Goal: Feedback & Contribution: Contribute content

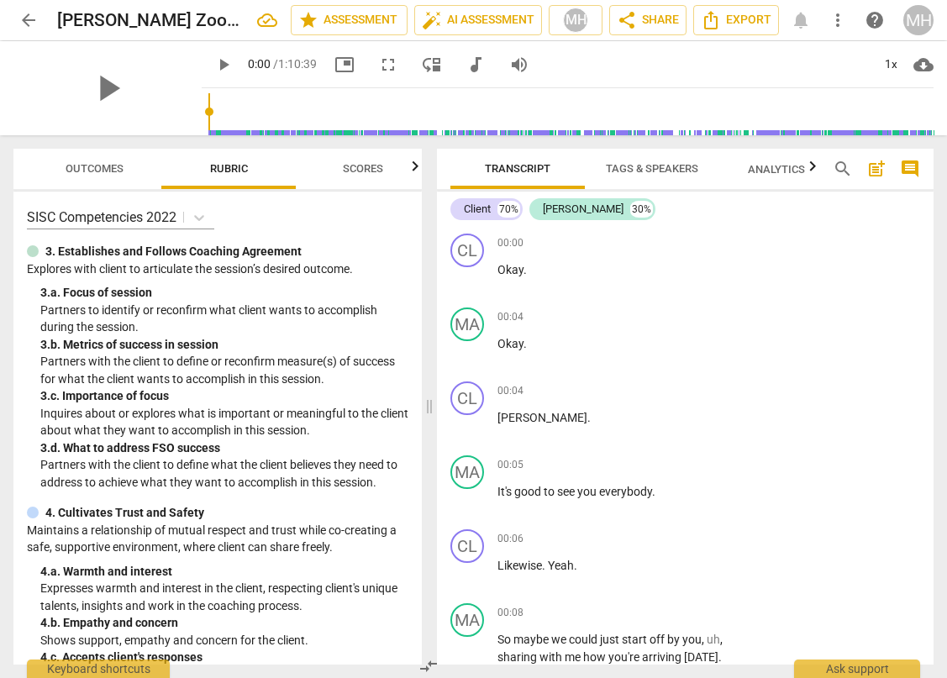
scroll to position [16500, 0]
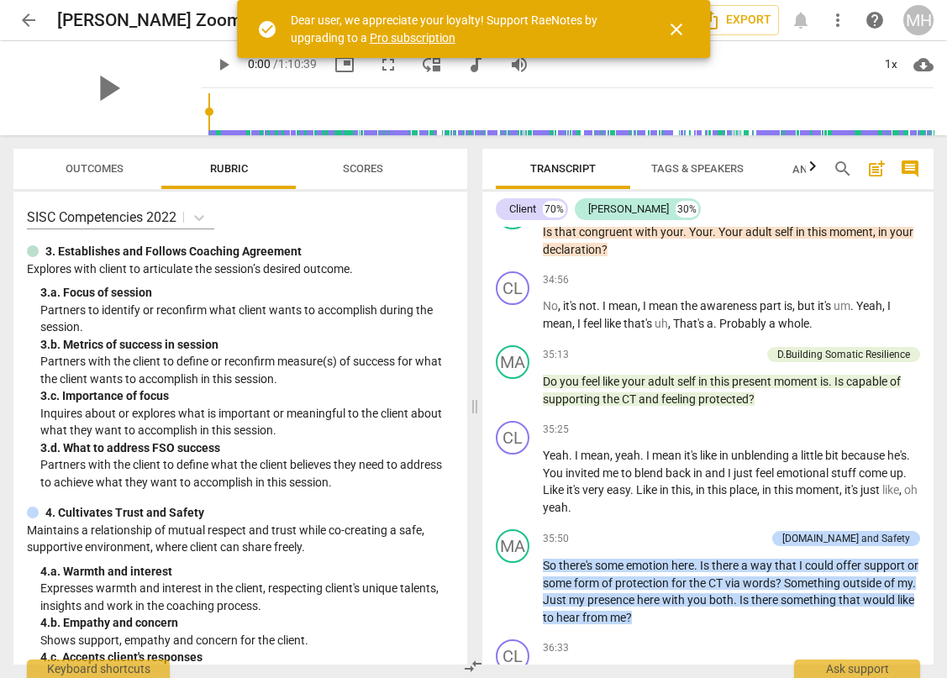
scroll to position [12015, 0]
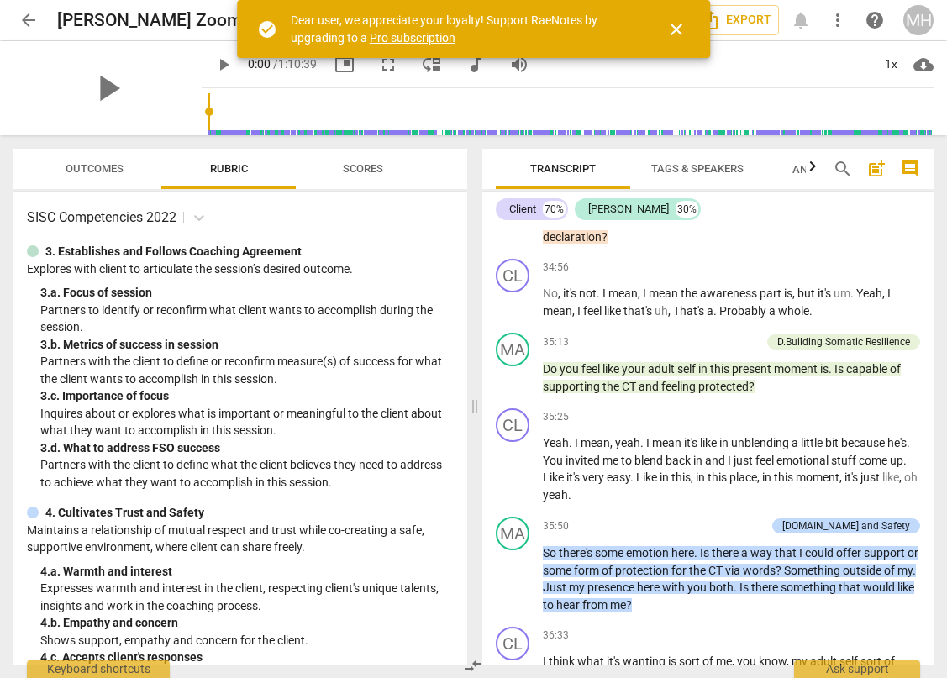
click at [681, 31] on span "close" at bounding box center [676, 29] width 20 height 20
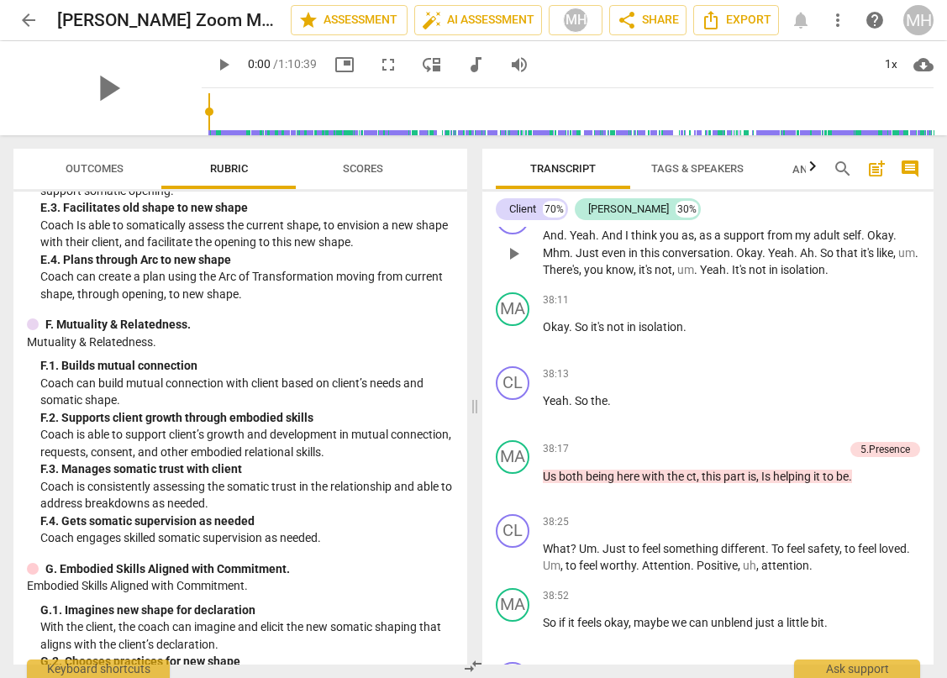
scroll to position [12659, 0]
click at [753, 456] on div "+" at bounding box center [752, 447] width 17 height 17
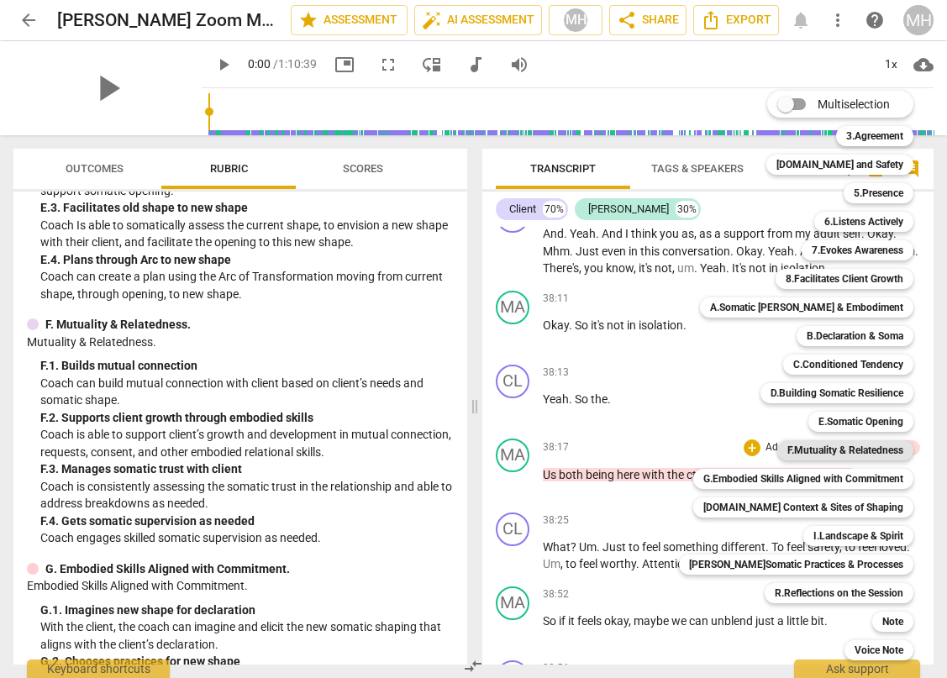
click at [817, 447] on b "F.Mutuality & Relatedness" at bounding box center [845, 450] width 116 height 20
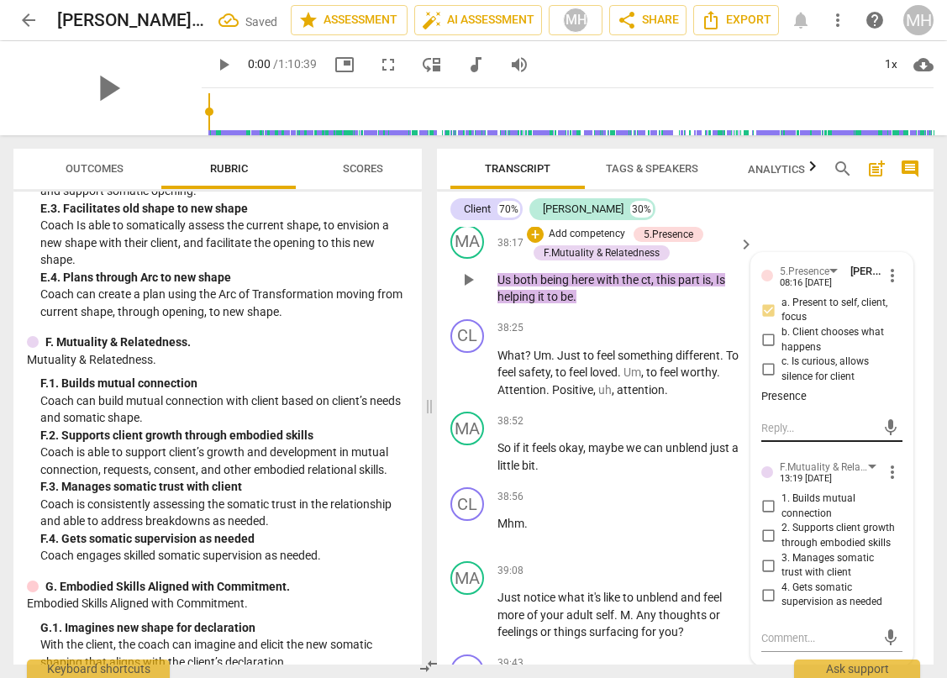
scroll to position [15588, 0]
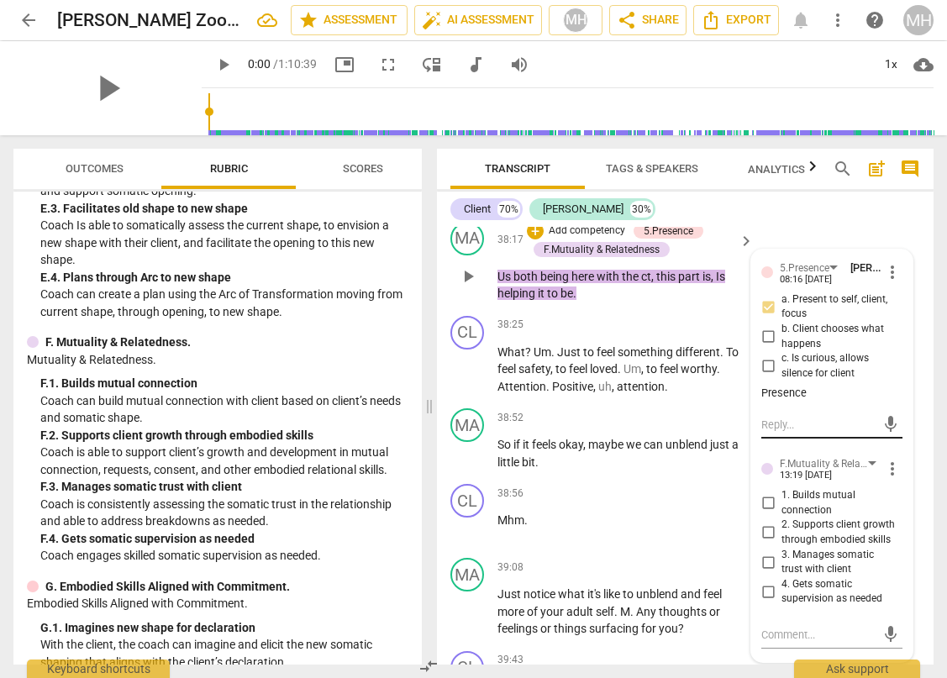
click at [781, 433] on textarea at bounding box center [818, 425] width 114 height 16
type textarea "P"
type textarea "Pr"
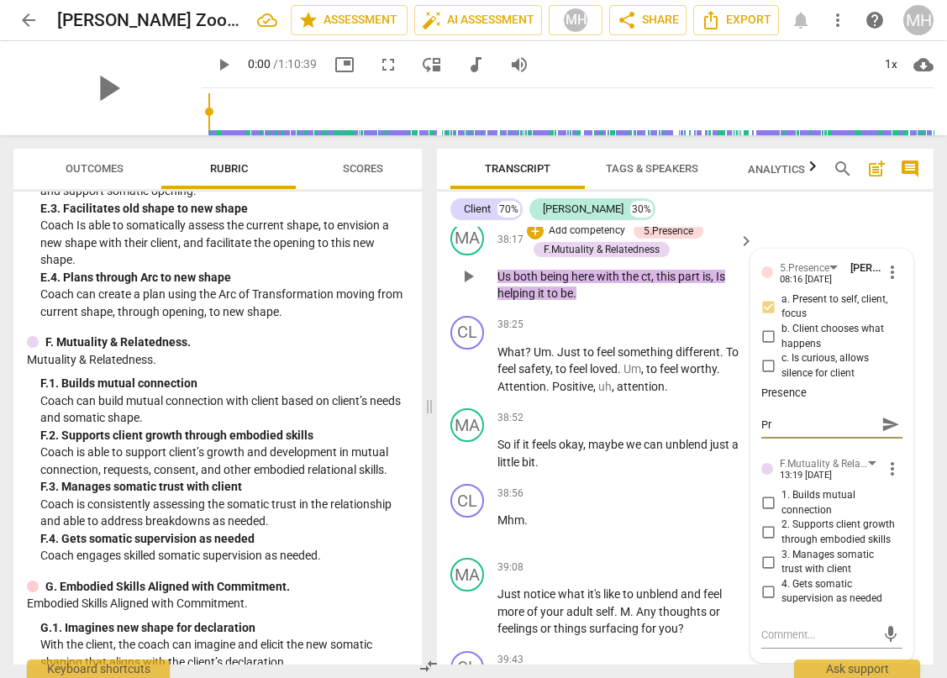
type textarea "Pre"
type textarea "Prec"
type textarea "Prece"
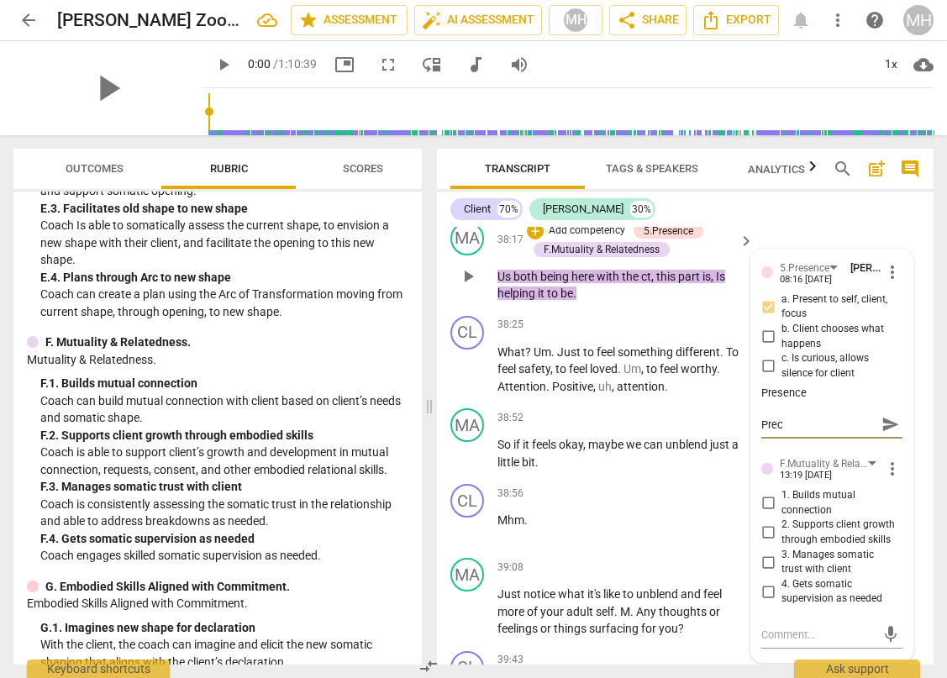
type textarea "Prece"
type textarea "Precen"
type textarea "Prece"
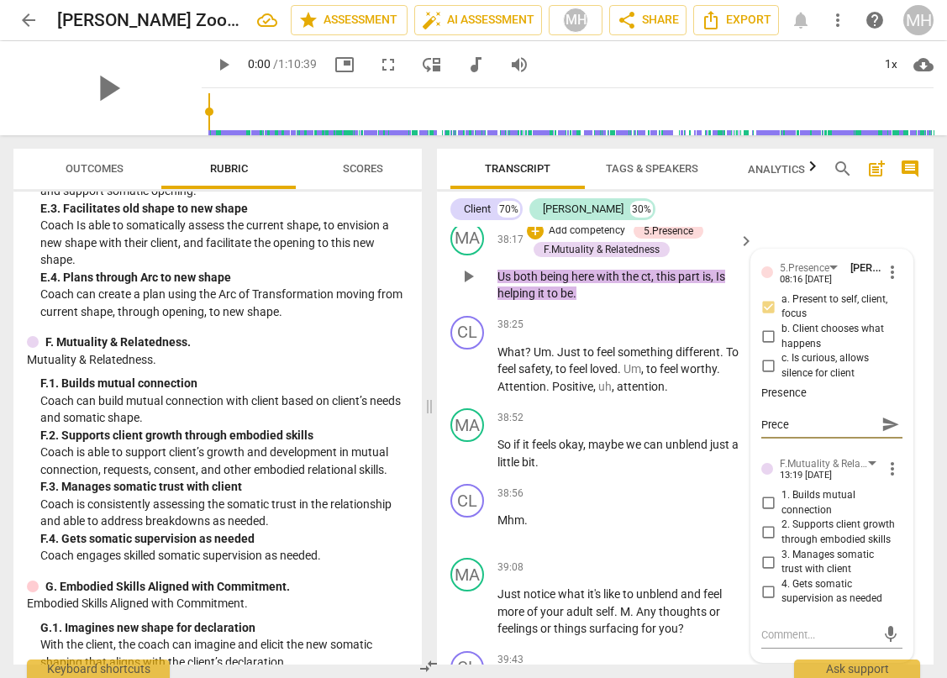
type textarea "Prec"
type textarea "Pre"
type textarea "Pr"
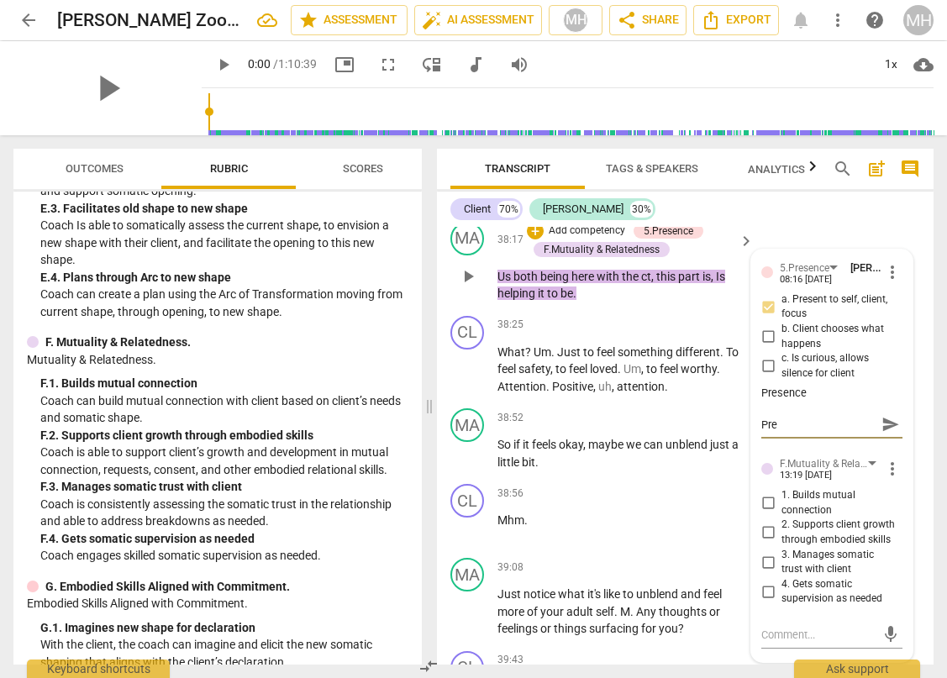
type textarea "Pr"
type textarea "Pre"
type textarea "Pres"
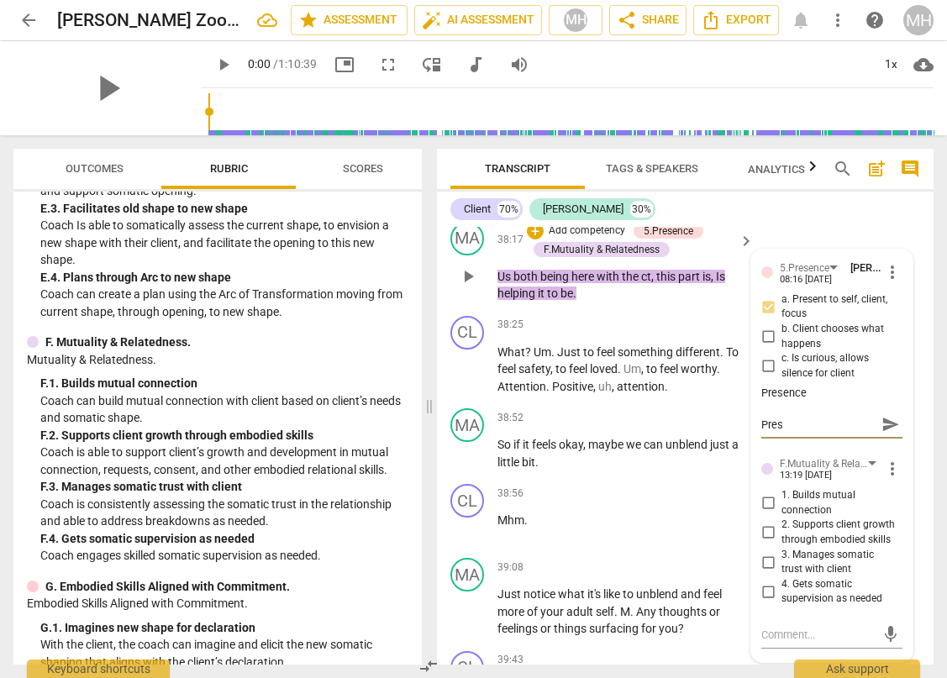
type textarea "Prese"
type textarea "Presen"
type textarea "Presenc"
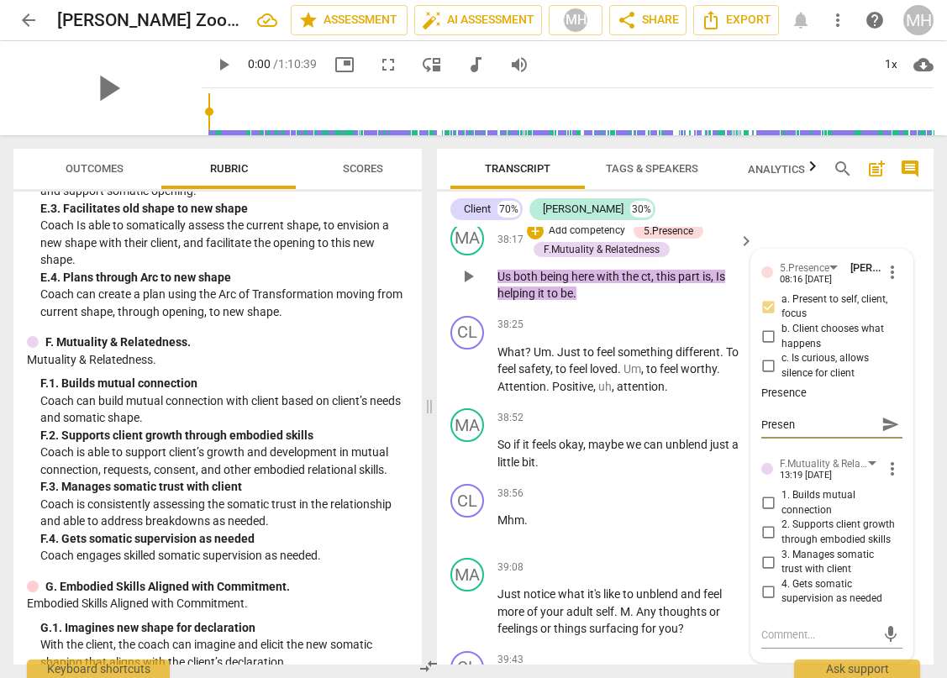
type textarea "Presenc"
type textarea "Presence"
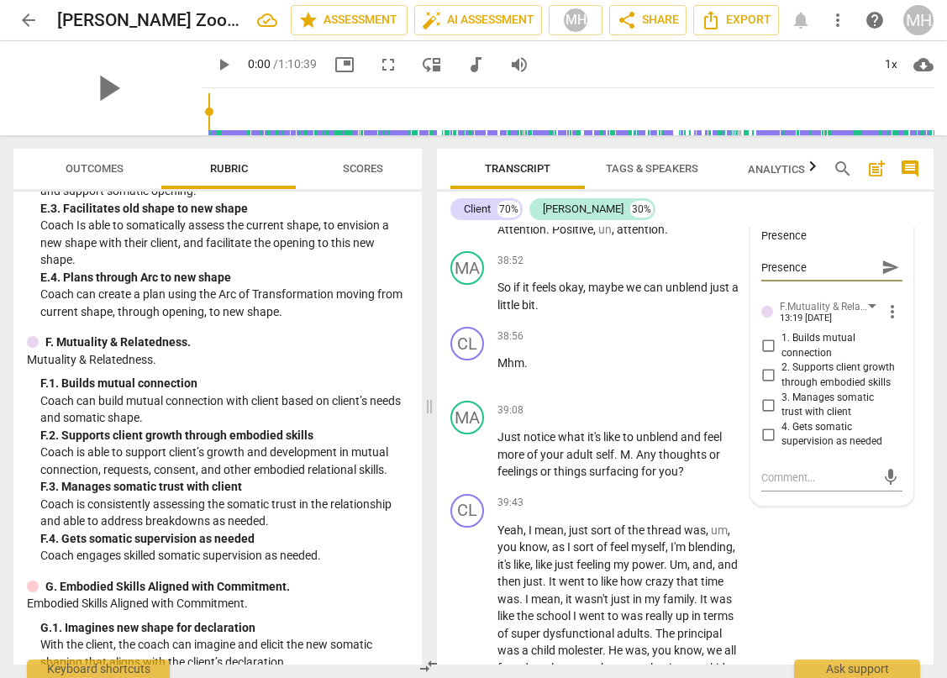
scroll to position [15755, 0]
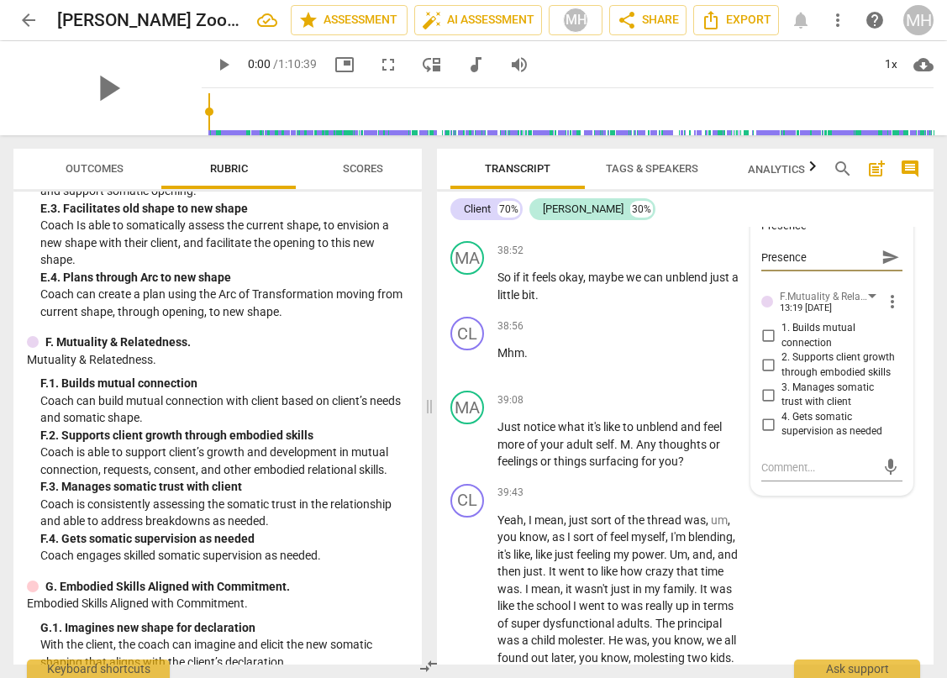
type textarea "Presence"
click at [766, 346] on input "1. Builds mutual connection" at bounding box center [767, 336] width 27 height 20
checkbox input "true"
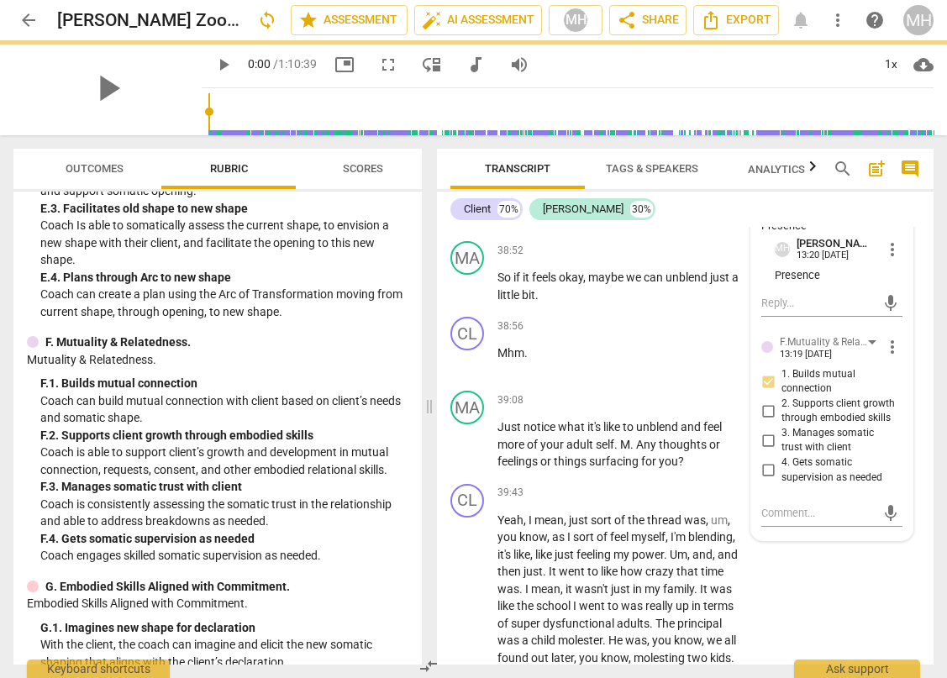
click at [759, 421] on input "2. Supports client growth through embodied skills" at bounding box center [767, 411] width 27 height 20
checkbox input "true"
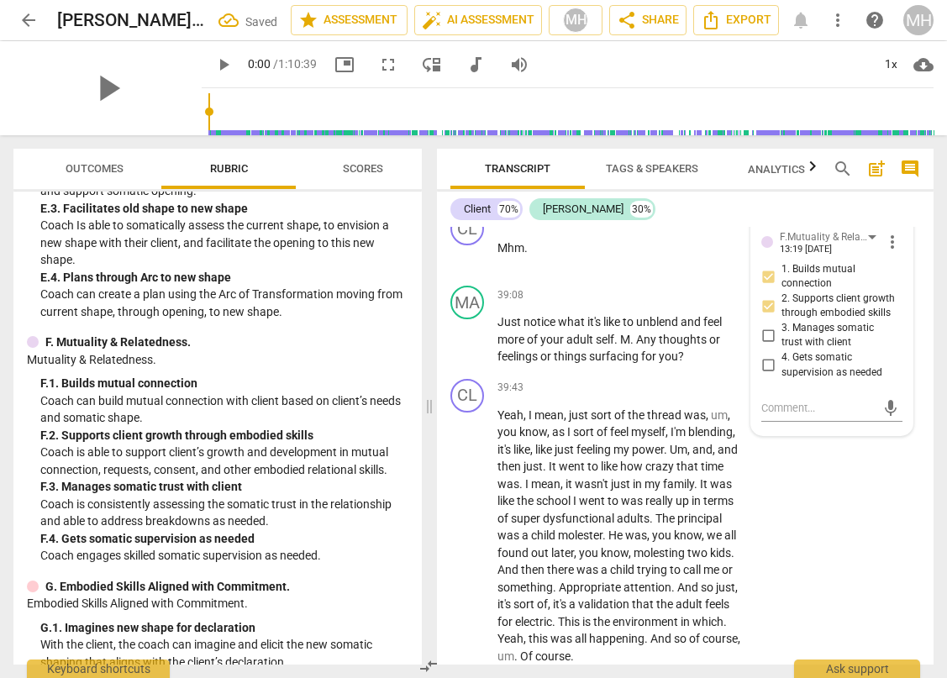
scroll to position [15888, 0]
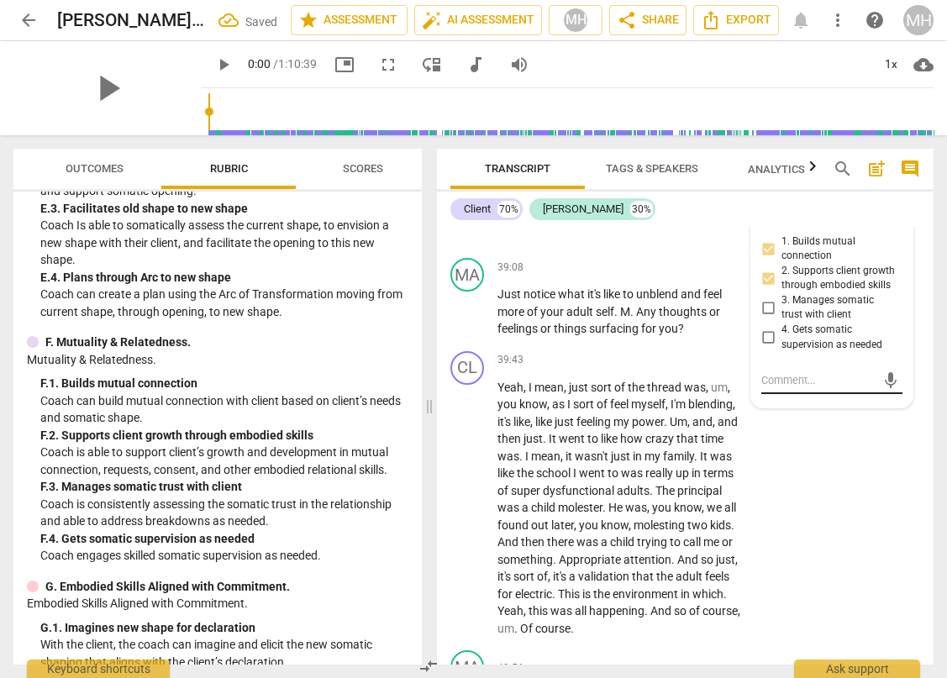
click at [788, 388] on textarea at bounding box center [818, 380] width 114 height 16
type textarea "M"
type textarea "m"
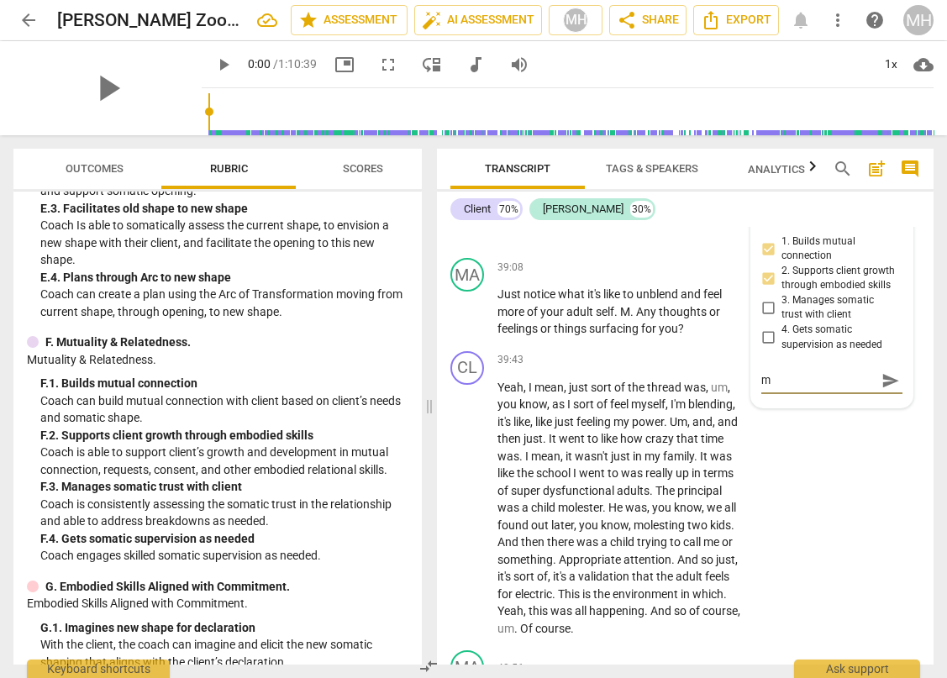
type textarea "mU"
type textarea "mUT"
type textarea "mU"
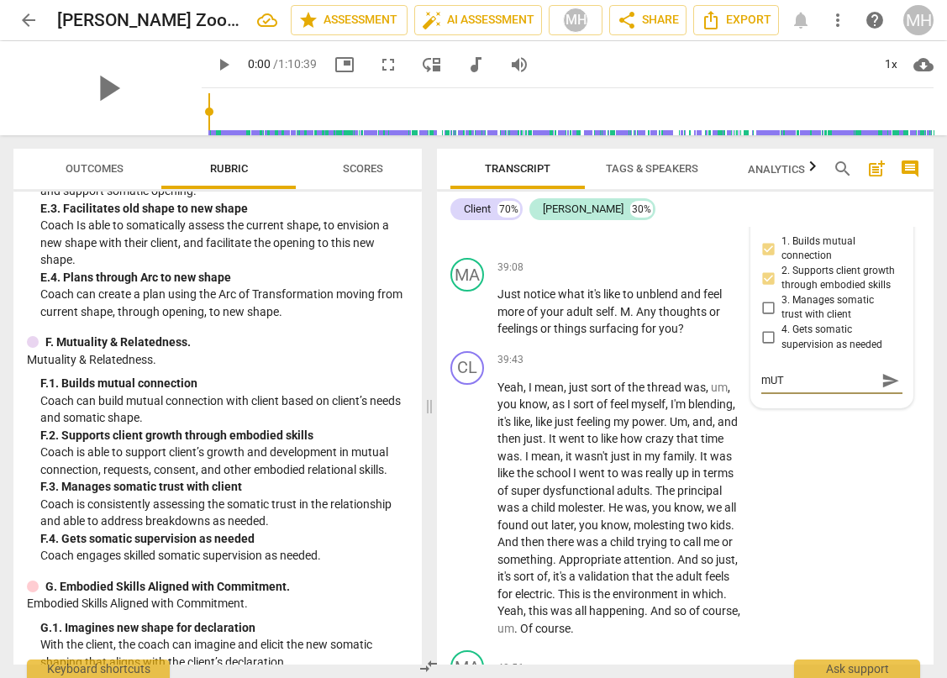
type textarea "mU"
type textarea "m"
type textarea "n"
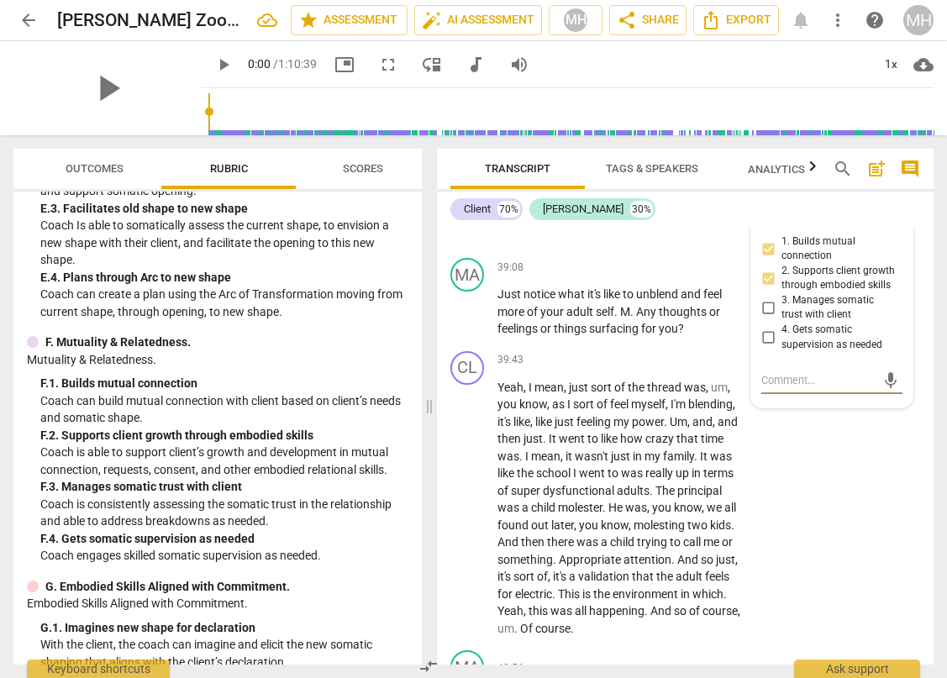
type textarea "c"
type textarea "cO"
type textarea "c"
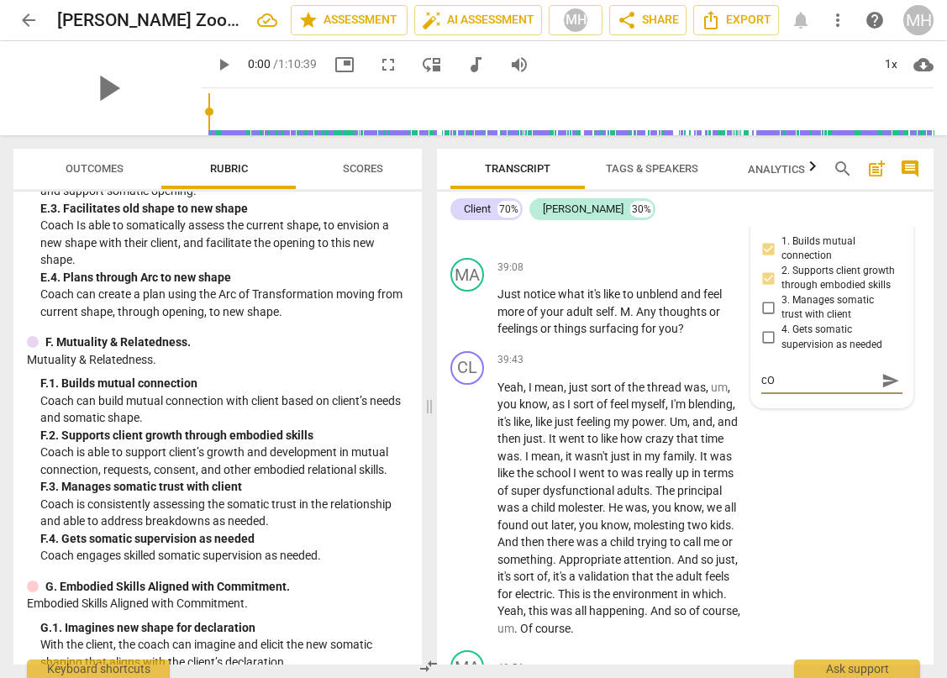
type textarea "c"
type textarea "C"
type textarea "Co"
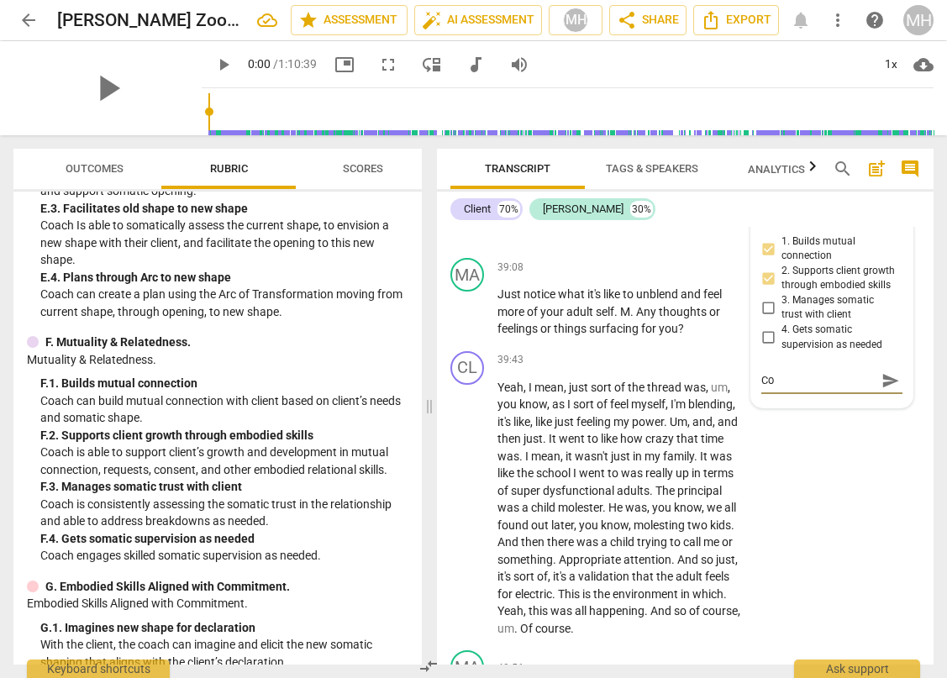
type textarea "Con"
type textarea "Cons"
type textarea "Consi"
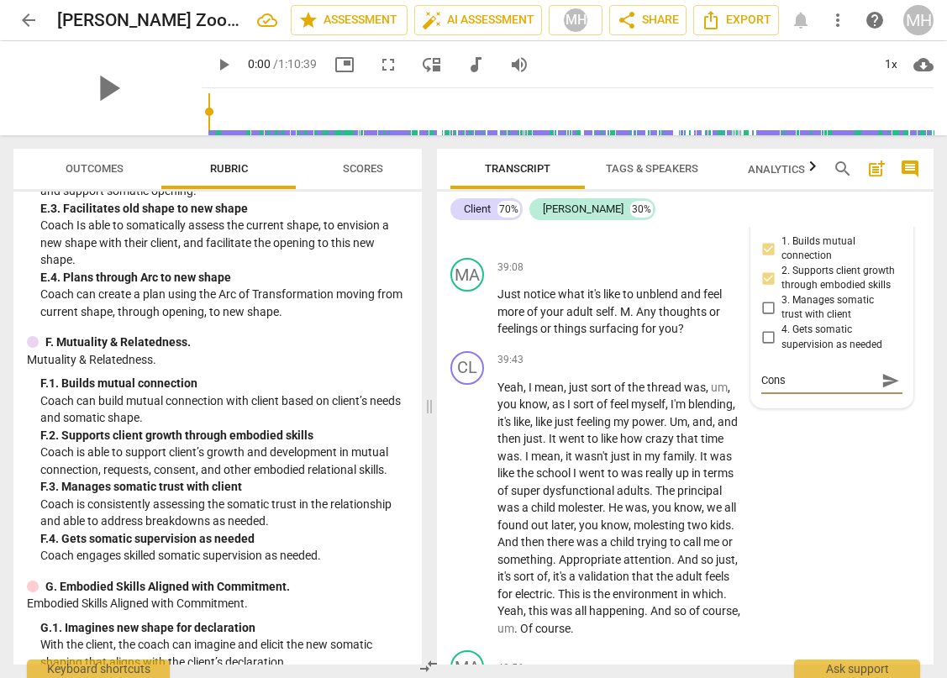
type textarea "Consi"
type textarea "Consis"
type textarea "Consist"
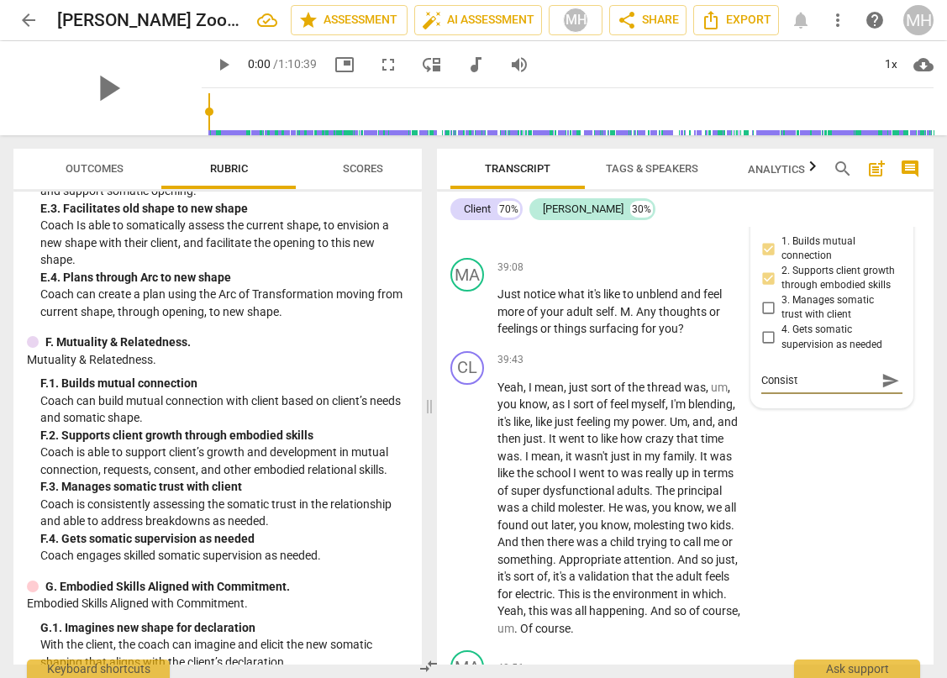
type textarea "Consiste"
type textarea "Consisten"
type textarea "Consistenc"
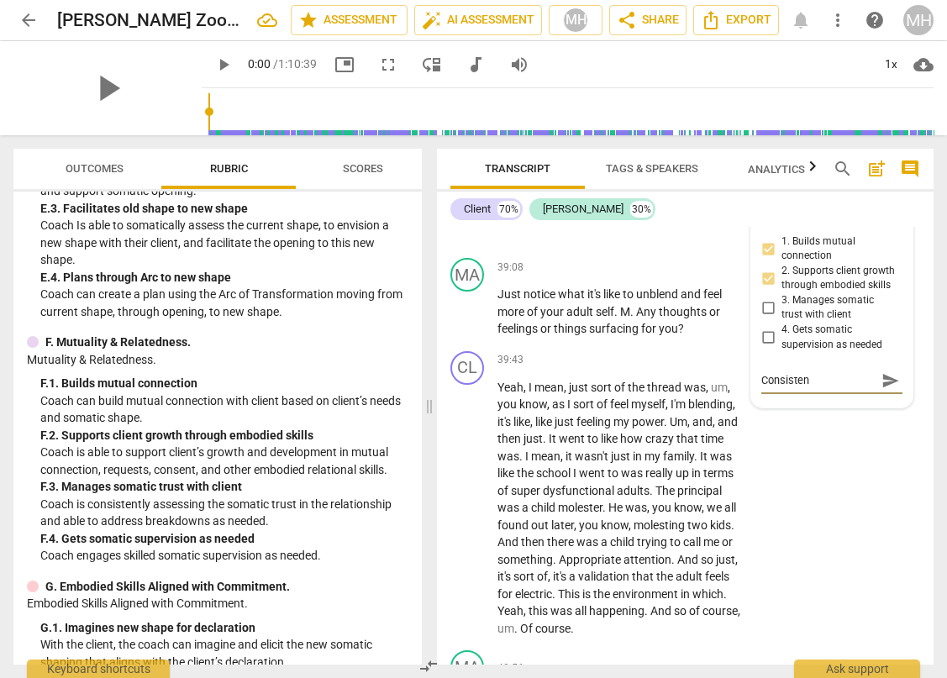
type textarea "Consistenc"
type textarea "Consisten"
type textarea "Consistent"
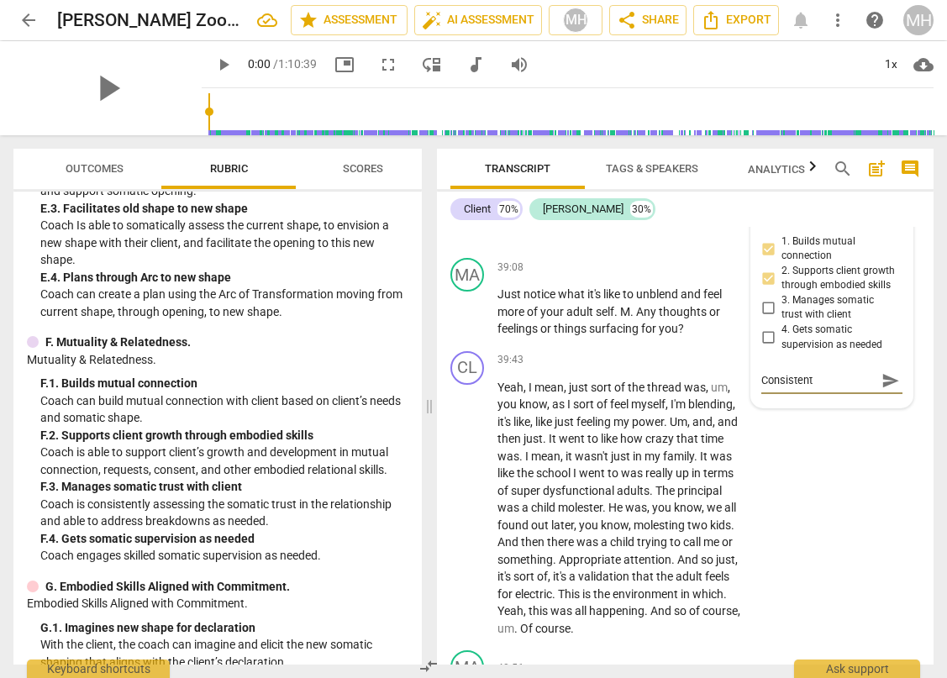
type textarea "Consistent"
type textarea "Consistent r"
type textarea "Consistent re"
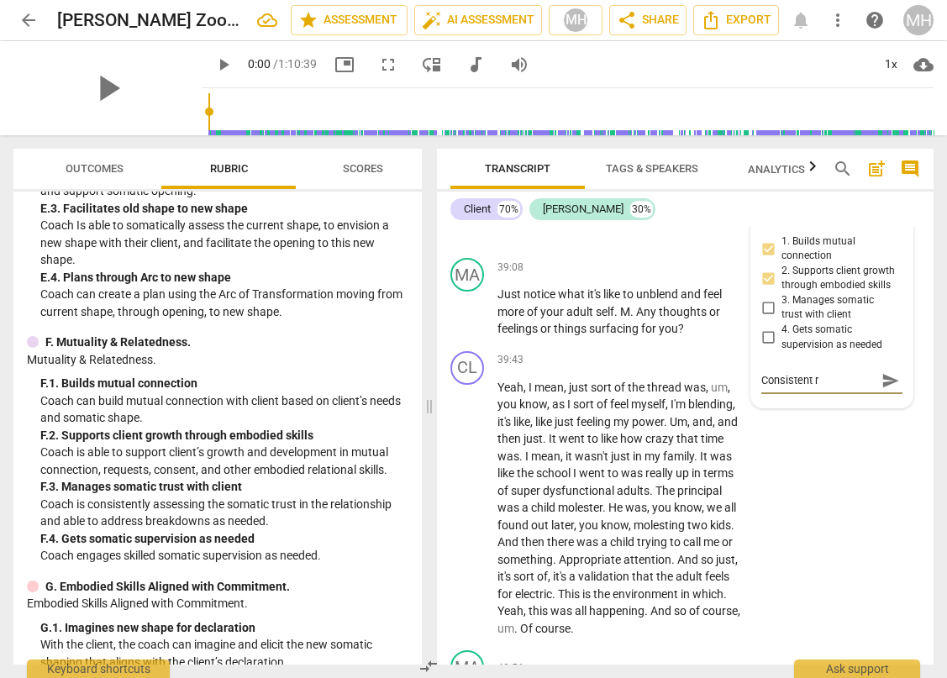
type textarea "Consistent re"
type textarea "Consistent rel"
type textarea "Consistent reli"
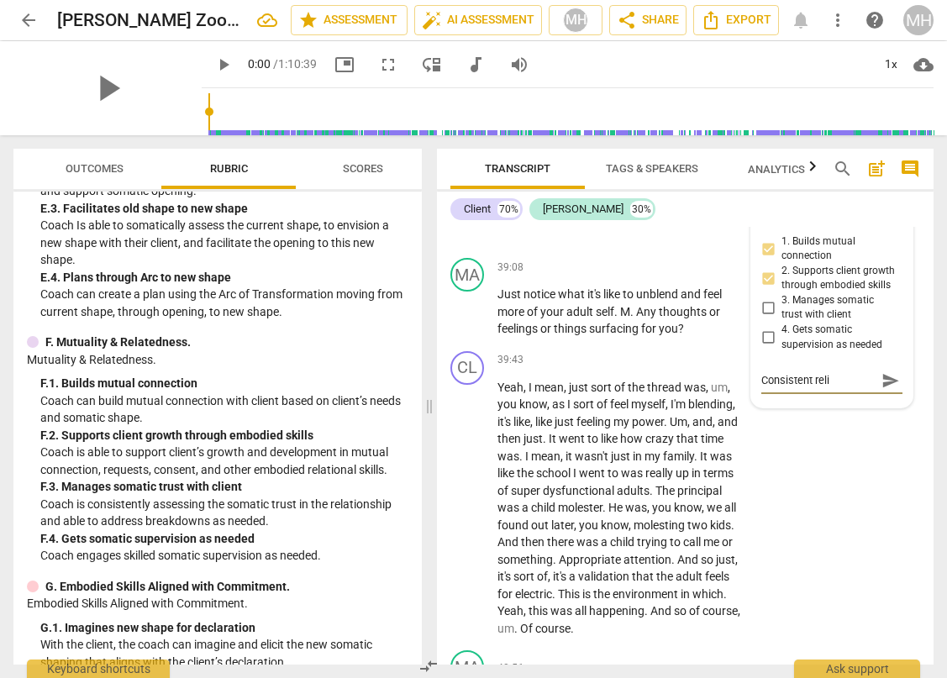
type textarea "Consistent relia"
type textarea "Consistent reliab"
type textarea "Consistent reliabl"
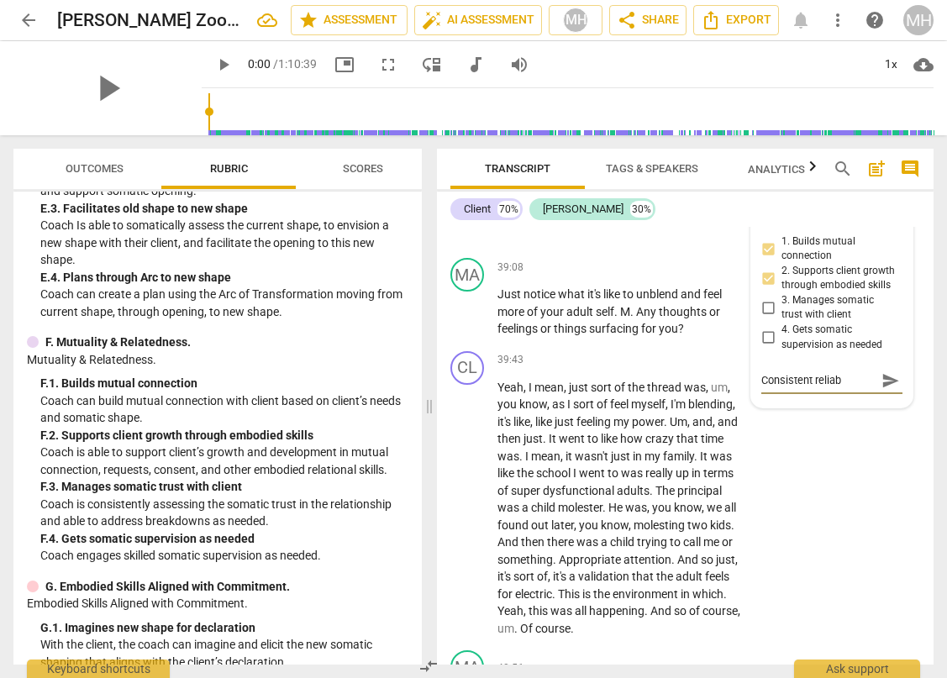
type textarea "Consistent reliabl"
type textarea "Consistent reliable"
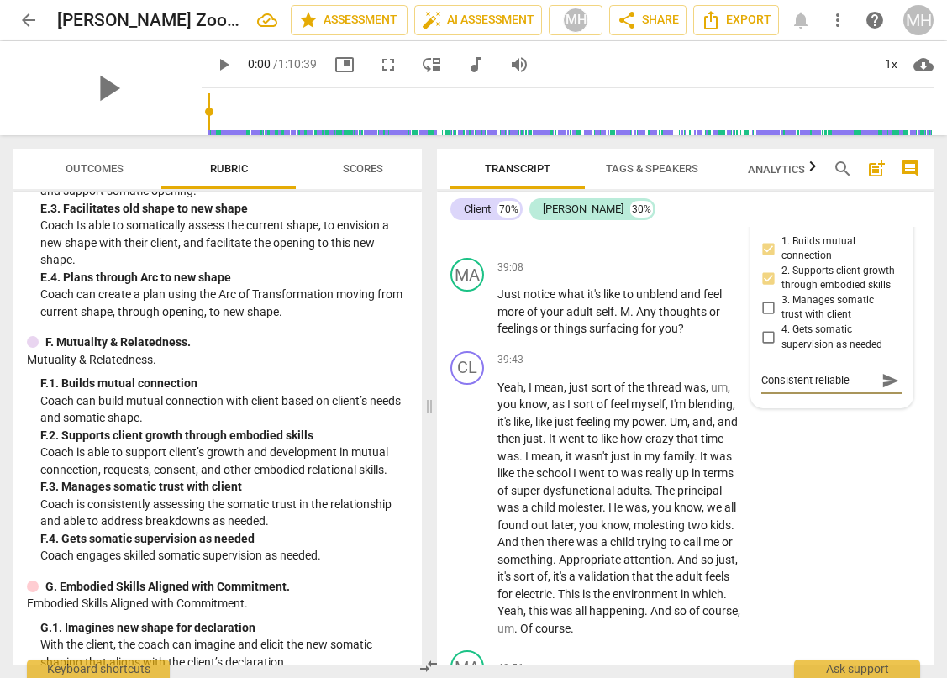
type textarea "Consistent reliable c"
type textarea "Consistent reliable co"
type textarea "Consistent reliable con"
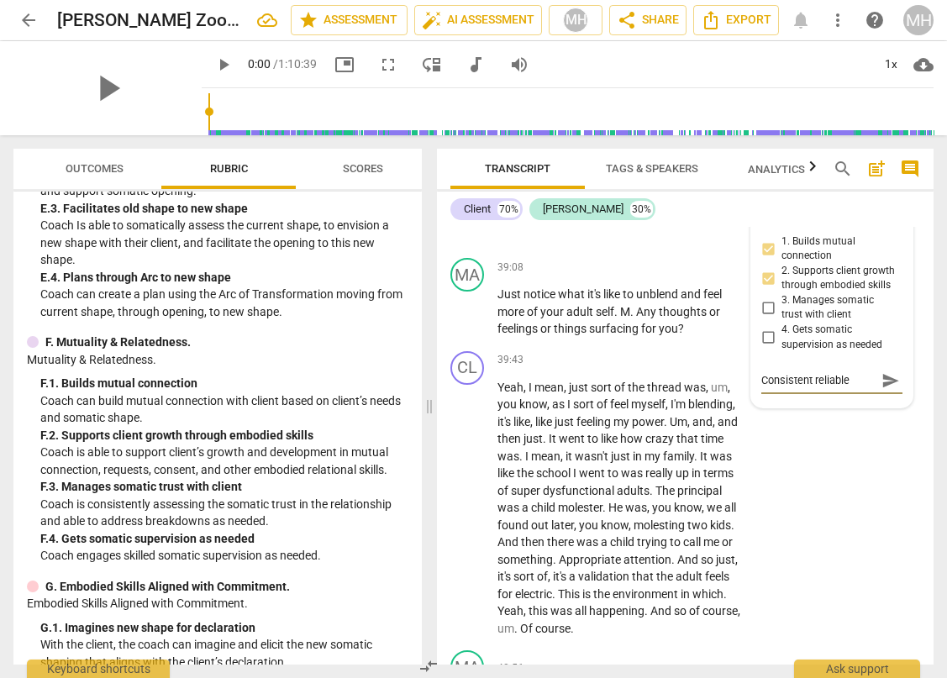
type textarea "Consistent reliable conne"
type textarea "Consistent reliable connec"
type textarea "Consistent reliable connect"
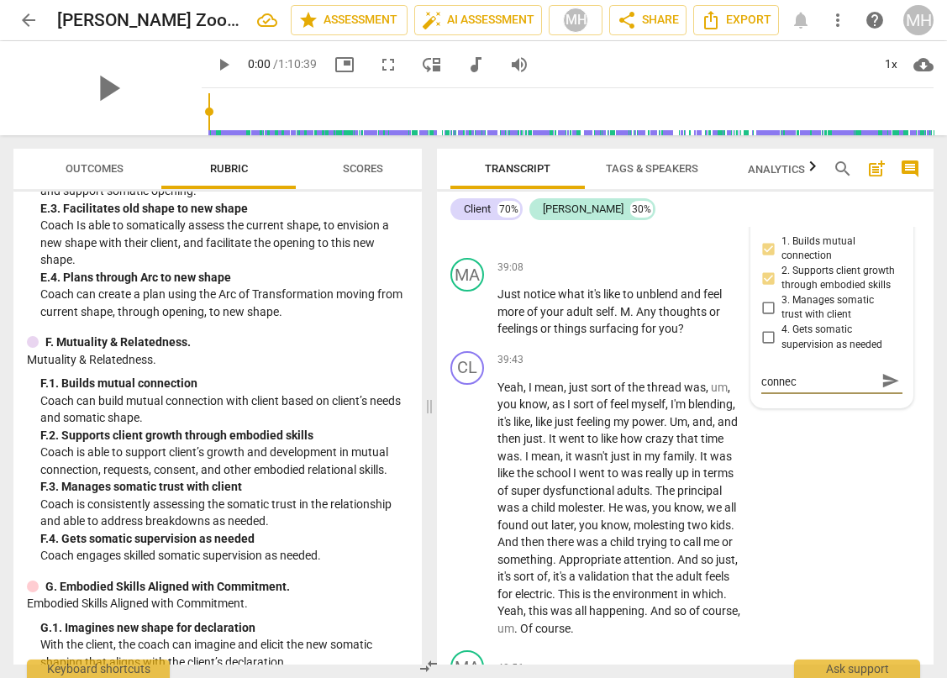
type textarea "Consistent reliable connect"
type textarea "Consistent reliable connecto"
type textarea "Consistent reliable connect"
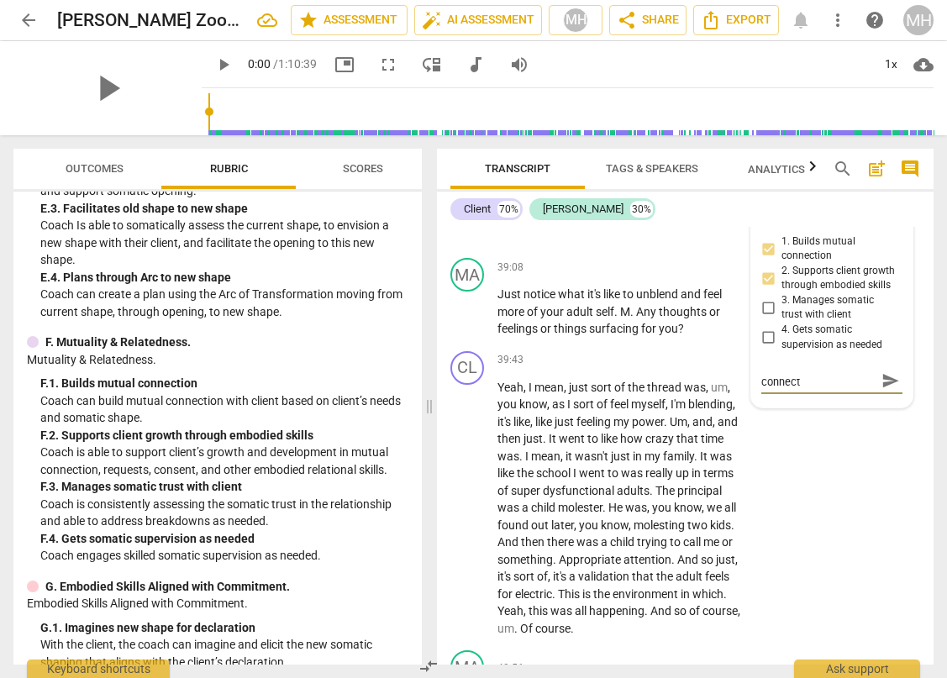
type textarea "Consistent reliable connecti"
type textarea "Consistent reliable connectio"
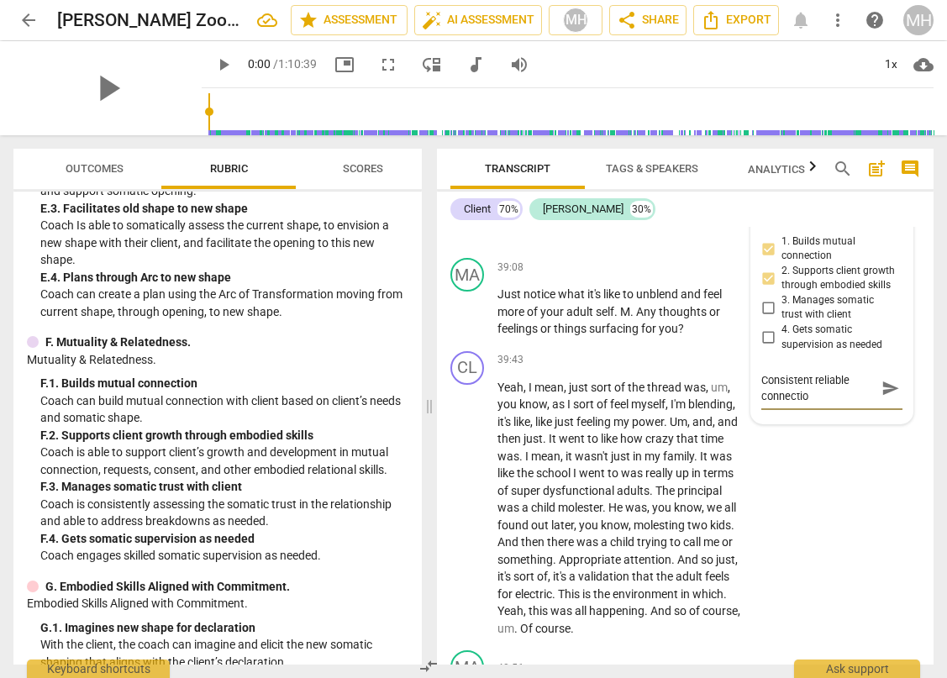
type textarea "Consistent reliable connection"
type textarea "Consistent reliable connection w"
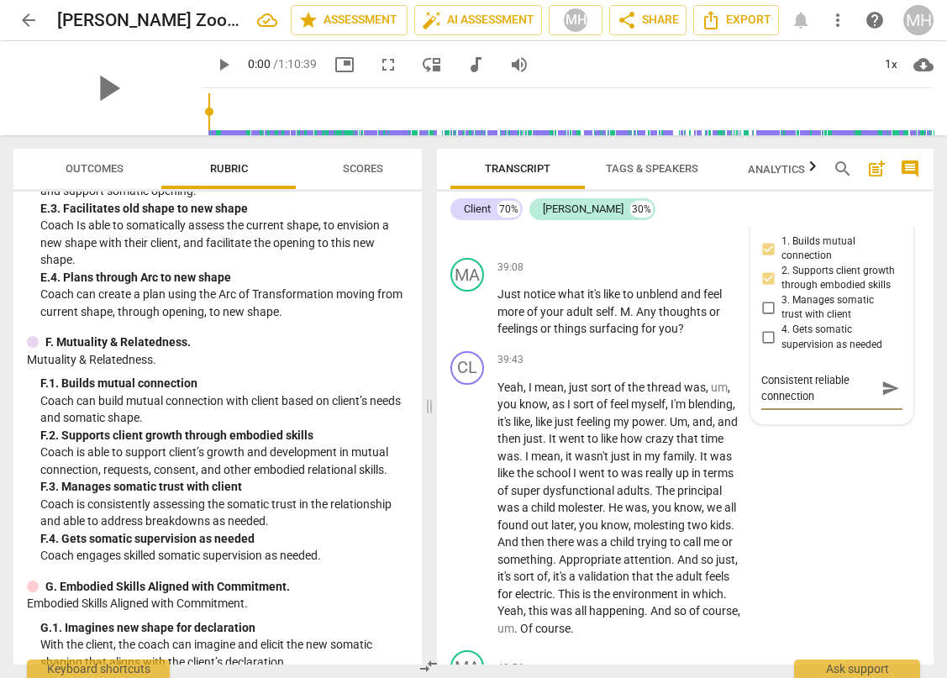
type textarea "Consistent reliable connection w"
type textarea "Consistent reliable connection wi"
type textarea "Consistent reliable connection wit"
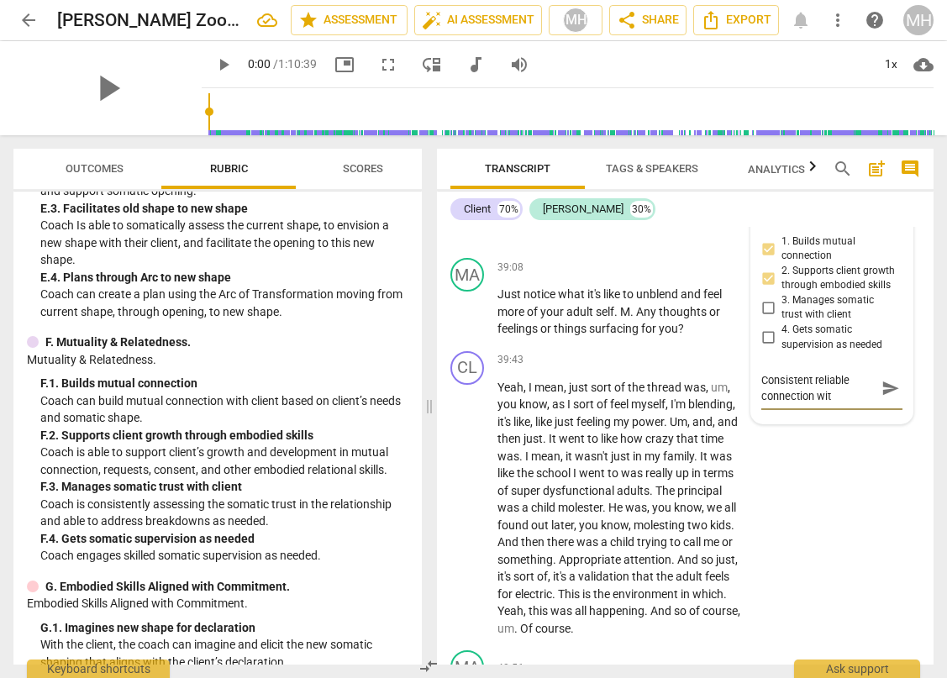
type textarea "Consistent reliable connection with"
type textarea "Consistent reliable connection with c"
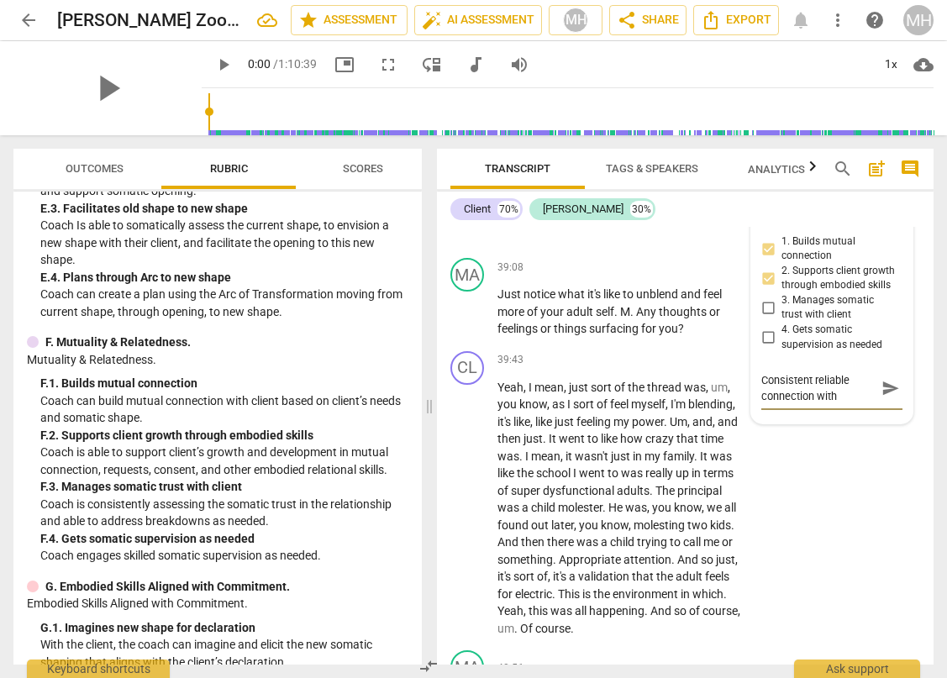
type textarea "Consistent reliable connection with c"
type textarea "Consistent reliable connection with"
type textarea "Consistent reliable connection with c"
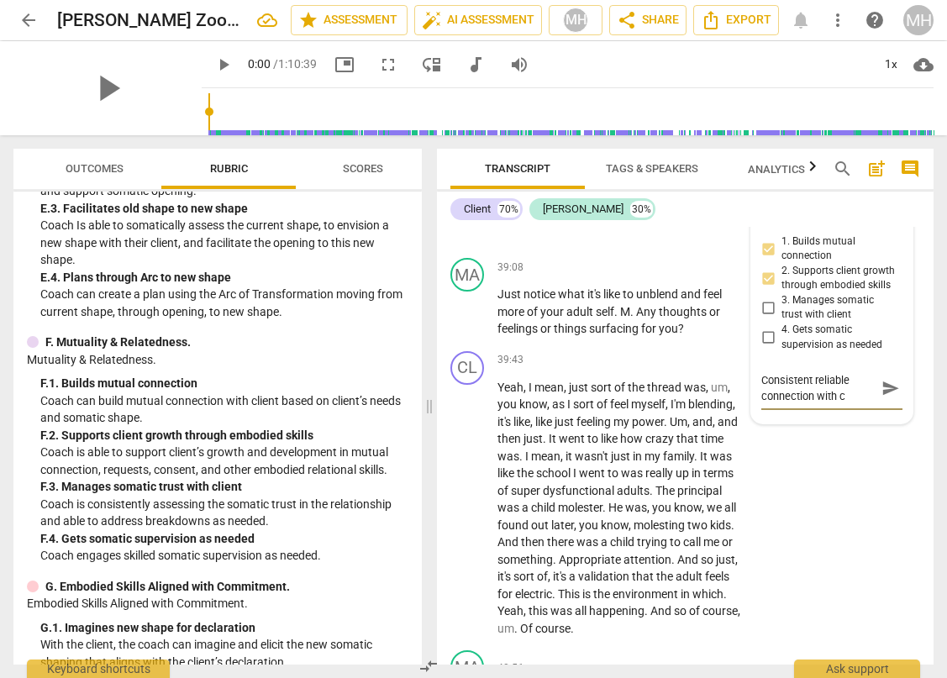
type textarea "Consistent reliable connection with cl"
type textarea "Consistent reliable connection with cli"
type textarea "Consistent reliable connection with clie"
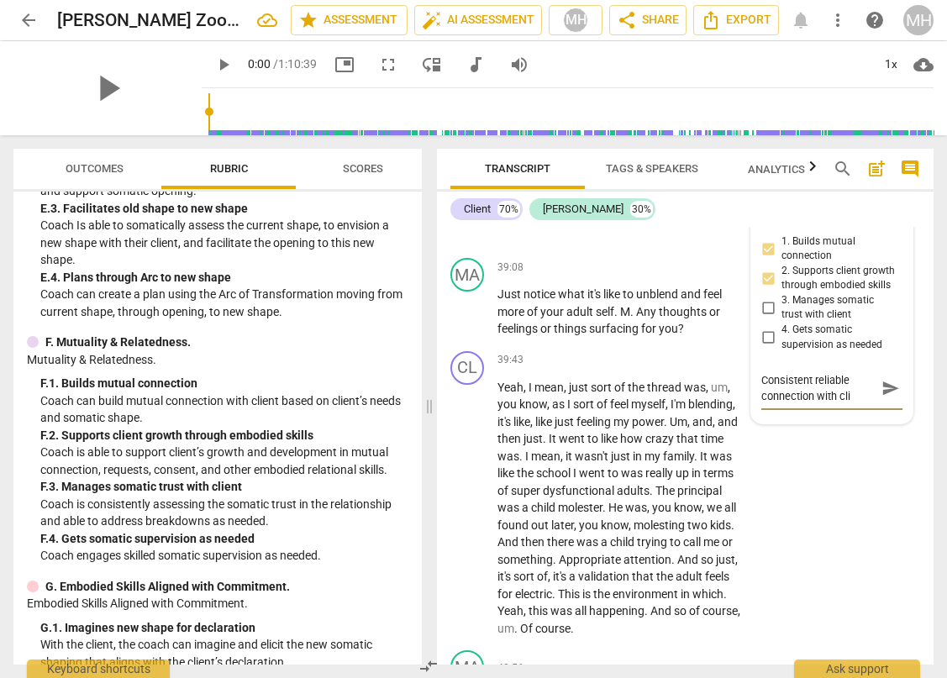
type textarea "Consistent reliable connection with clie"
type textarea "Consistent reliable connection with clien"
type textarea "Consistent reliable connection with client"
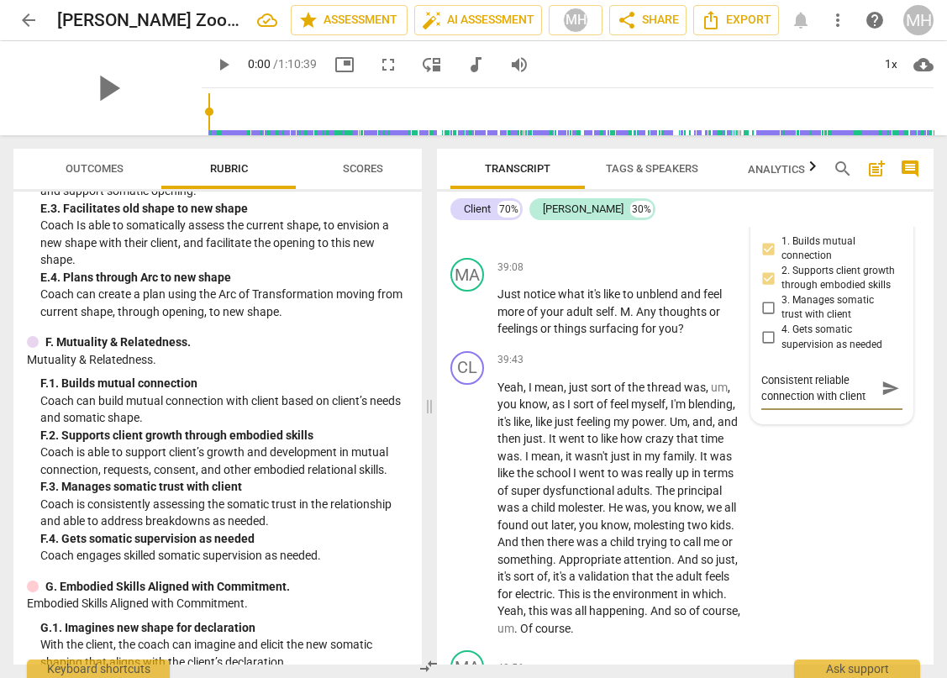
type textarea "Consistent reliable connection with client"
type textarea "Consistent reliable connection with client w"
type textarea "Consistent reliable connection with client"
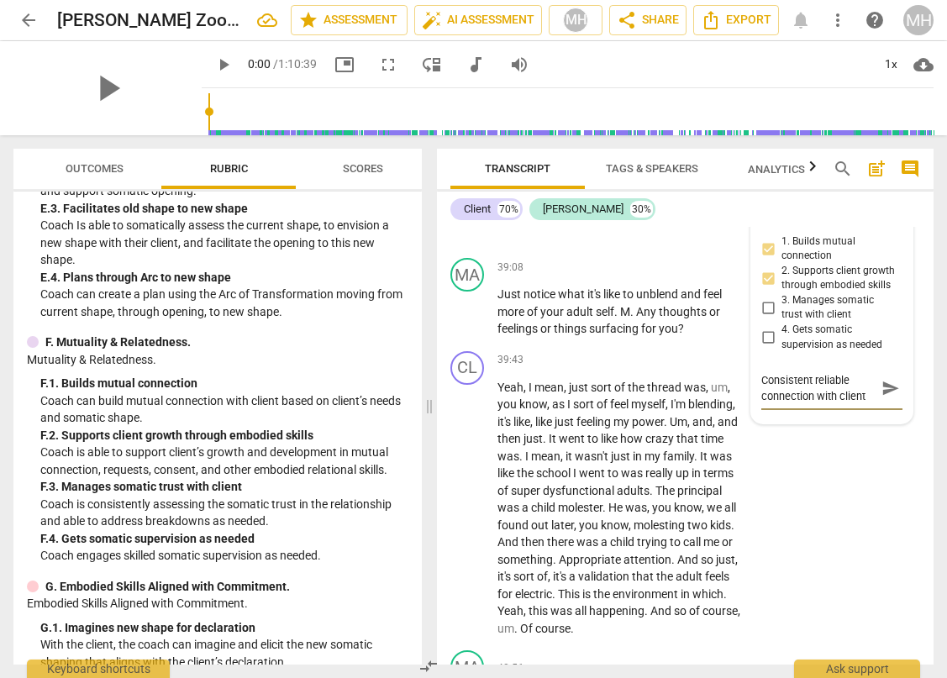
scroll to position [0, 0]
type textarea "Consistent reliable connection with client t"
type textarea "Consistent reliable connection with client ta"
type textarea "Consistent reliable connection with client tah"
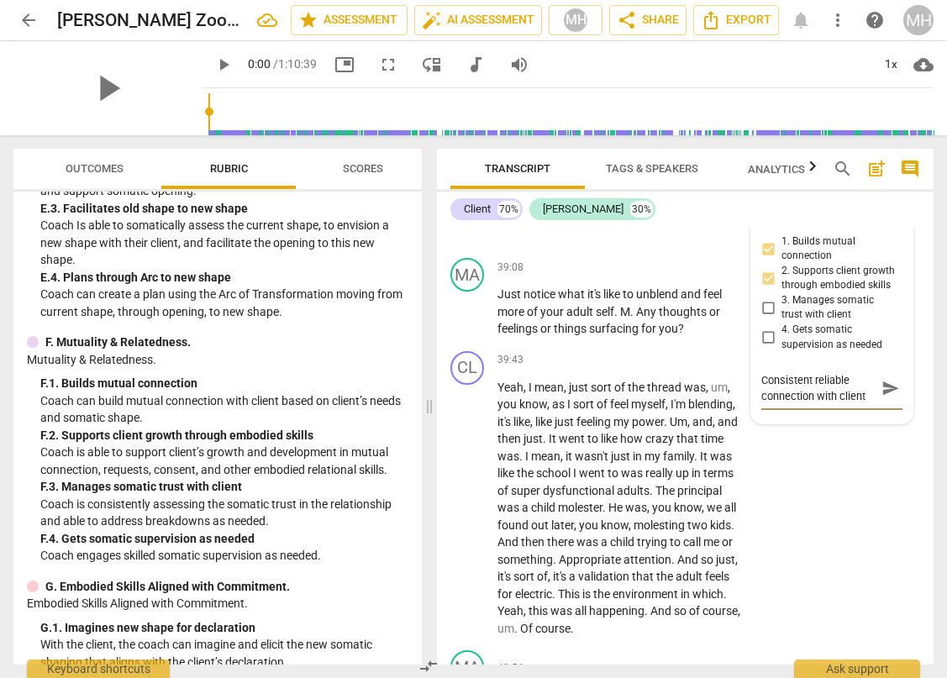
scroll to position [14, 0]
type textarea "Consistent reliable connection with client taht"
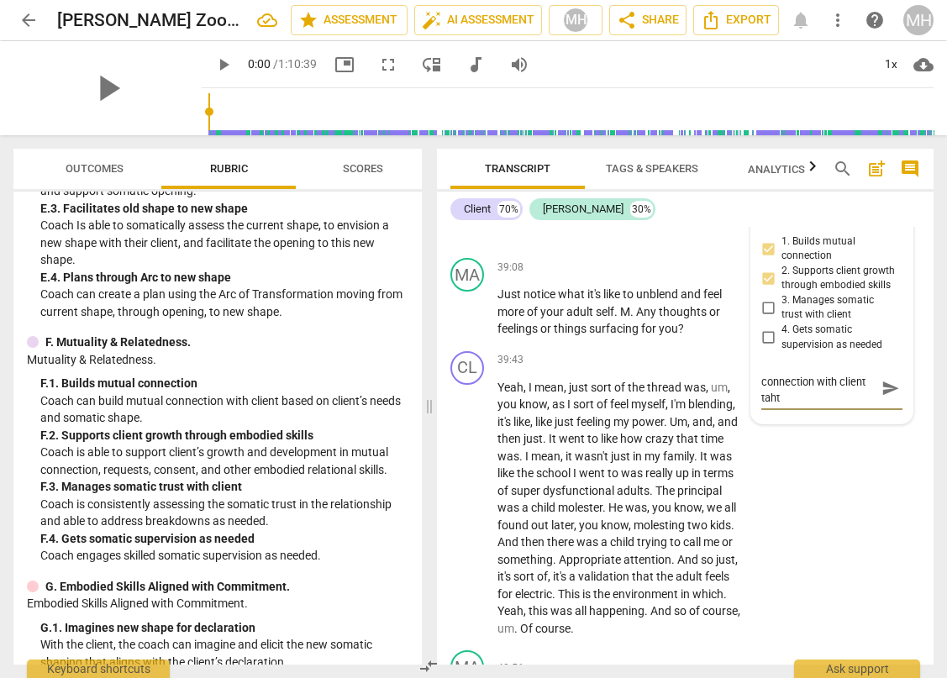
type textarea "Consistent reliable connection with client taht a"
type textarea "Consistent reliable connection with client taht al"
type textarea "Consistent reliable connection with client taht all"
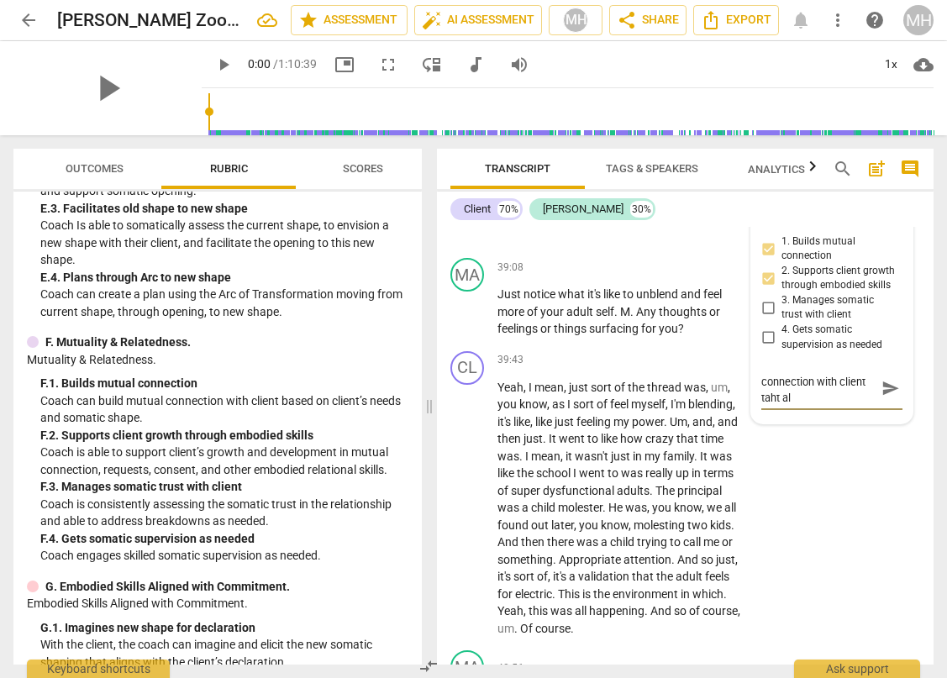
type textarea "Consistent reliable connection with client taht all"
type textarea "Consistent reliable connection with client taht al"
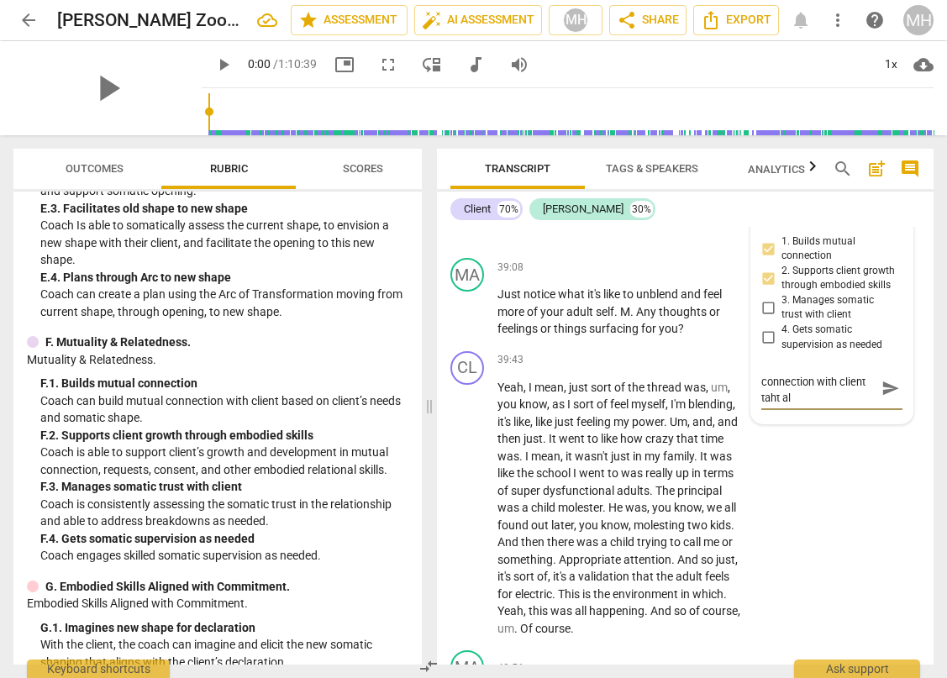
type textarea "Consistent reliable connection with client taht a"
type textarea "Consistent reliable connection with client taht"
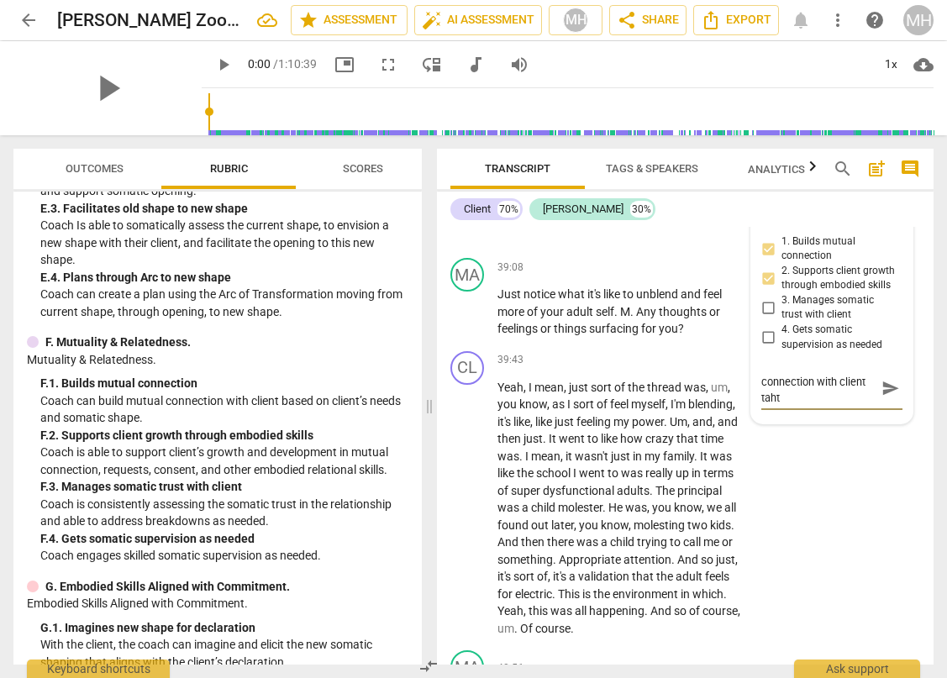
type textarea "Consistent reliable connection with client taht"
type textarea "Consistent reliable connection with client tah"
type textarea "Consistent reliable connection with client ta"
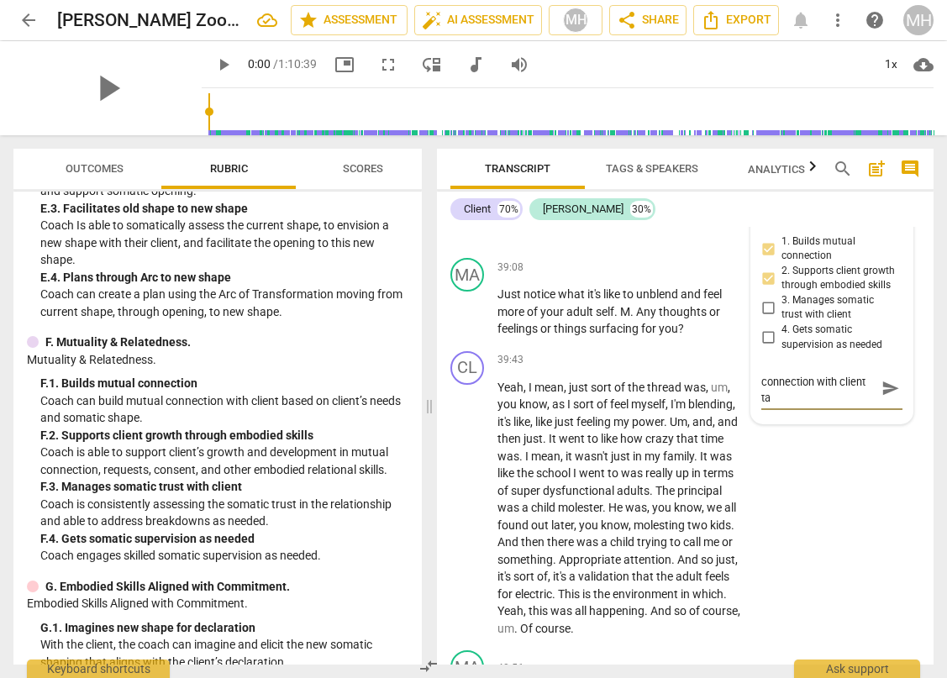
type textarea "Consistent reliable connection with client t"
type textarea "Consistent reliable connection with client th"
type textarea "Consistent reliable connection with client tha"
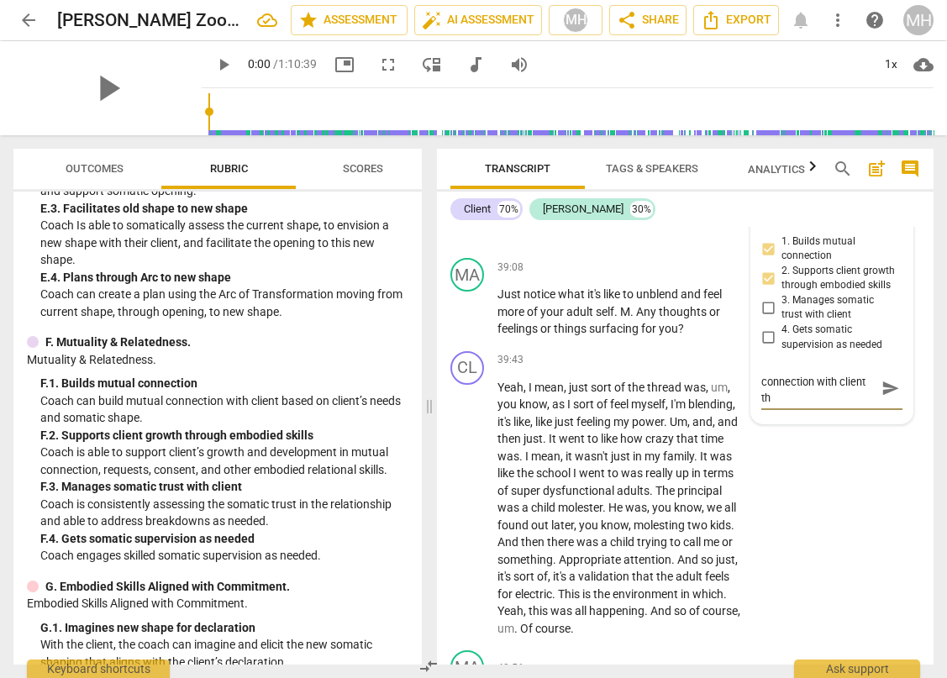
type textarea "Consistent reliable connection with client tha"
type textarea "Consistent reliable connection with client that"
type textarea "Consistent reliable connection with client that a"
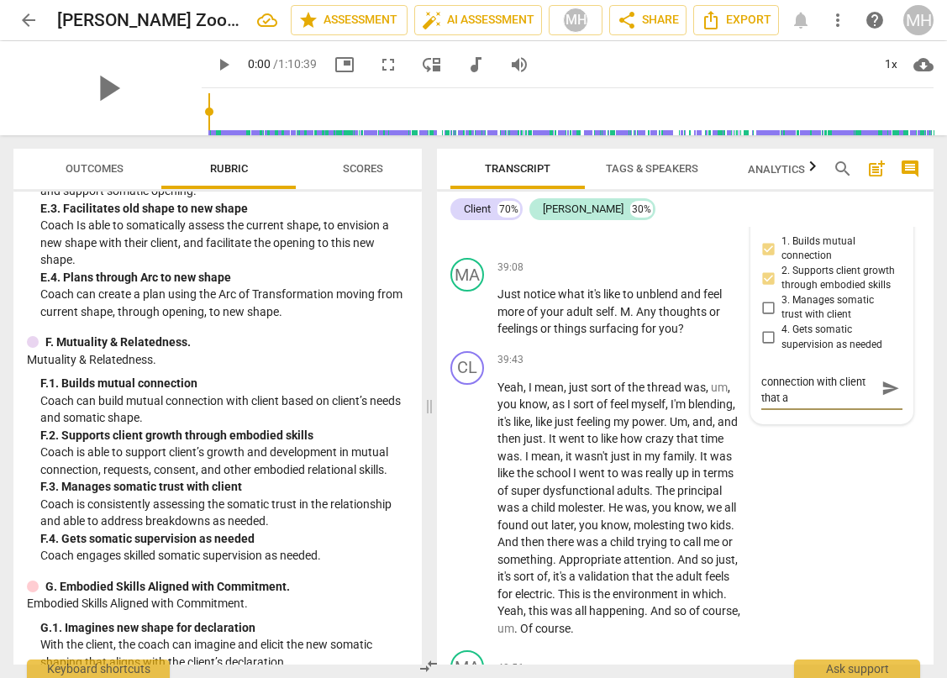
type textarea "Consistent reliable connection with client that al"
type textarea "Consistent reliable connection with client that all"
click at [870, 436] on div "Consistent reliable connection with client that allows client name layers of su…" at bounding box center [831, 404] width 141 height 64
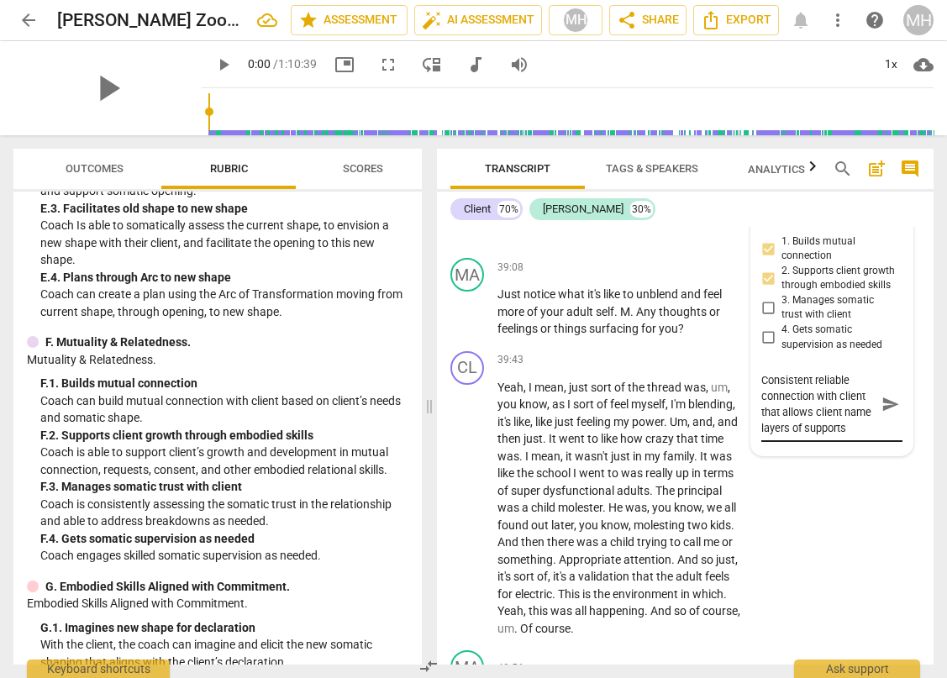
click at [865, 436] on textarea "Consistent reliable connection with client that allows client name layers of su…" at bounding box center [818, 404] width 114 height 64
click at [857, 436] on textarea "Consistent reliable connection with client that allows client name layers of su…" at bounding box center [818, 404] width 114 height 64
click at [847, 436] on textarea "Consistent reliable connection with client that allows client name layers of su…" at bounding box center [818, 404] width 114 height 64
click at [802, 436] on textarea "Consistent reliable connection with client that allows client name layers of su…" at bounding box center [818, 404] width 114 height 64
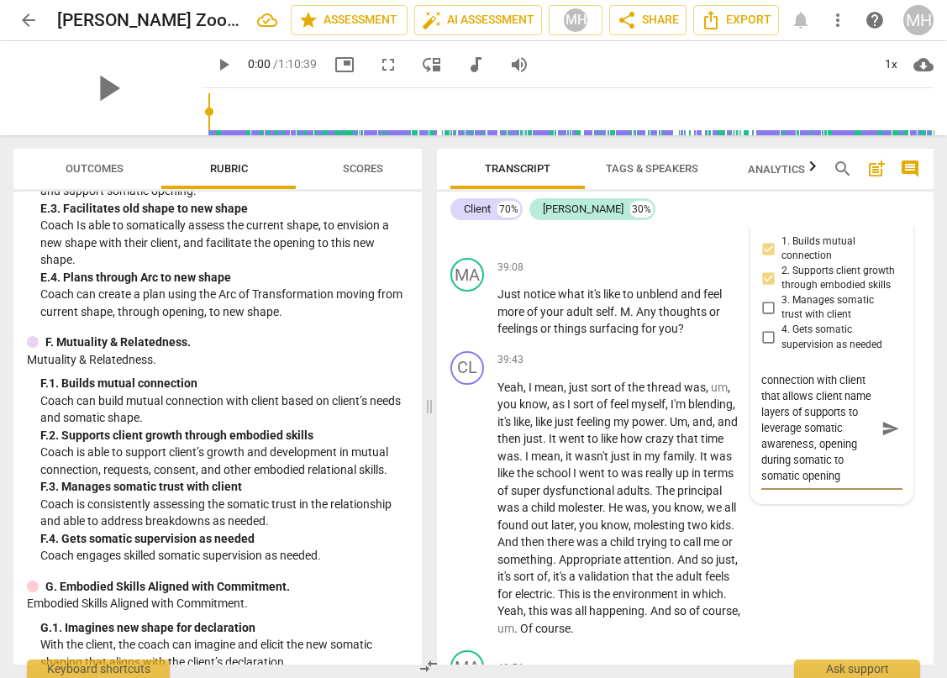
click at [801, 484] on textarea "Consistent reliable connection with client that allows client name layers of su…" at bounding box center [818, 428] width 114 height 112
click at [851, 468] on textarea "Consistent reliable connection with client that allows client name layers of su…" at bounding box center [818, 420] width 114 height 96
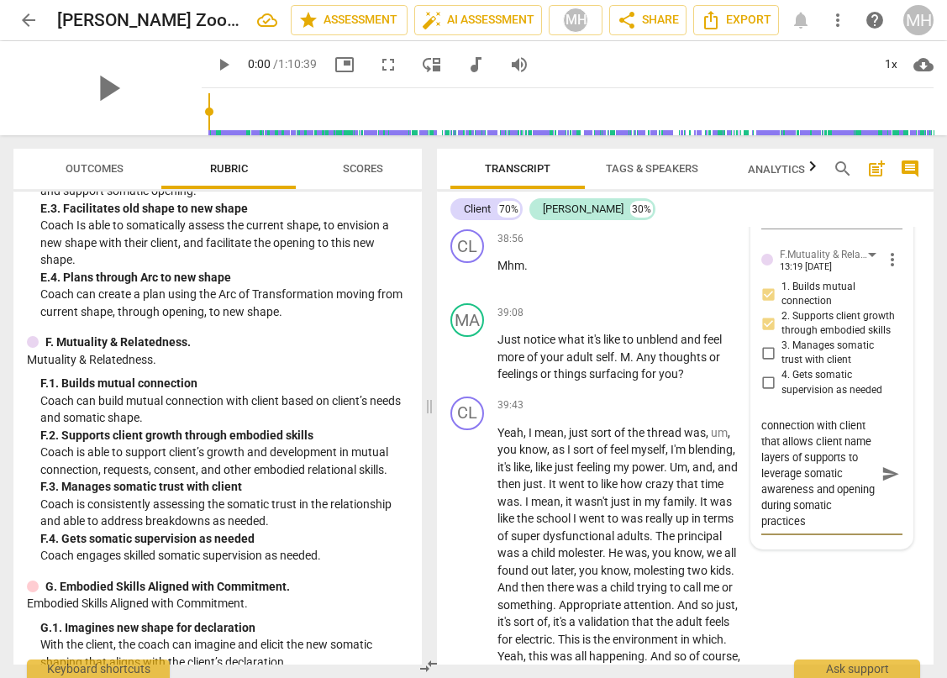
scroll to position [15848, 0]
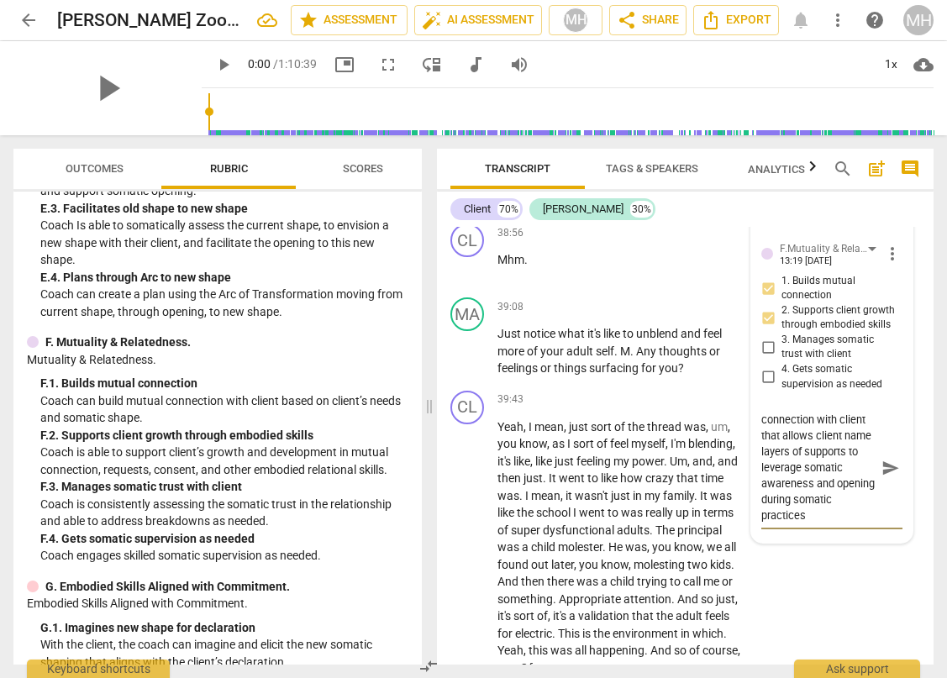
click at [882, 477] on span "send" at bounding box center [890, 468] width 18 height 18
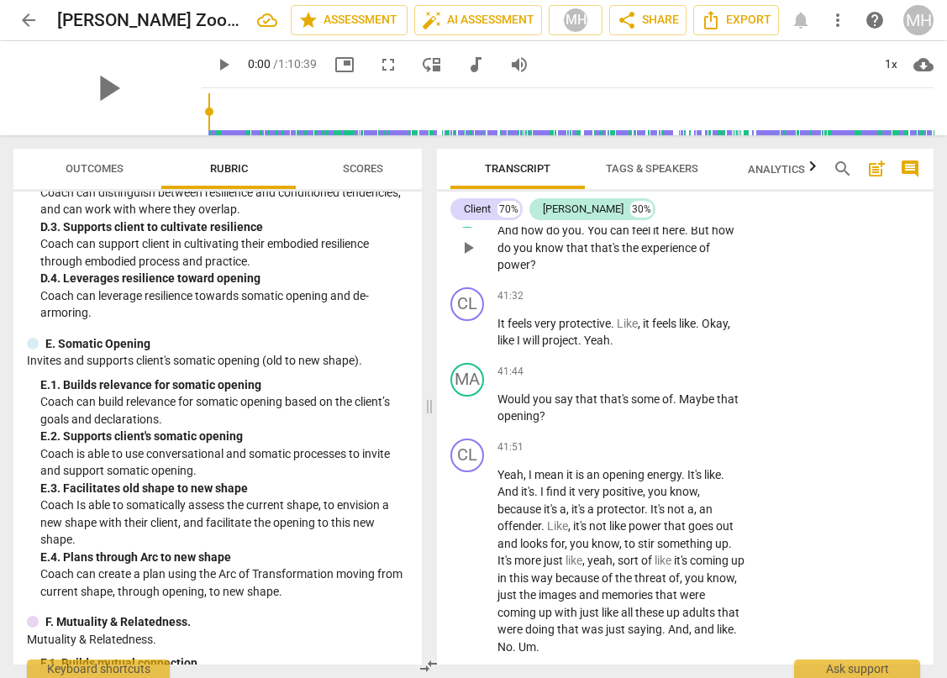
scroll to position [16595, 0]
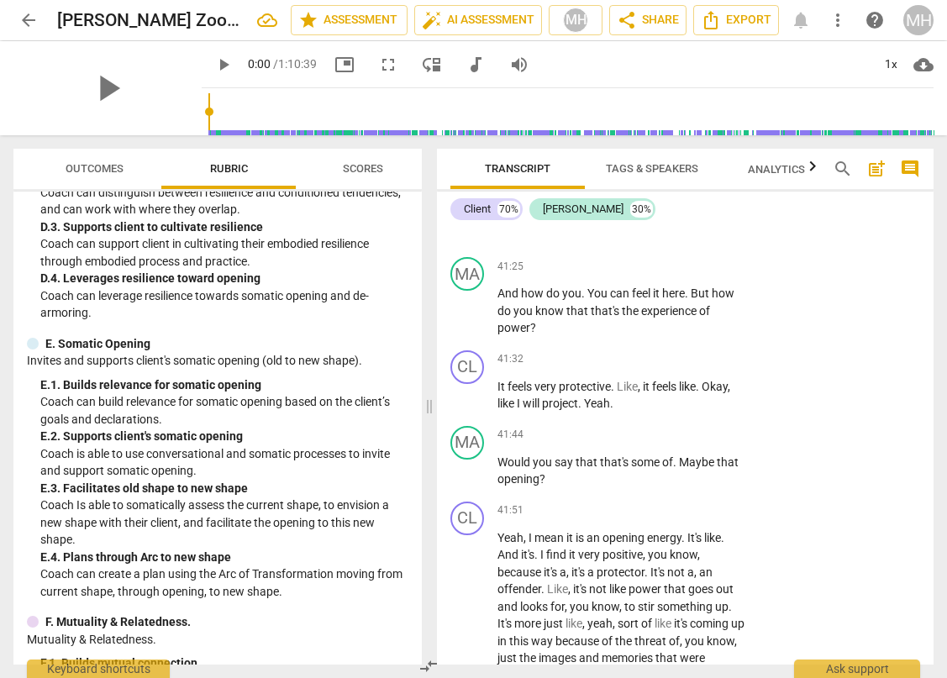
click at [641, 127] on div "+" at bounding box center [641, 118] width 17 height 17
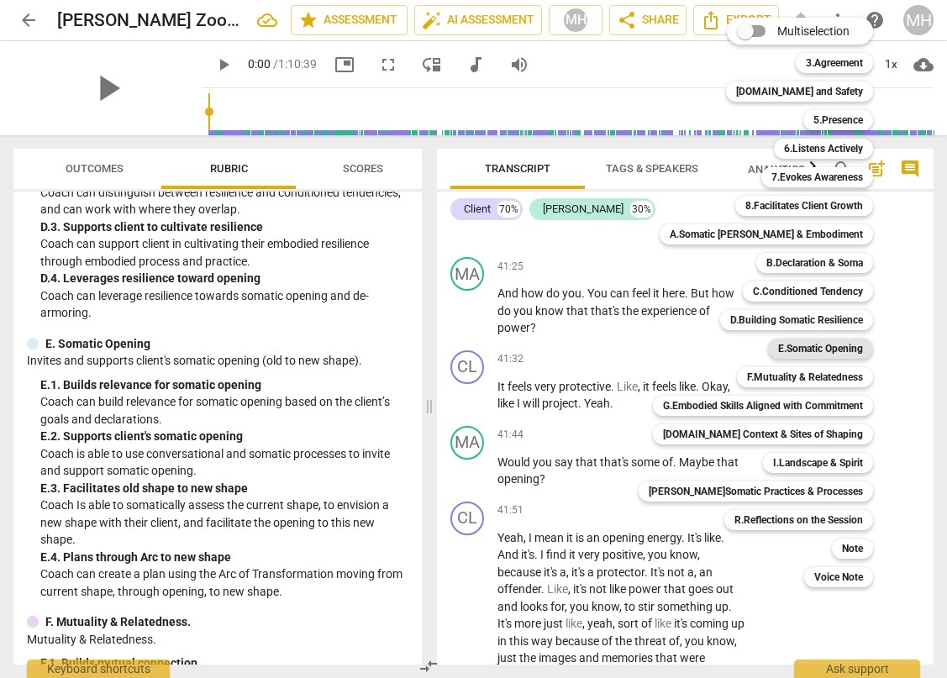
click at [805, 350] on b "E.Somatic Opening" at bounding box center [820, 349] width 85 height 20
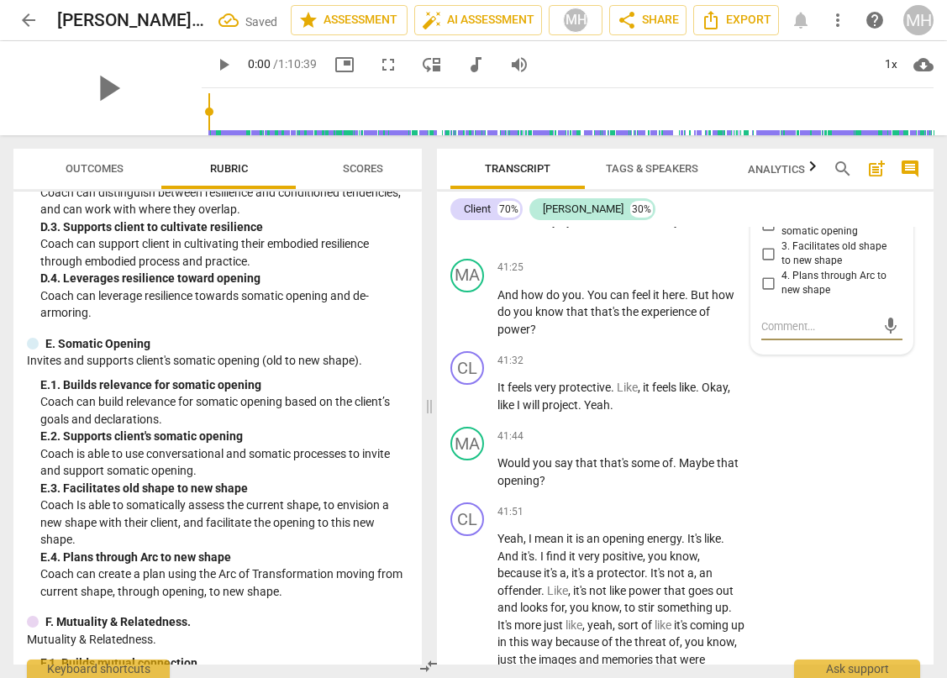
click at [756, 234] on input "2. Supports client's somatic opening" at bounding box center [767, 224] width 27 height 20
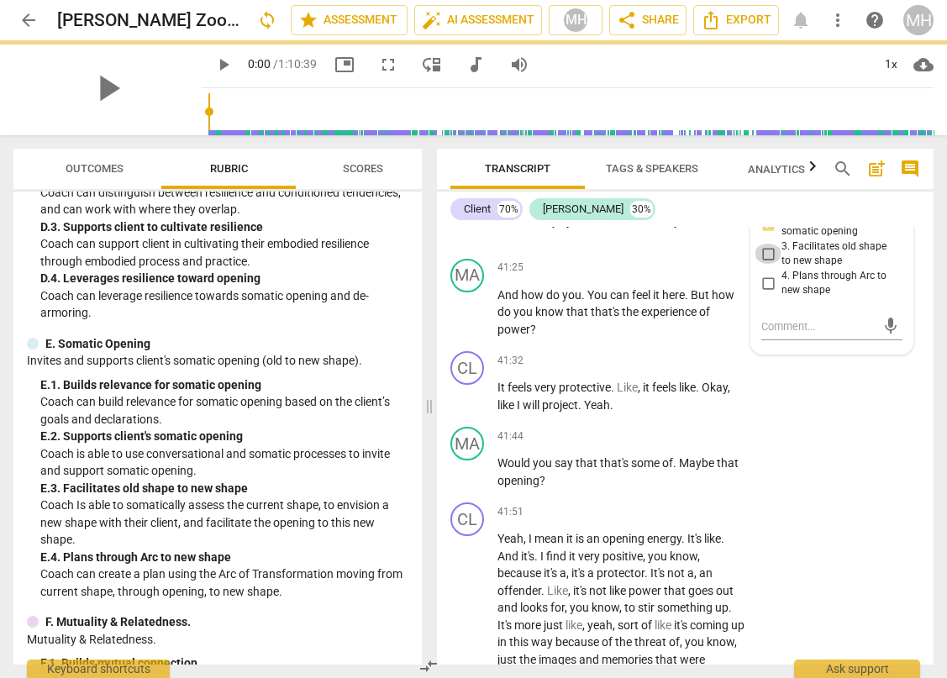
click at [763, 264] on input "3. Facilitates old shape to new shape" at bounding box center [767, 254] width 27 height 20
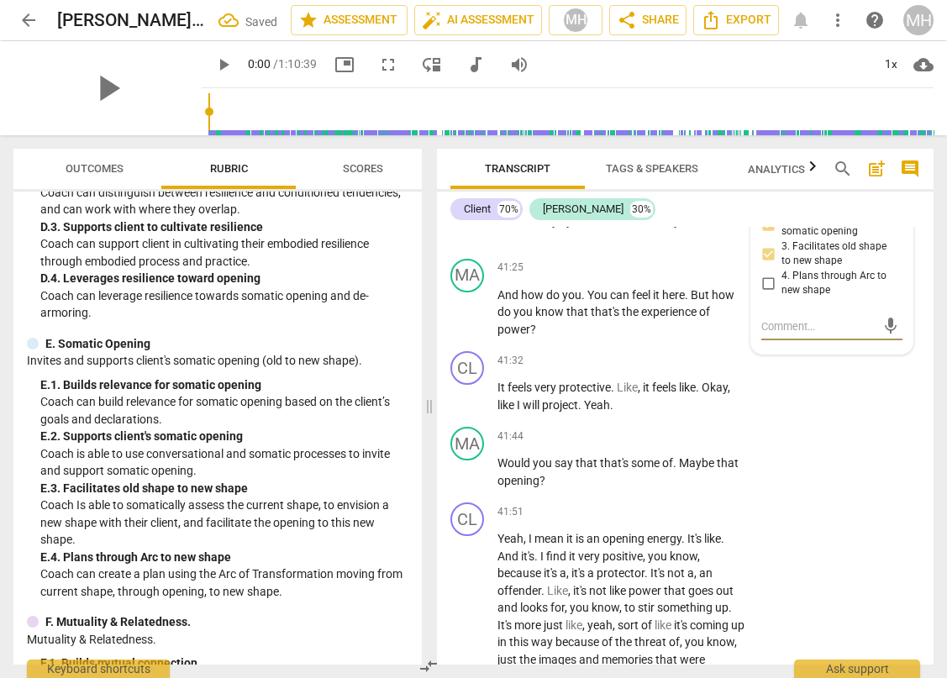
click at [780, 334] on textarea at bounding box center [818, 326] width 114 height 16
click at [885, 344] on span "send" at bounding box center [890, 334] width 18 height 18
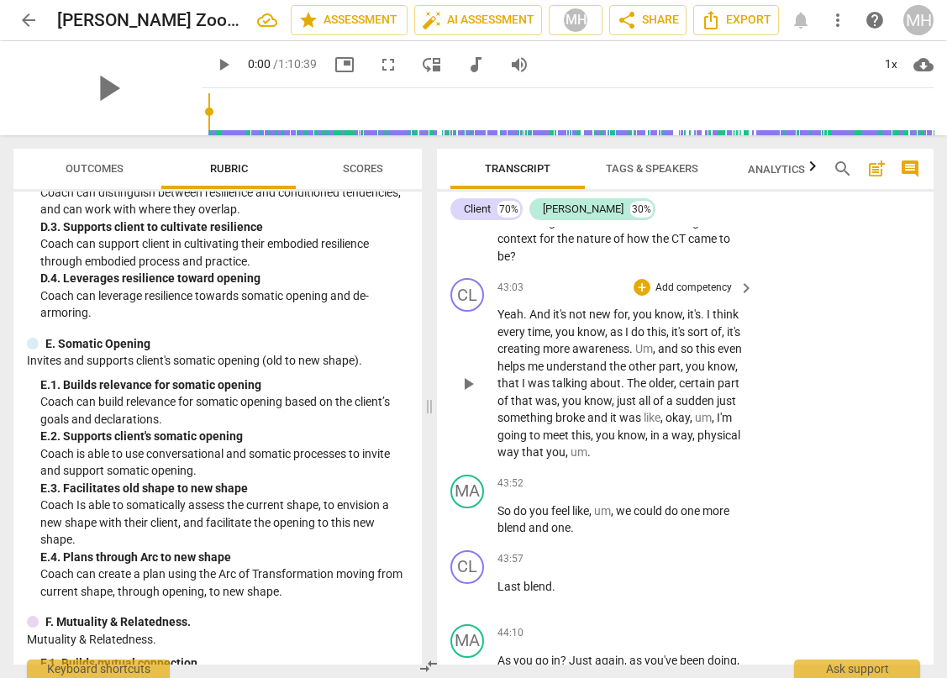
scroll to position [17102, 0]
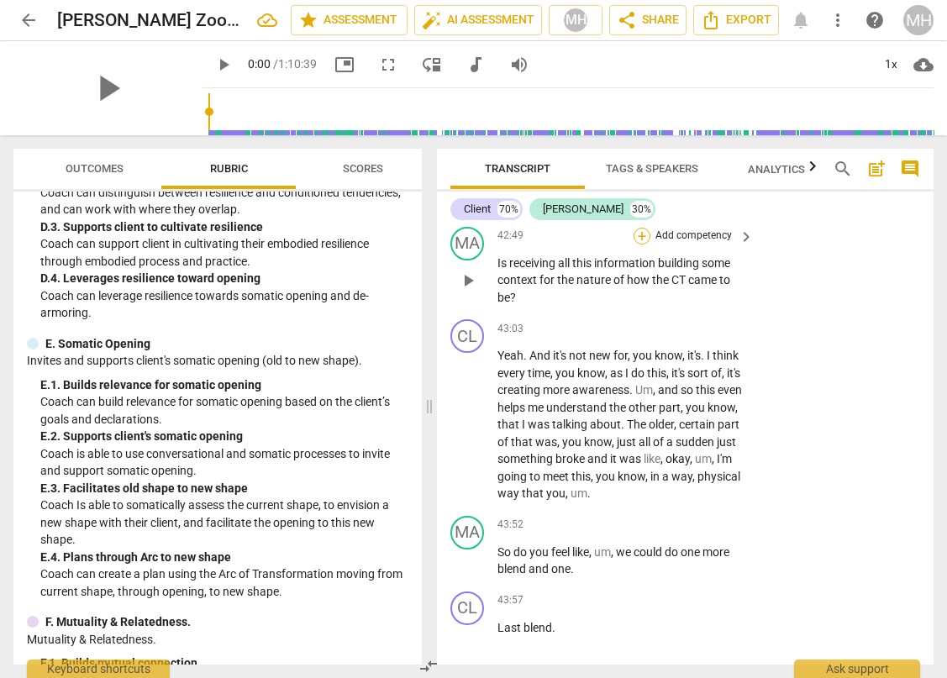
click at [642, 244] on div "+" at bounding box center [641, 236] width 17 height 17
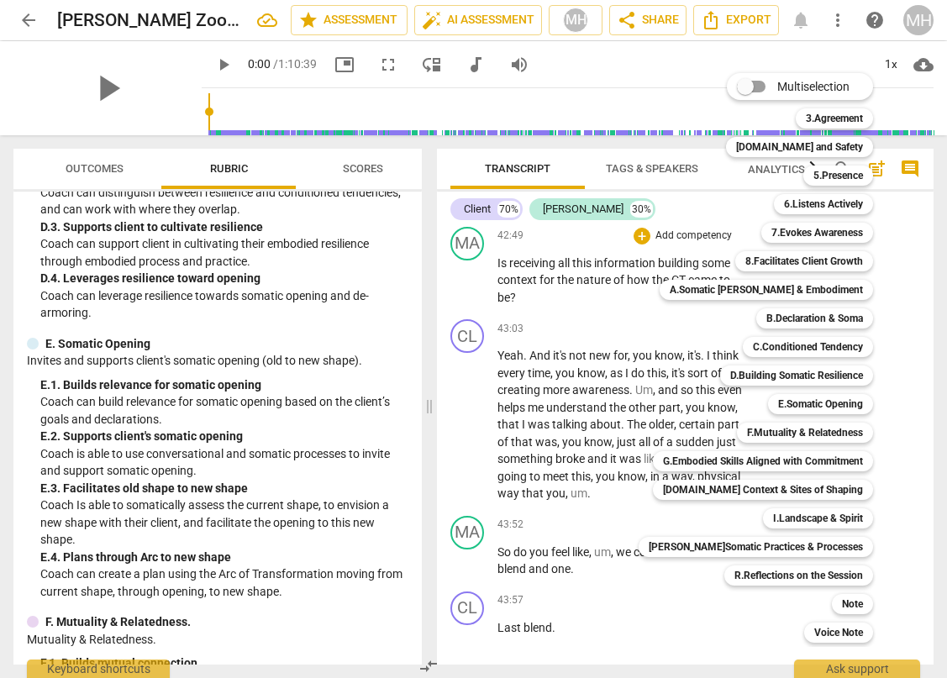
click at [590, 395] on div at bounding box center [473, 339] width 947 height 678
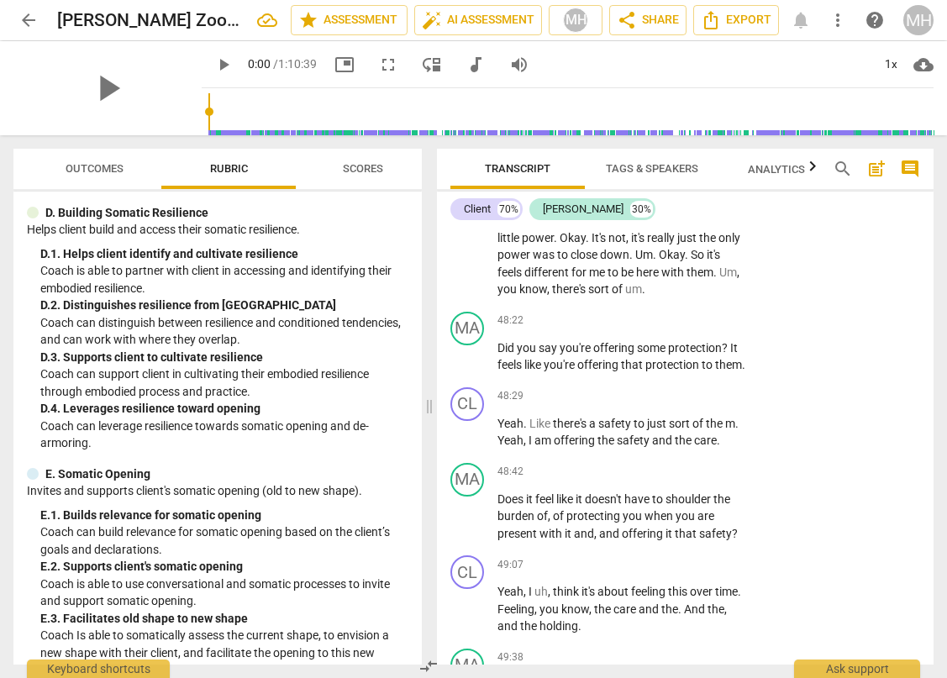
scroll to position [18335, 0]
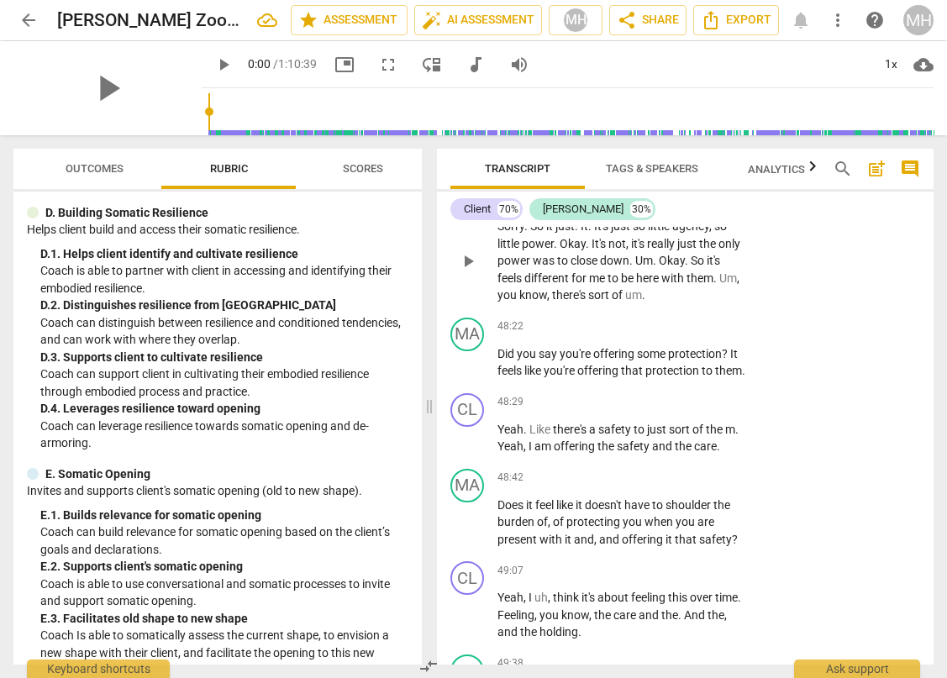
click at [642, 208] on div "+" at bounding box center [641, 199] width 17 height 17
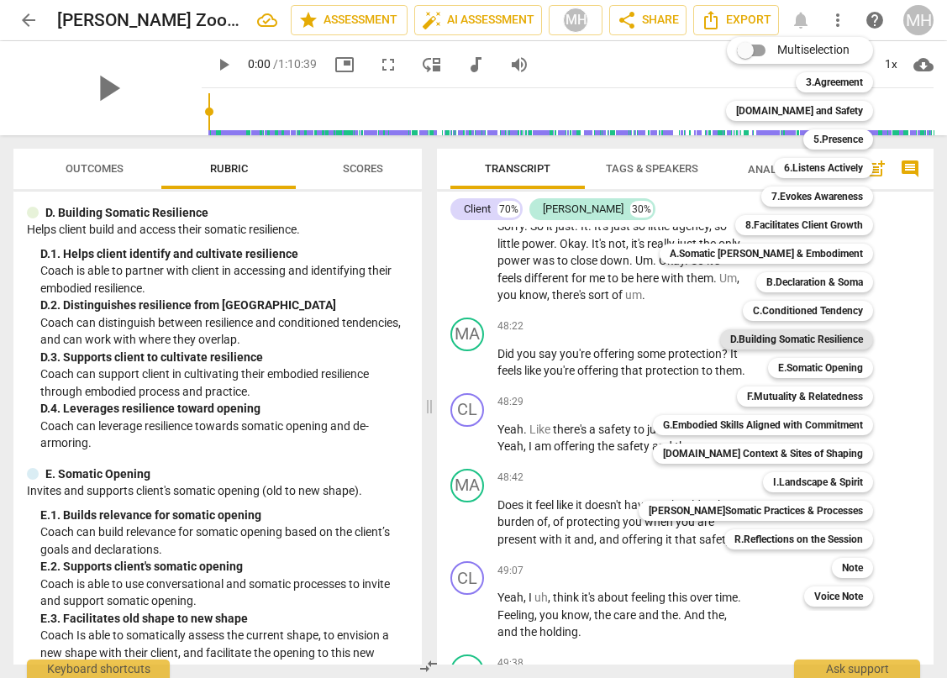
click at [765, 339] on b "D.Building Somatic Resilience" at bounding box center [796, 339] width 133 height 20
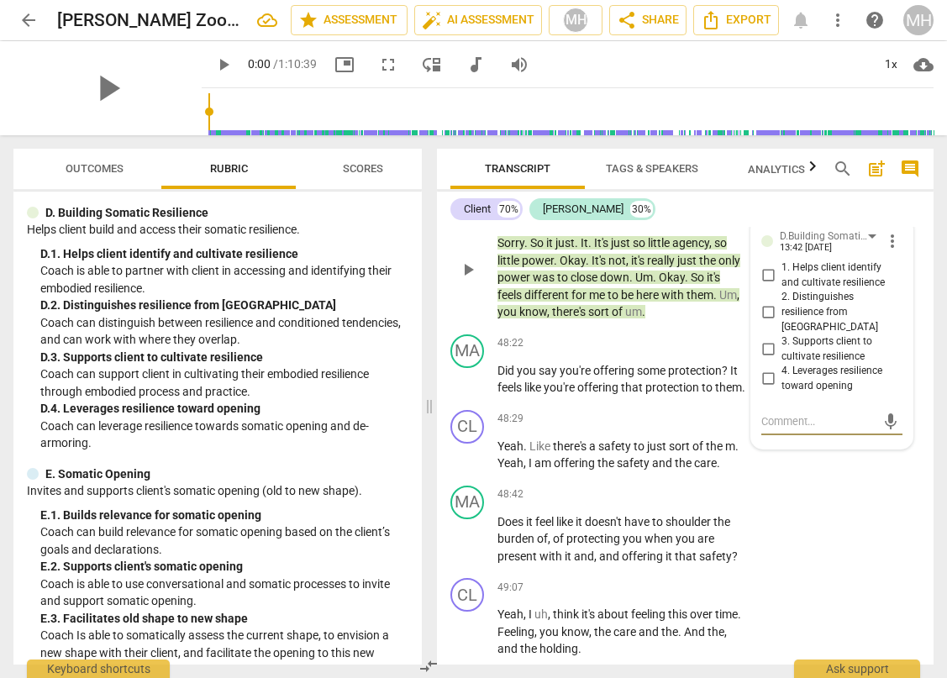
click at [762, 360] on input "3. Supports client to cultivate resilience" at bounding box center [767, 349] width 27 height 20
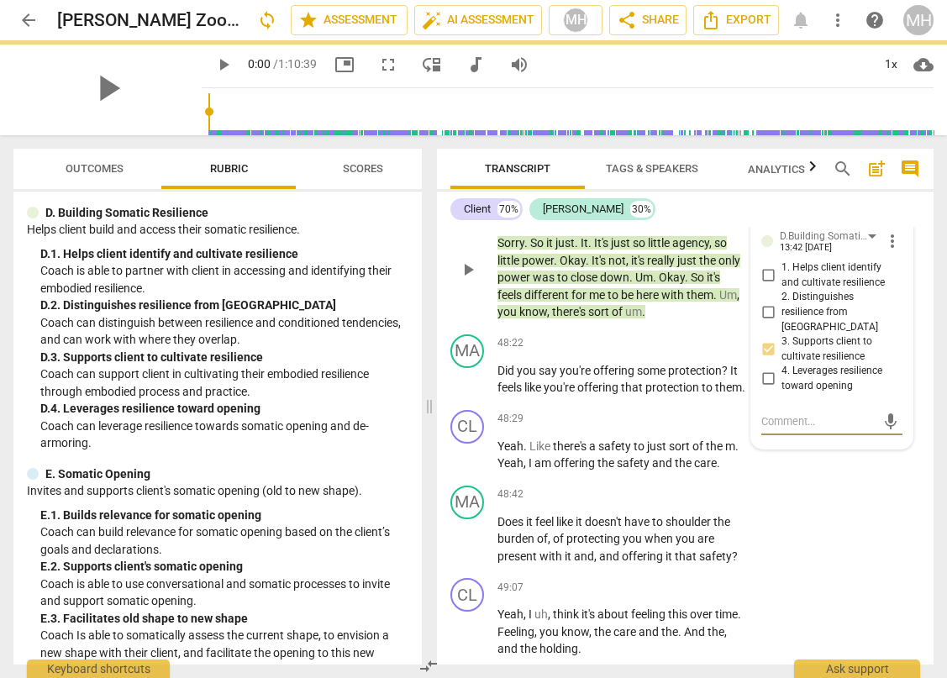
click at [792, 429] on textarea at bounding box center [818, 421] width 114 height 16
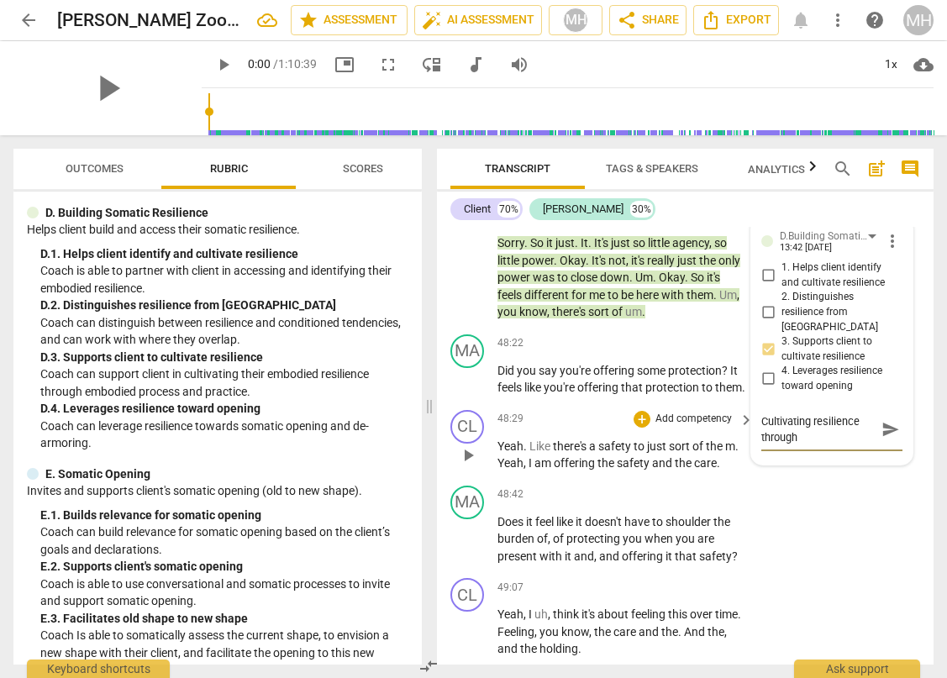
scroll to position [0, 0]
click at [811, 445] on textarea "Cultivating resilience through differentiation" at bounding box center [818, 429] width 114 height 32
click at [863, 445] on textarea "Cultivating resilience through differentiation" at bounding box center [818, 429] width 114 height 32
click at [796, 445] on textarea "Cultivating resilience through differentiation" at bounding box center [818, 429] width 114 height 32
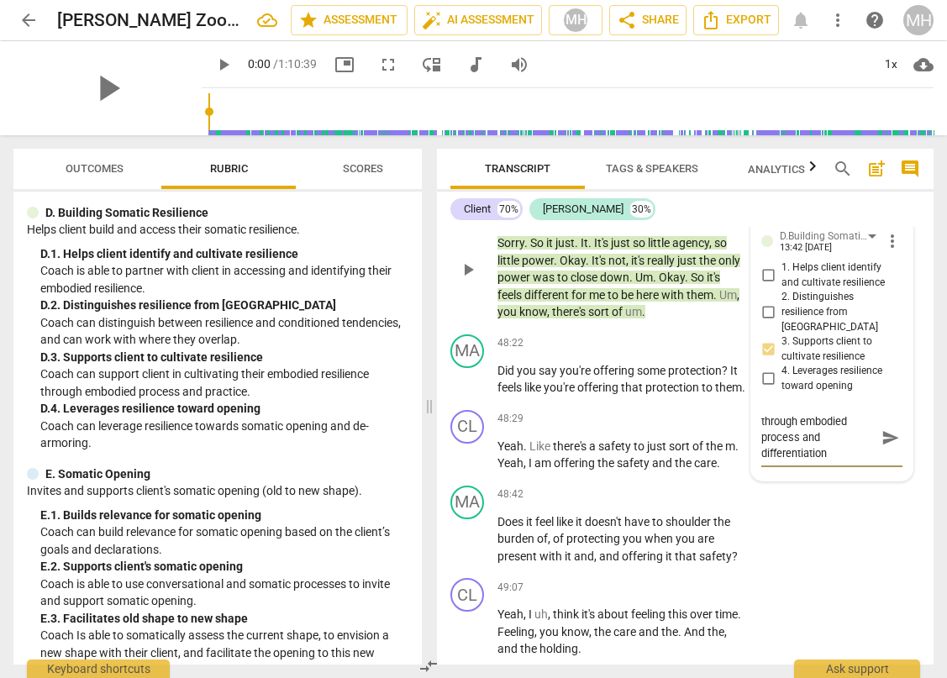
click at [833, 461] on textarea "Cultivating resilience through embodied process and differentiation" at bounding box center [818, 437] width 114 height 48
click at [884, 447] on span "send" at bounding box center [890, 437] width 18 height 18
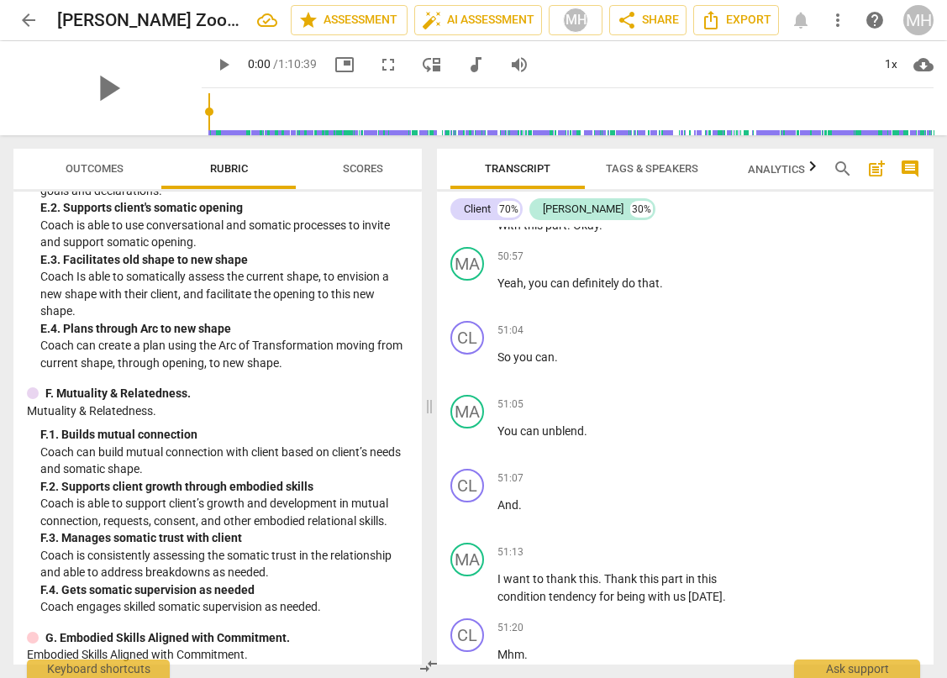
scroll to position [2843, 0]
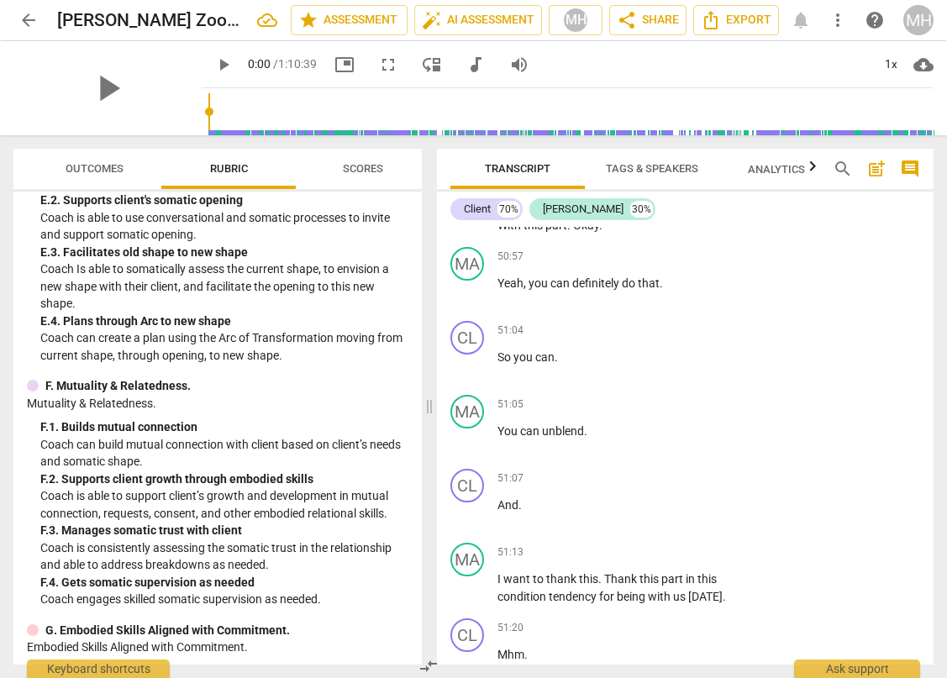
click at [641, 155] on div "+" at bounding box center [641, 146] width 17 height 17
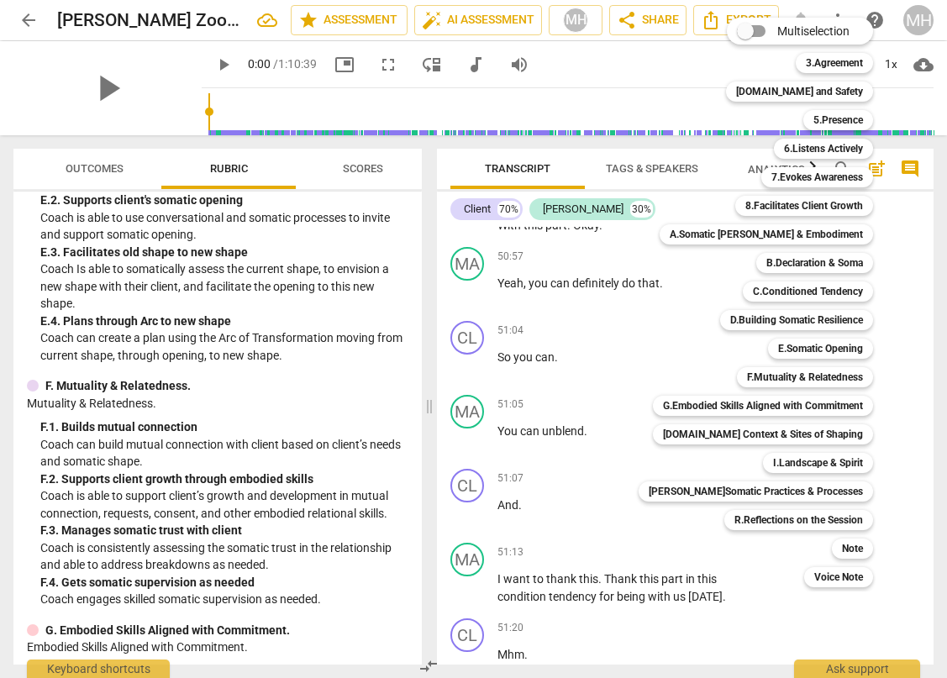
click at [607, 281] on div at bounding box center [473, 339] width 947 height 678
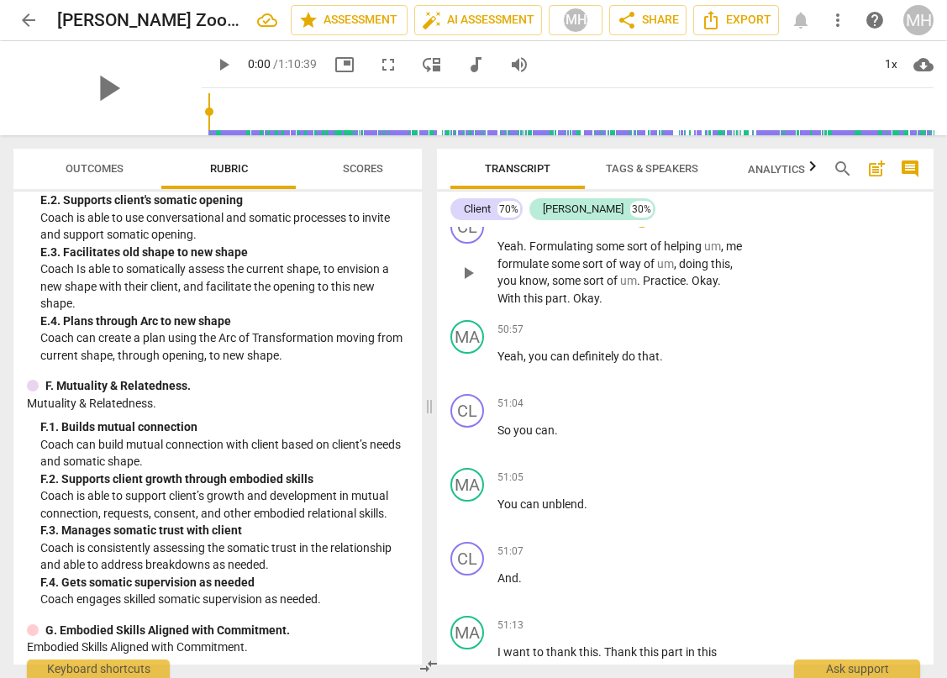
scroll to position [19221, 0]
click at [643, 137] on div "+" at bounding box center [641, 128] width 17 height 17
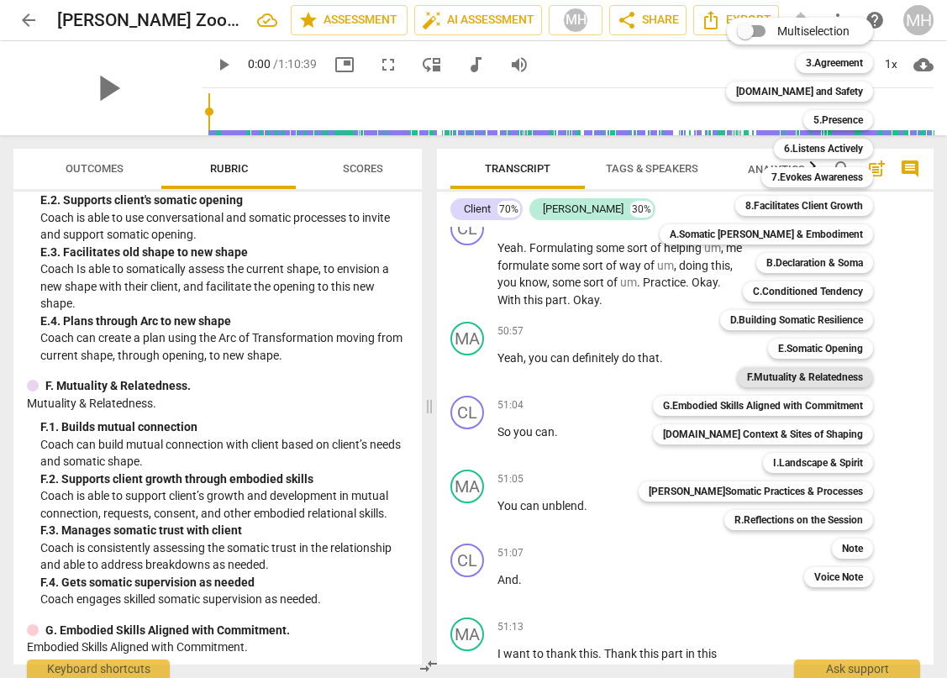
click at [789, 375] on b "F.Mutuality & Relatedness" at bounding box center [805, 377] width 116 height 20
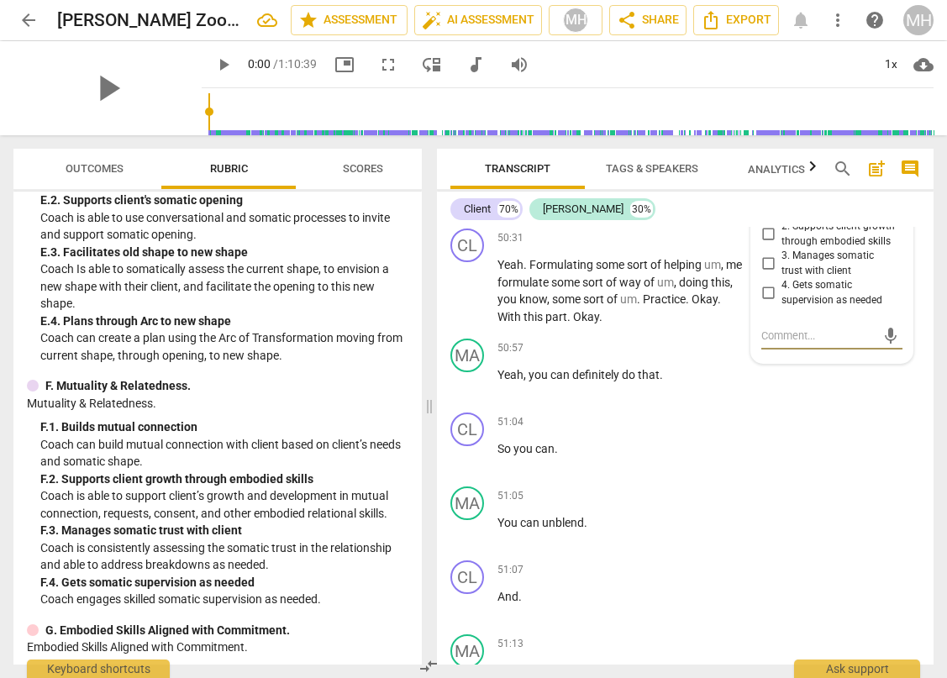
click at [767, 244] on input "2. Supports client growth through embodied skills" at bounding box center [767, 234] width 27 height 20
click at [780, 344] on textarea at bounding box center [818, 336] width 114 height 16
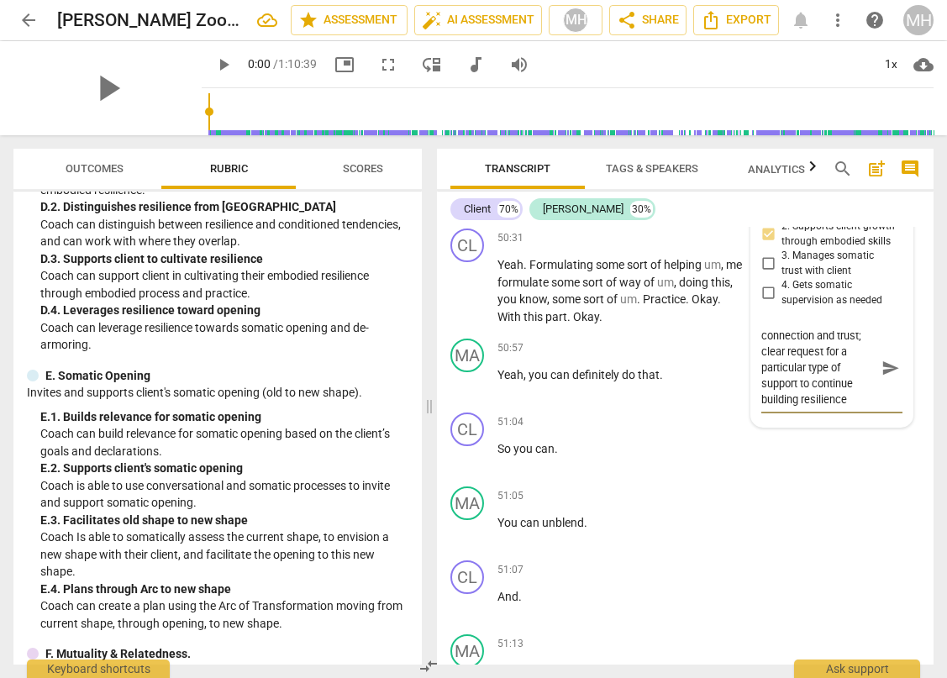
scroll to position [2571, 0]
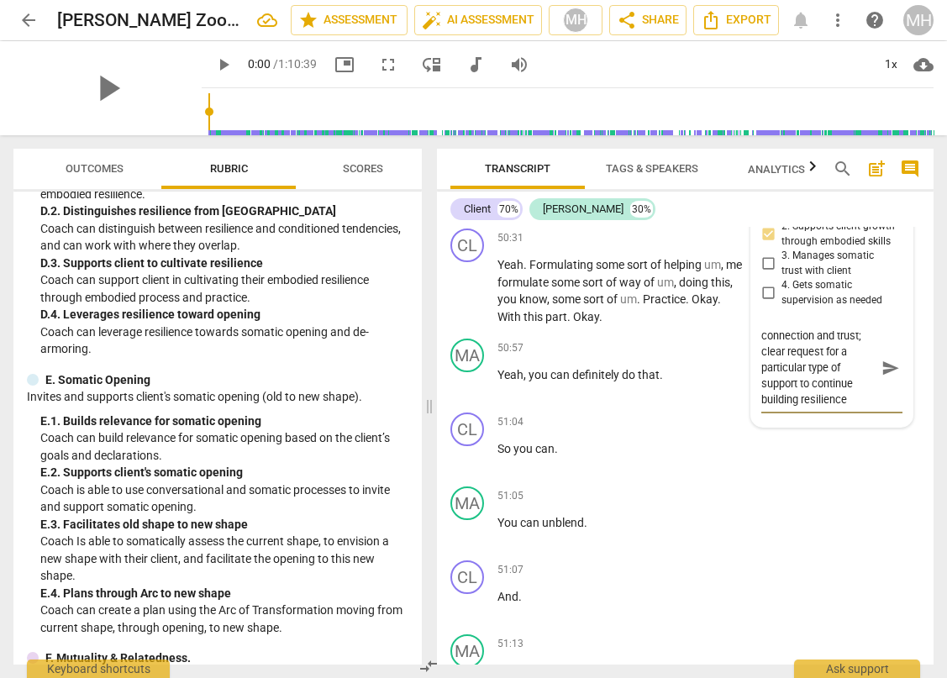
click at [796, 407] on textarea "Supporting clients growth through mutual connection and trust; clear request fo…" at bounding box center [818, 368] width 114 height 80
click at [885, 386] on span "send" at bounding box center [890, 376] width 18 height 18
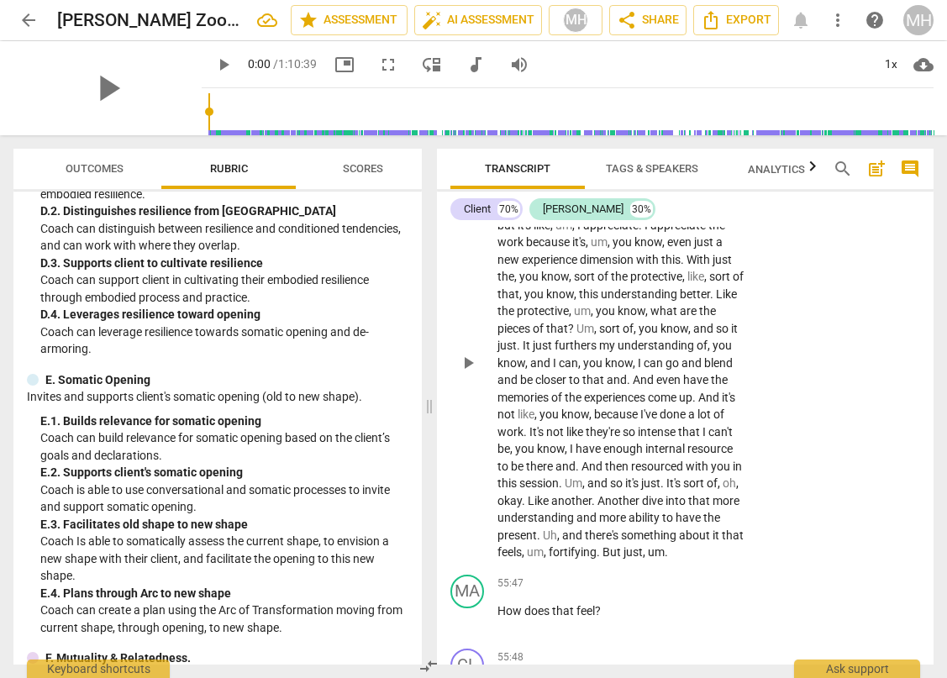
scroll to position [20545, 0]
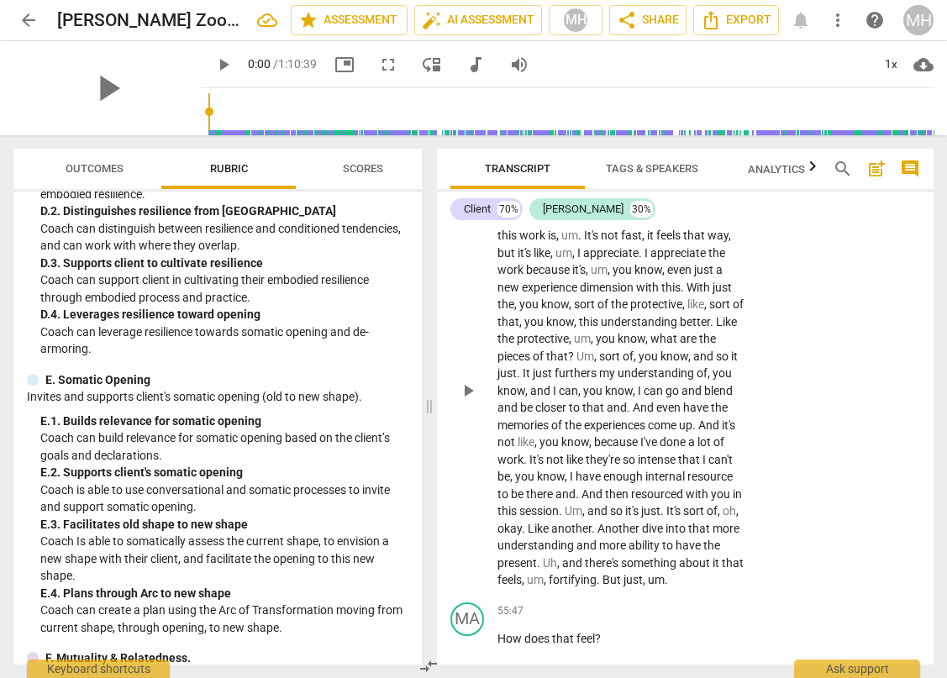
click at [643, 182] on div "+" at bounding box center [641, 174] width 17 height 17
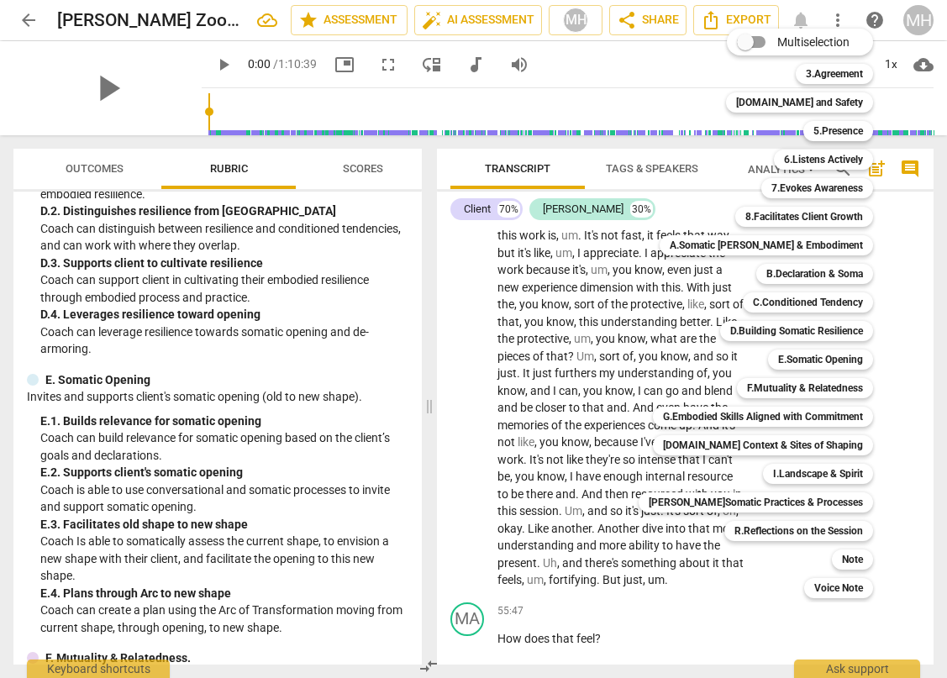
click at [370, 361] on div at bounding box center [473, 339] width 947 height 678
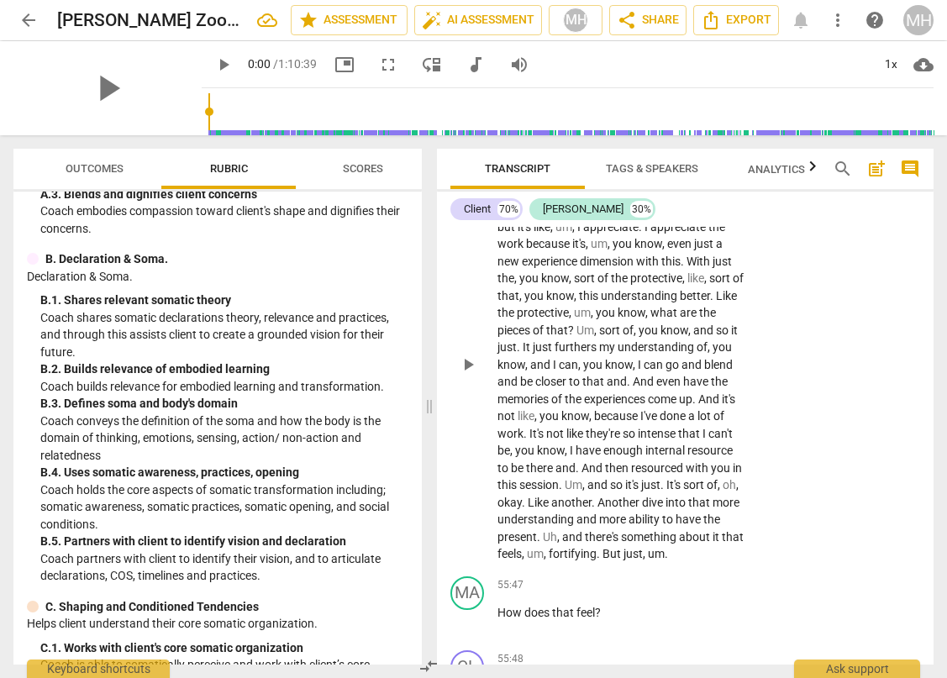
scroll to position [20567, 0]
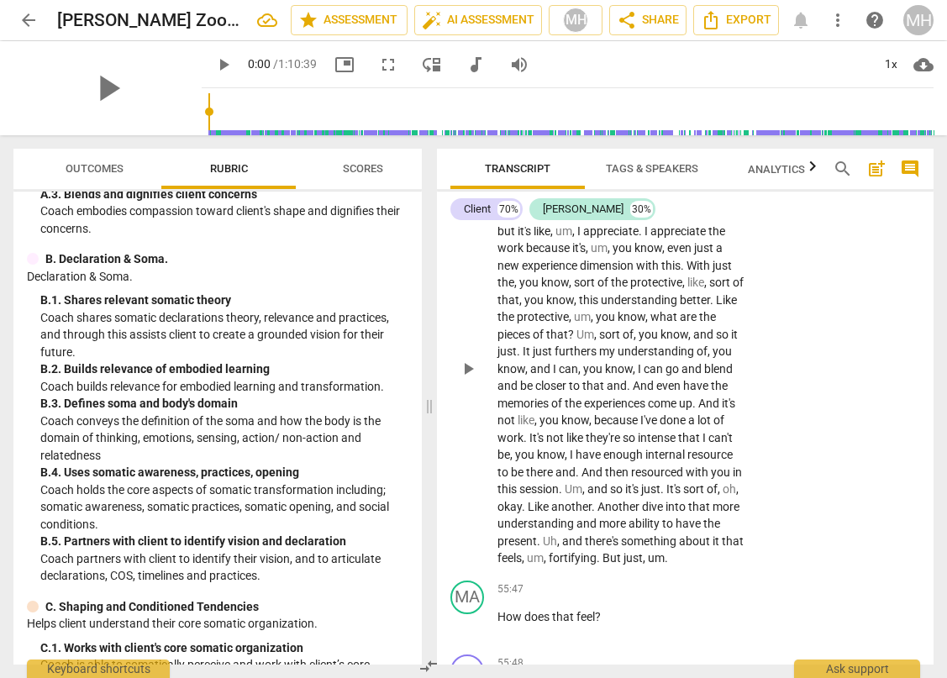
click at [641, 160] on div "+" at bounding box center [641, 152] width 17 height 17
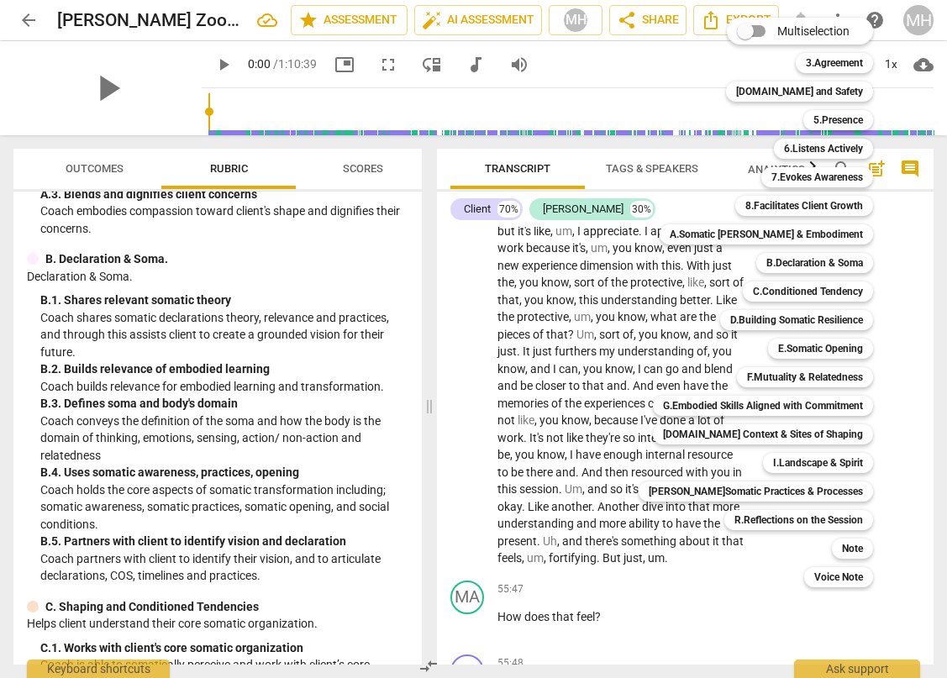
click at [365, 280] on div at bounding box center [473, 339] width 947 height 678
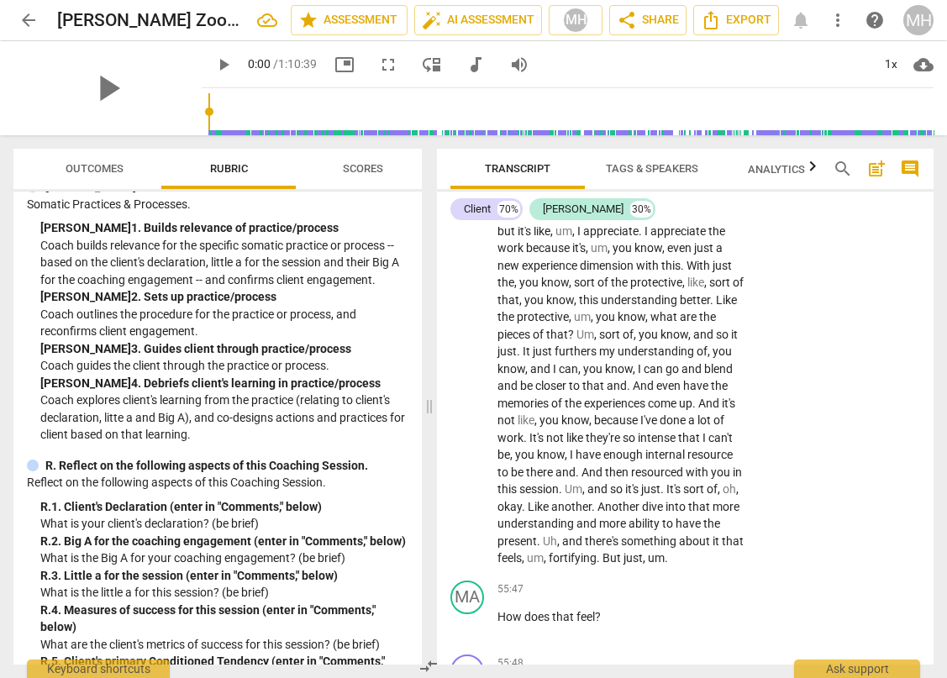
scroll to position [4258, 0]
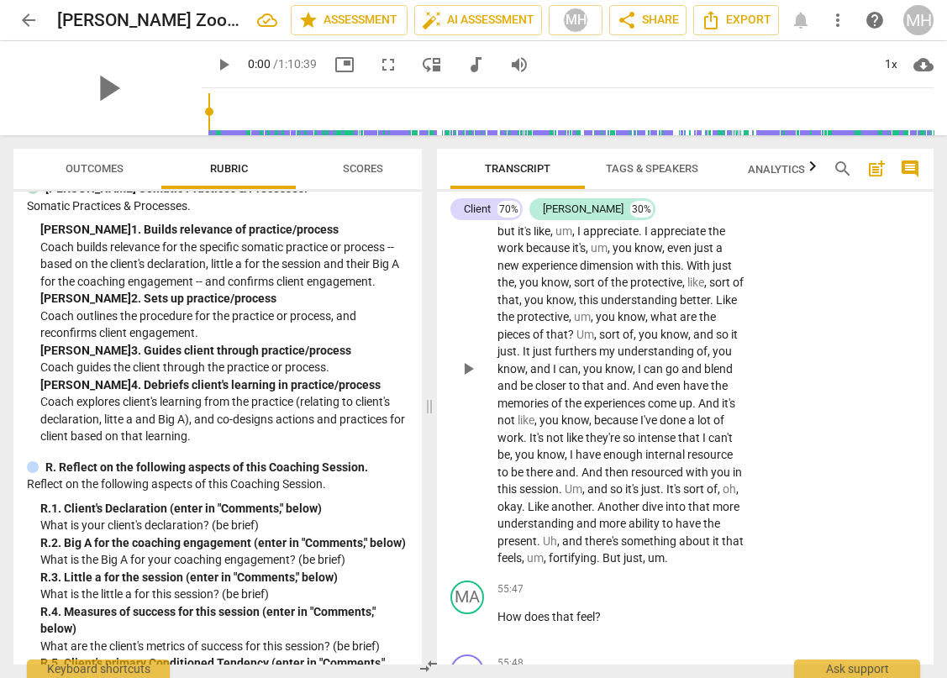
click at [642, 160] on div "+" at bounding box center [641, 152] width 17 height 17
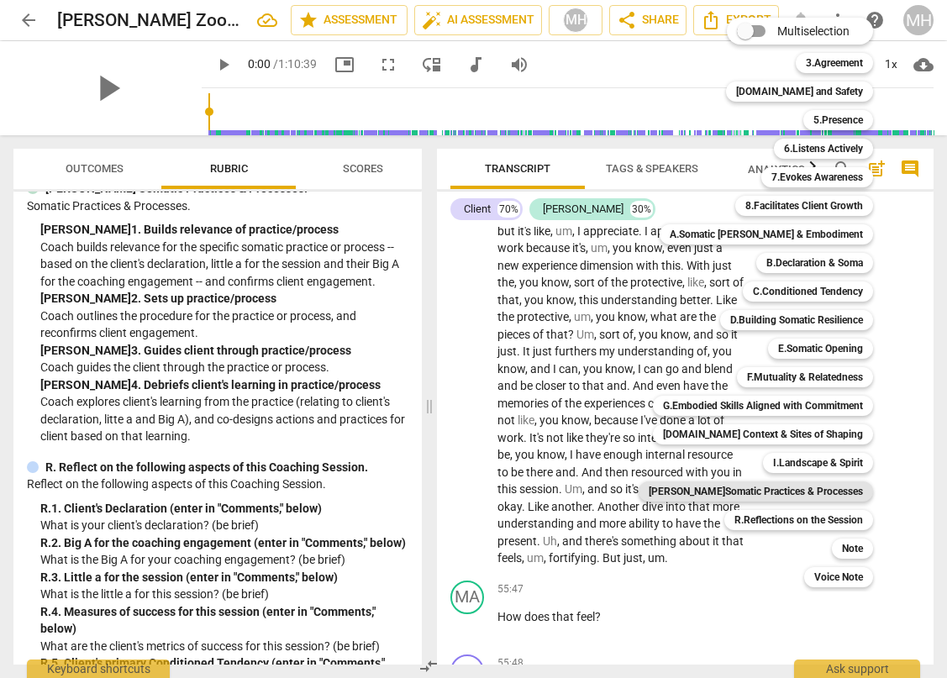
click at [766, 489] on b "[PERSON_NAME]Somatic Practices & Processes" at bounding box center [756, 491] width 214 height 20
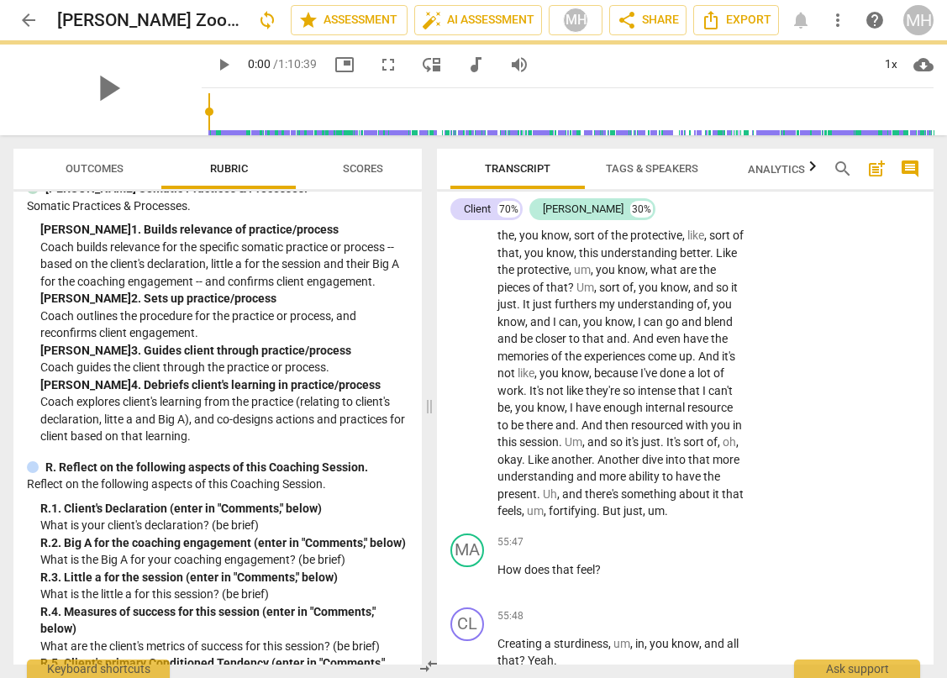
scroll to position [20615, 0]
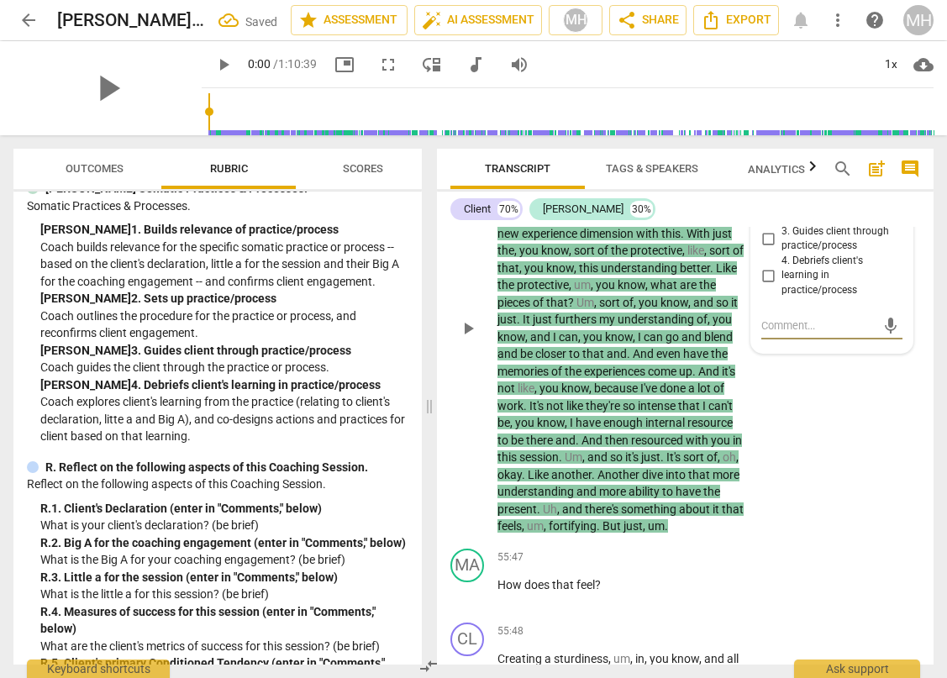
click at [764, 286] on input "4. Debriefs client's learning in practice/process" at bounding box center [767, 275] width 27 height 20
click at [772, 334] on textarea at bounding box center [818, 326] width 114 height 16
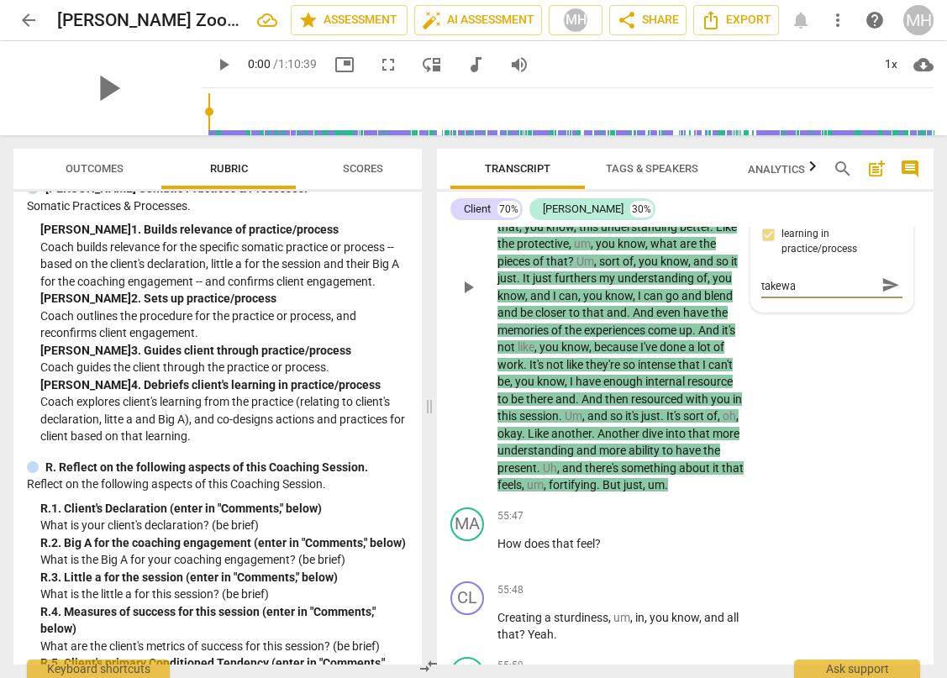
scroll to position [0, 0]
click at [812, 501] on div "CL play_arrow pause 53:23 + Add competency [PERSON_NAME]Somatic Practices & Pro…" at bounding box center [685, 273] width 497 height 455
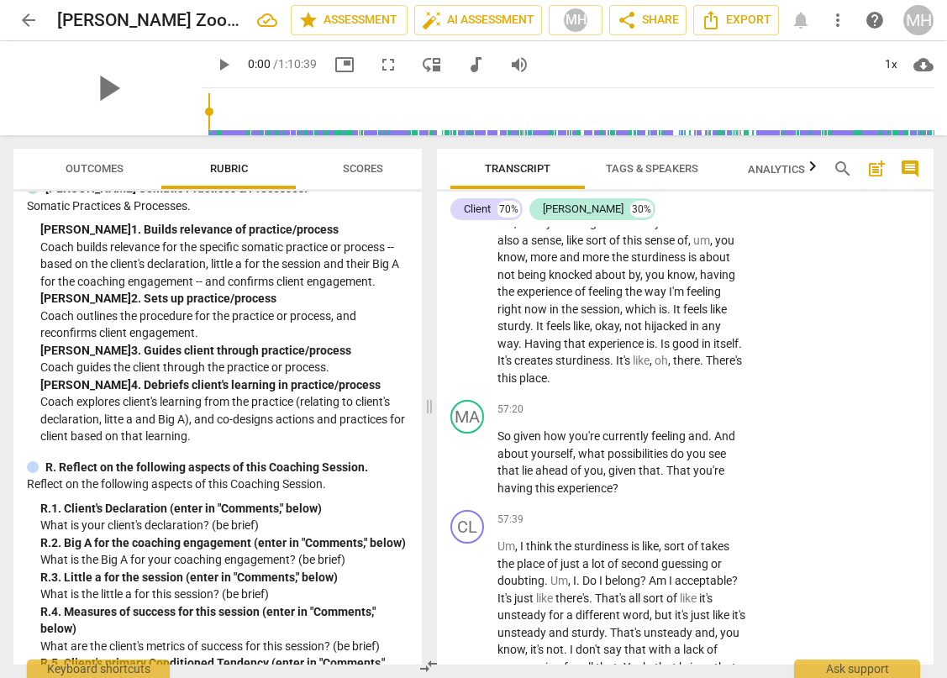
scroll to position [21372, 0]
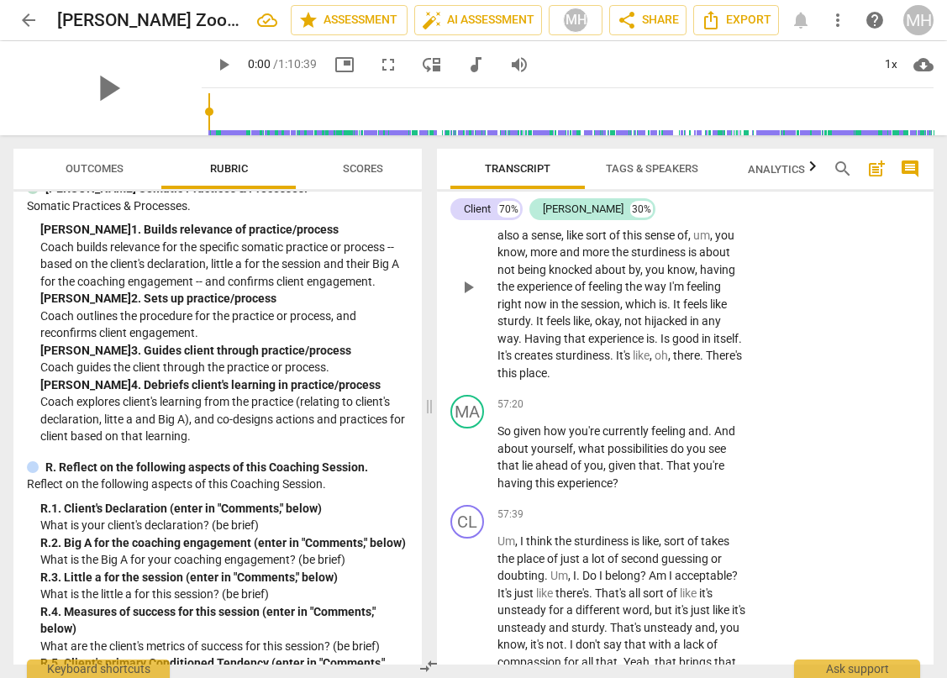
click at [644, 182] on div "+" at bounding box center [641, 174] width 17 height 17
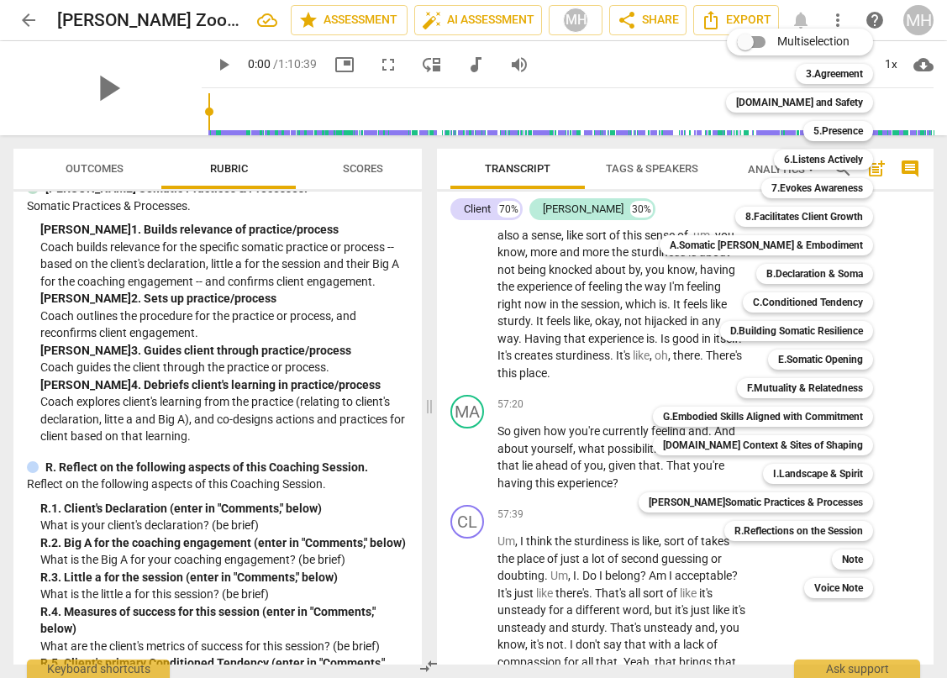
click at [365, 377] on div at bounding box center [473, 339] width 947 height 678
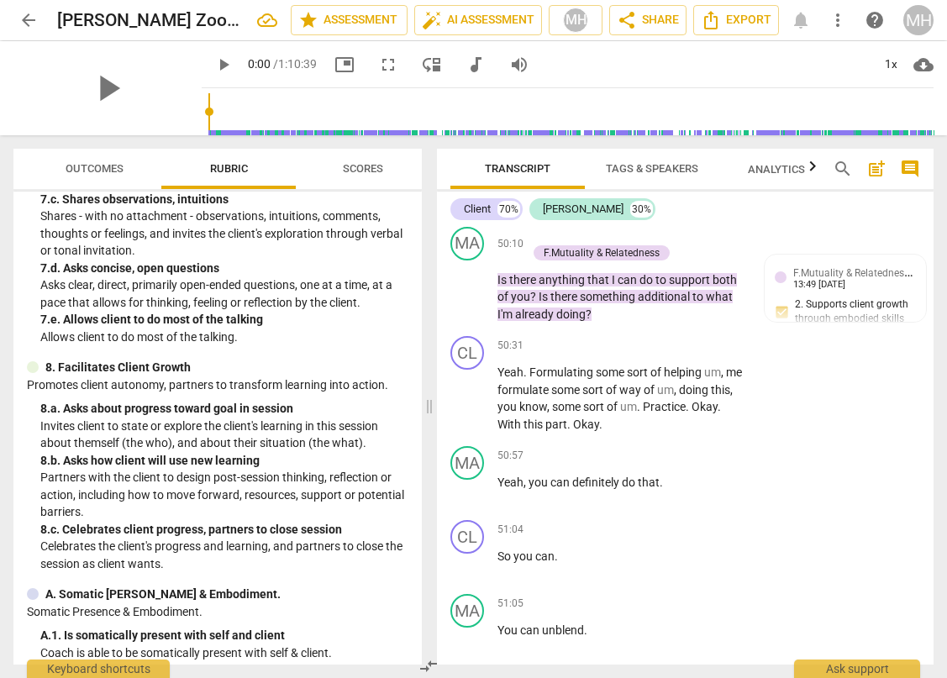
scroll to position [19112, 0]
click at [533, 245] on div "+" at bounding box center [535, 237] width 17 height 17
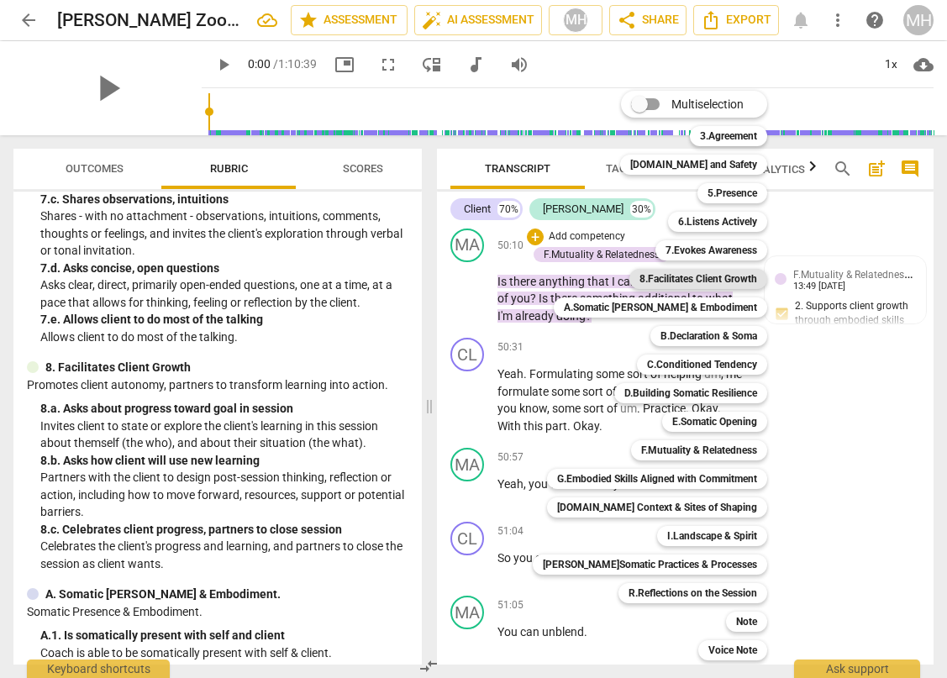
click at [710, 280] on b "8.Facilitates Client Growth" at bounding box center [698, 279] width 118 height 20
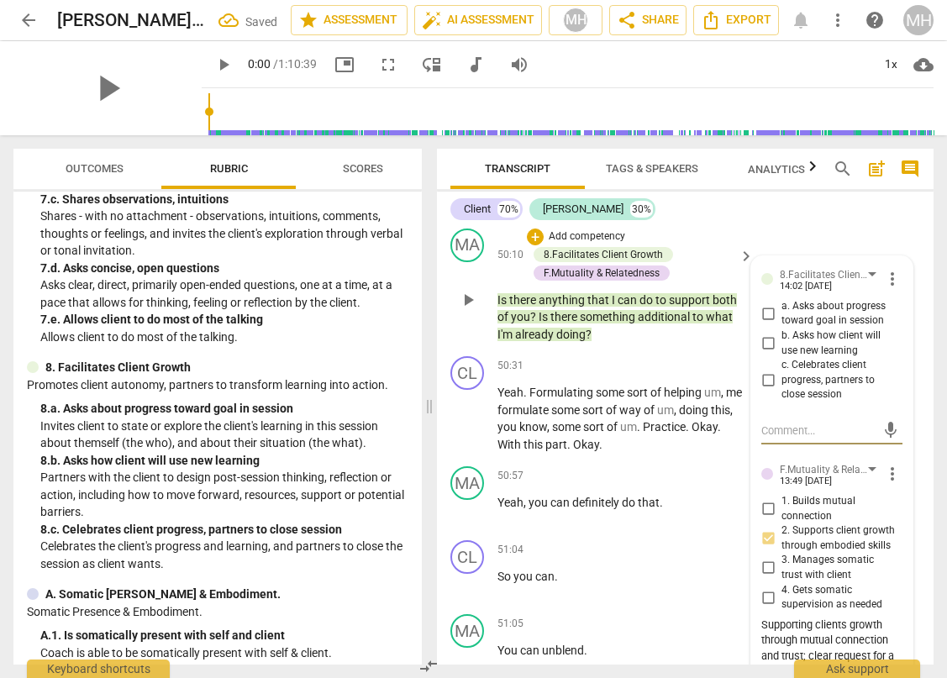
click at [764, 354] on input "b. Asks how client will use new learning" at bounding box center [767, 344] width 27 height 20
click at [769, 354] on input "b. Asks how client will use new learning" at bounding box center [767, 344] width 27 height 20
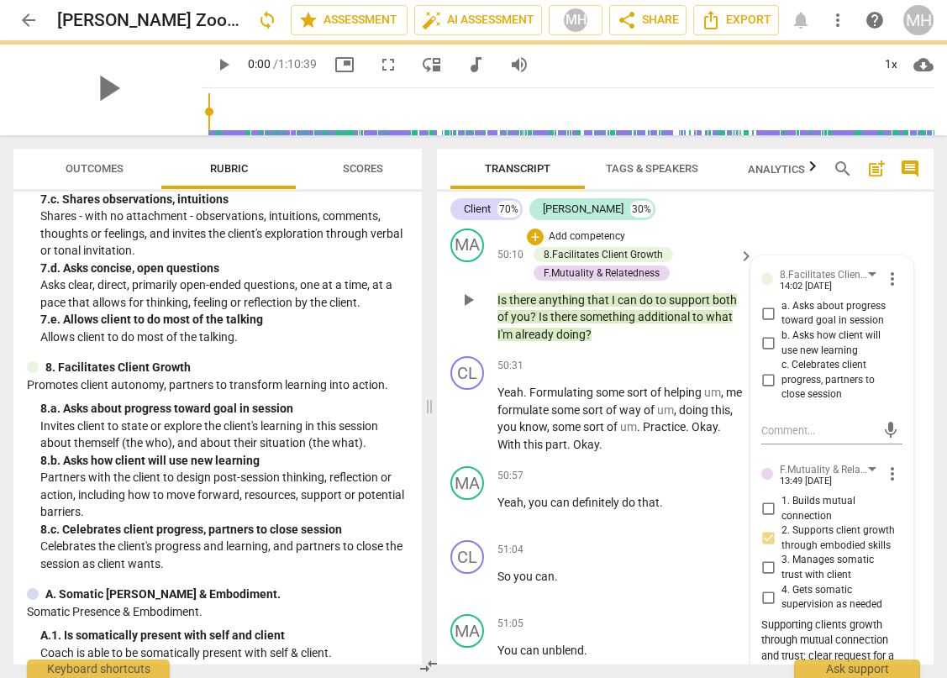
scroll to position [19137, 0]
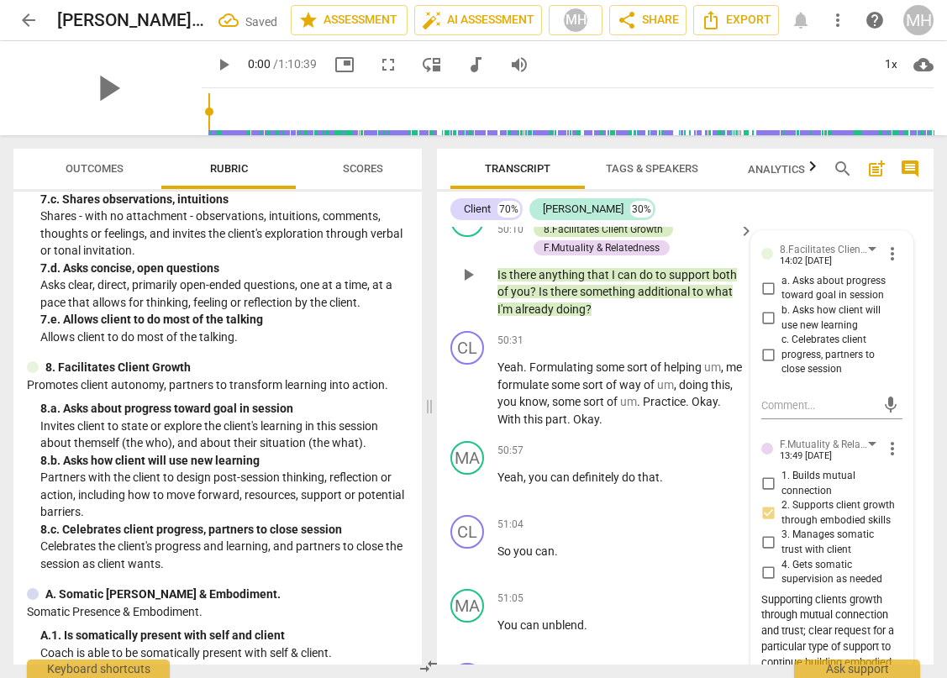
click at [645, 237] on div "8.Facilitates Client Growth" at bounding box center [603, 229] width 119 height 15
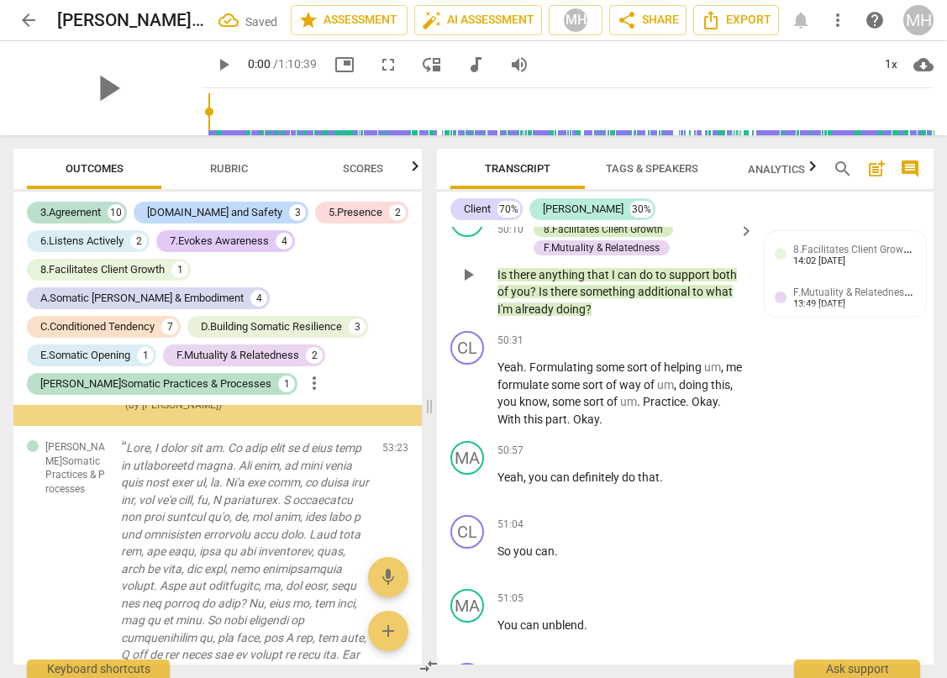
scroll to position [7098, 0]
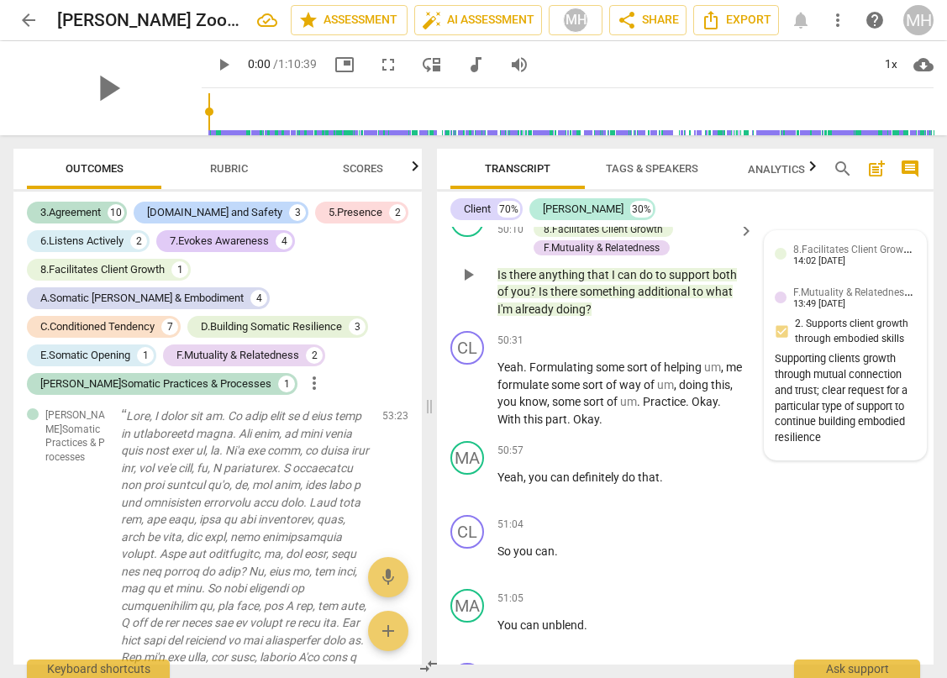
click at [793, 267] on div "14:02 [DATE]" at bounding box center [819, 261] width 52 height 11
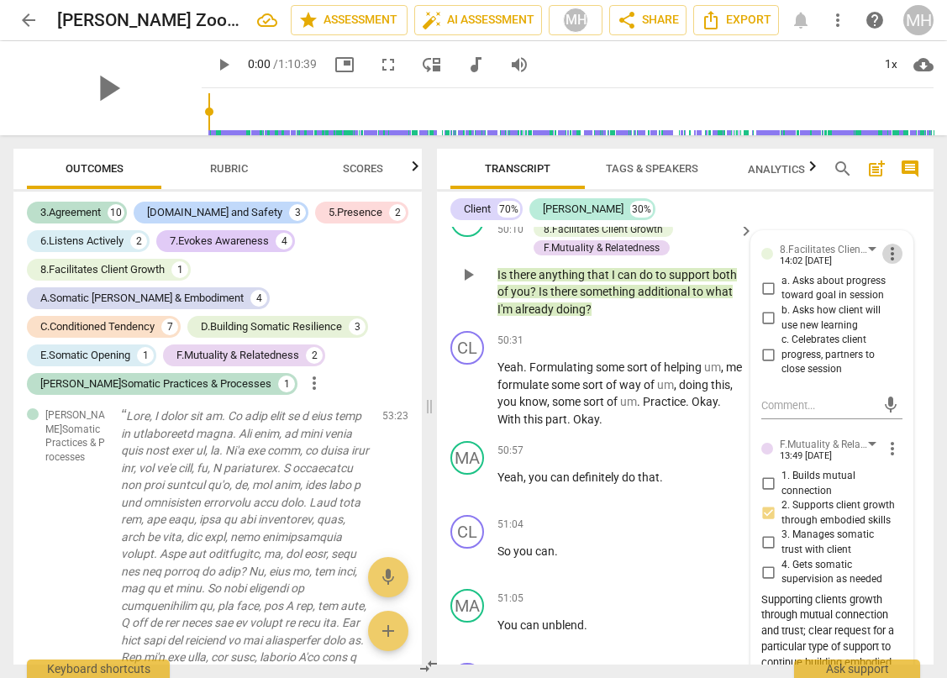
click at [891, 264] on span "more_vert" at bounding box center [892, 254] width 20 height 20
click at [894, 425] on li "Delete" at bounding box center [904, 425] width 58 height 32
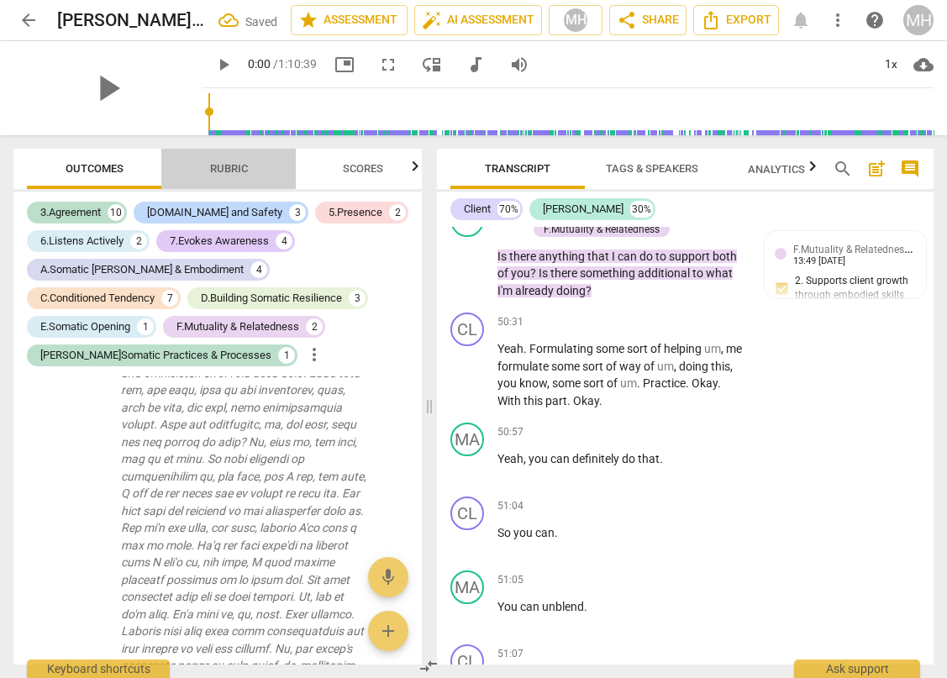
click at [225, 171] on span "Rubric" at bounding box center [229, 168] width 38 height 13
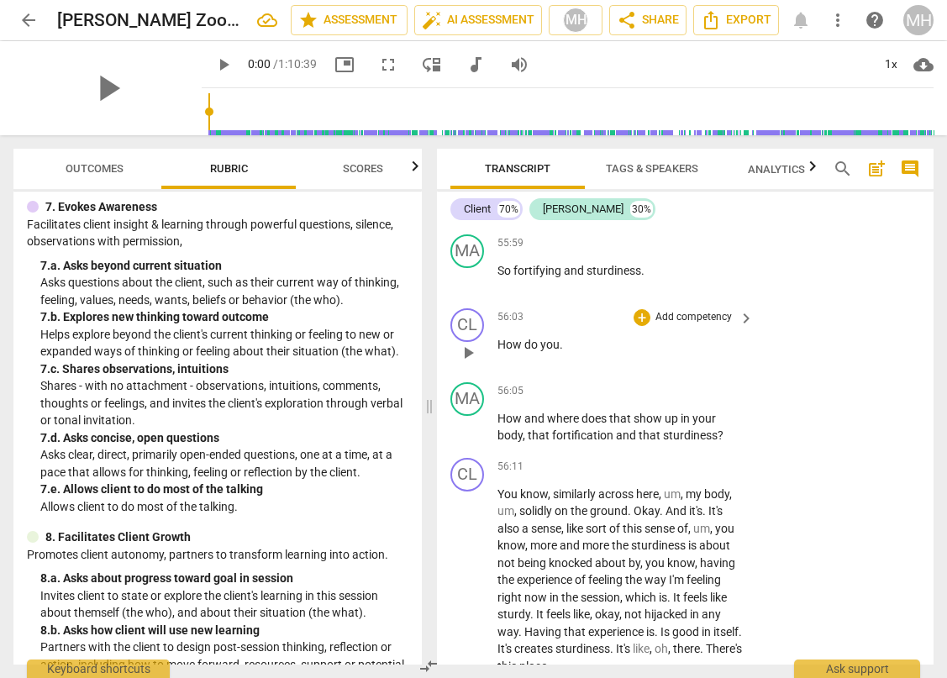
scroll to position [21100, 0]
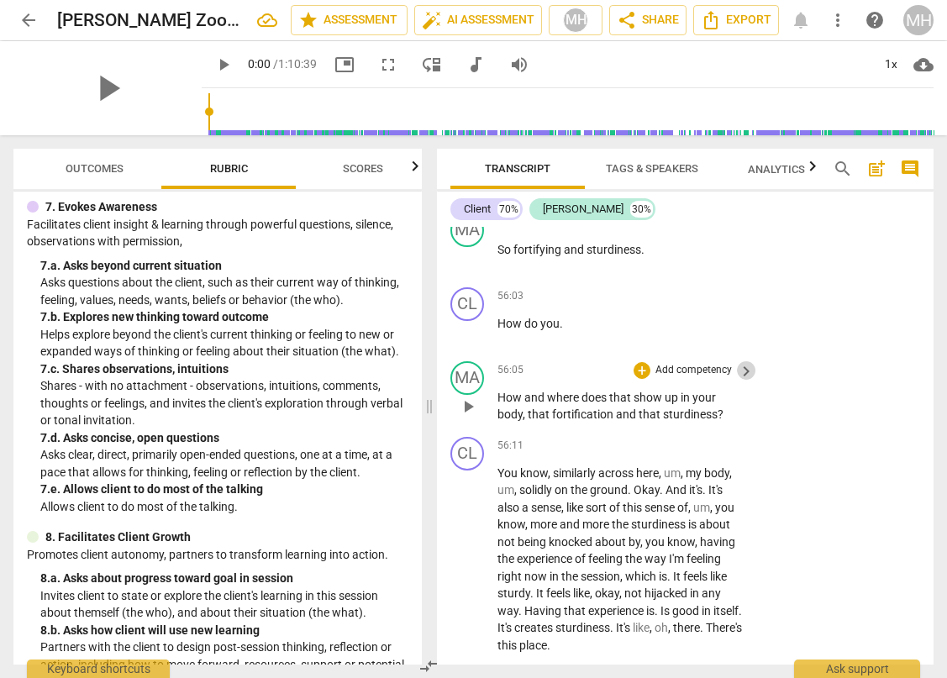
click at [747, 381] on span "keyboard_arrow_right" at bounding box center [746, 371] width 20 height 20
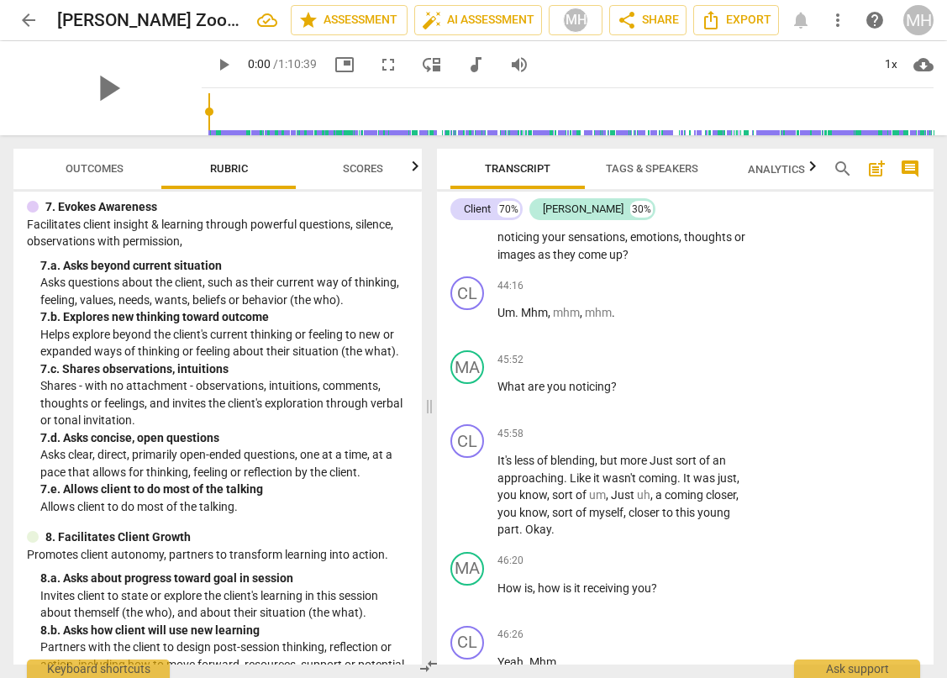
scroll to position [1106, 0]
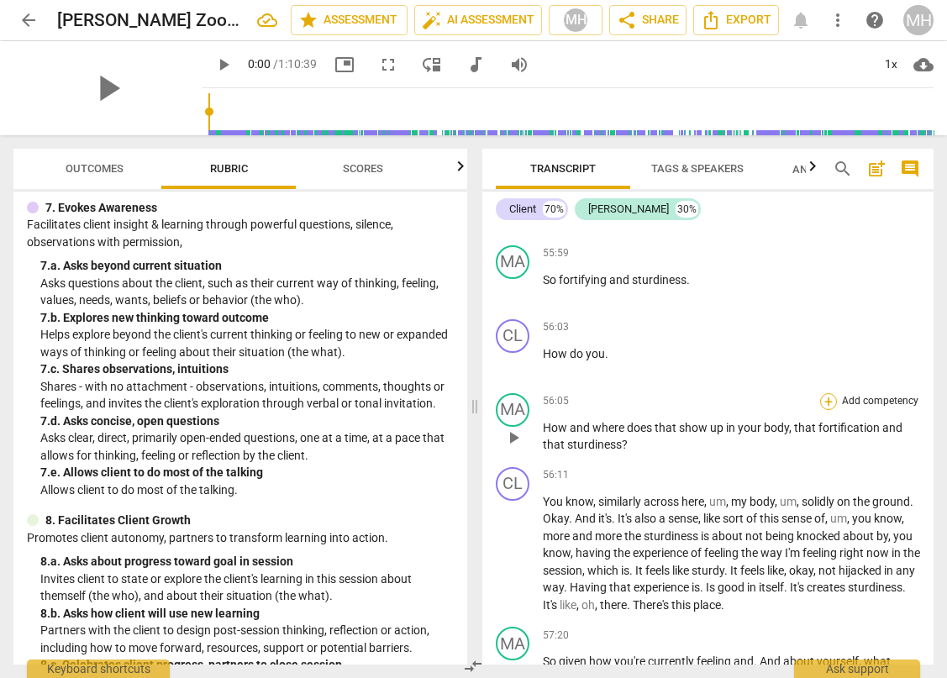
click at [823, 410] on div "+" at bounding box center [828, 401] width 17 height 17
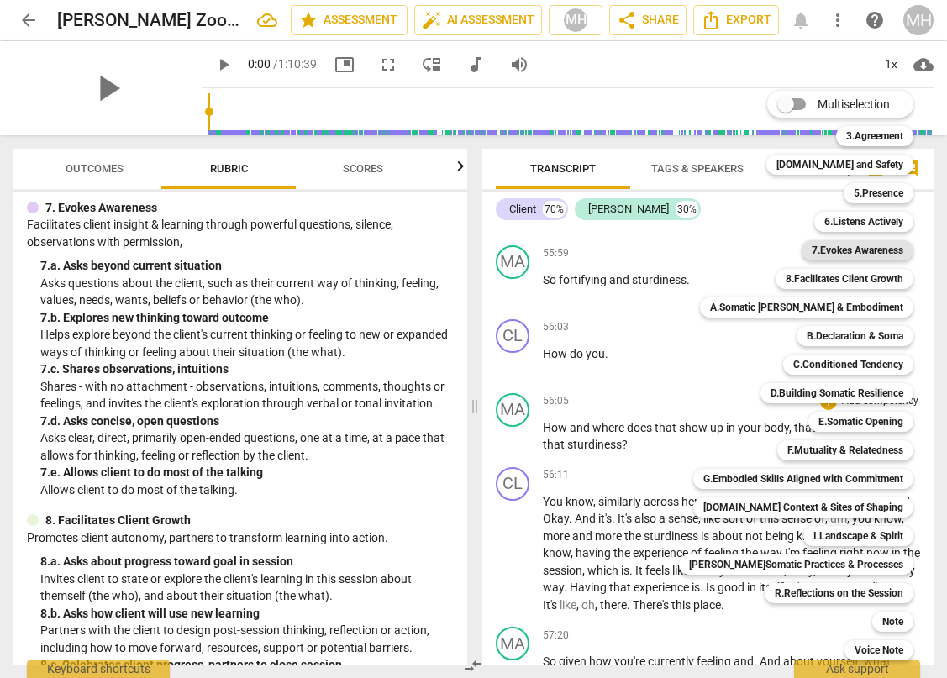
click at [838, 248] on b "7.Evokes Awareness" at bounding box center [858, 250] width 92 height 20
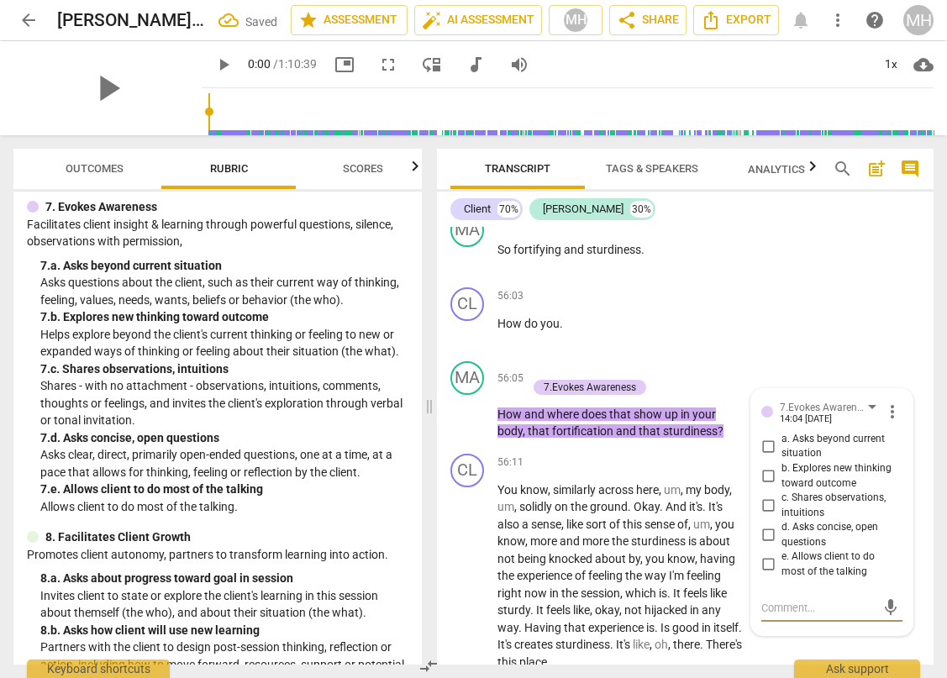
scroll to position [21401, 0]
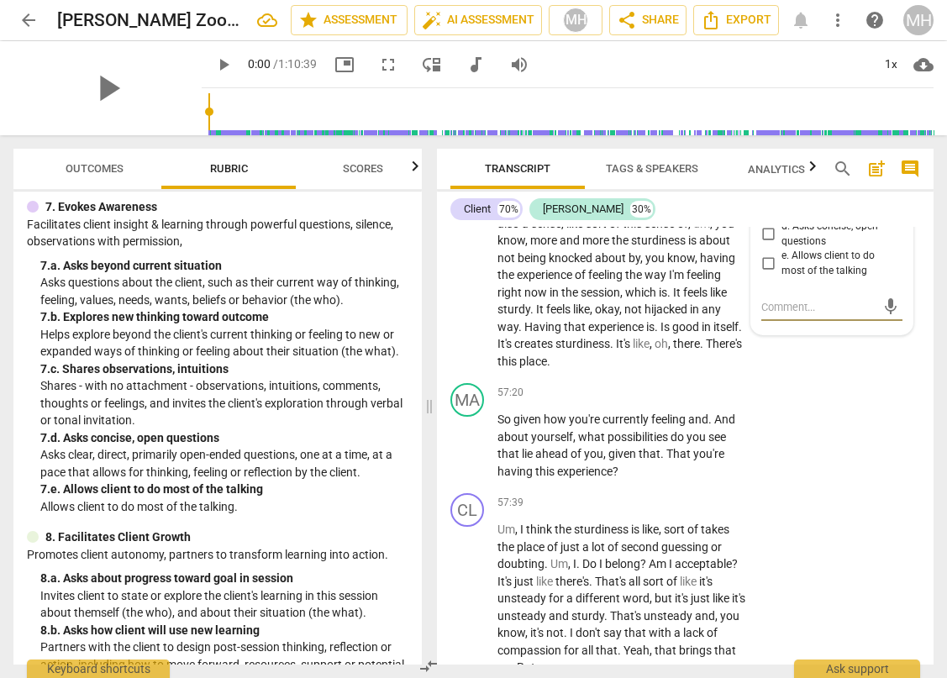
click at [763, 244] on input "d. Asks concise, open questions" at bounding box center [767, 234] width 27 height 20
click at [764, 315] on textarea at bounding box center [818, 307] width 114 height 16
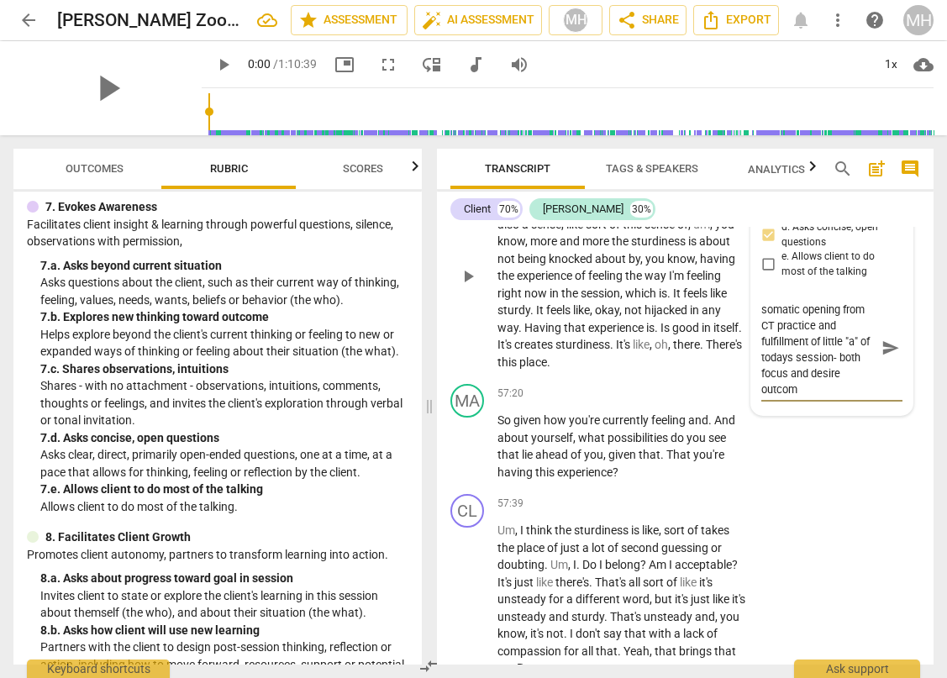
scroll to position [32, 0]
click at [883, 365] on span "send" at bounding box center [890, 355] width 18 height 18
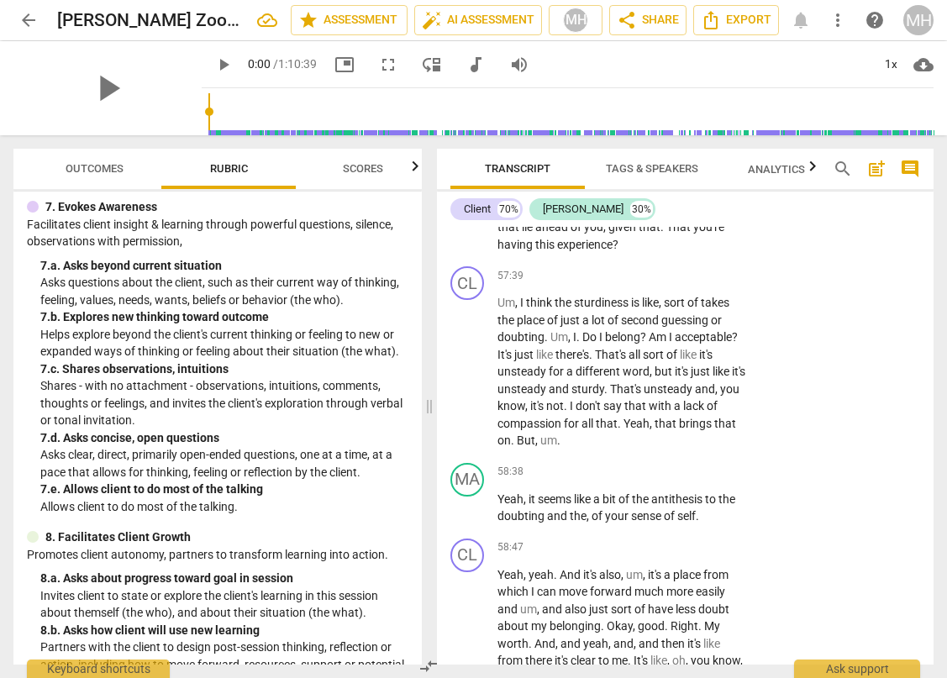
scroll to position [21630, 0]
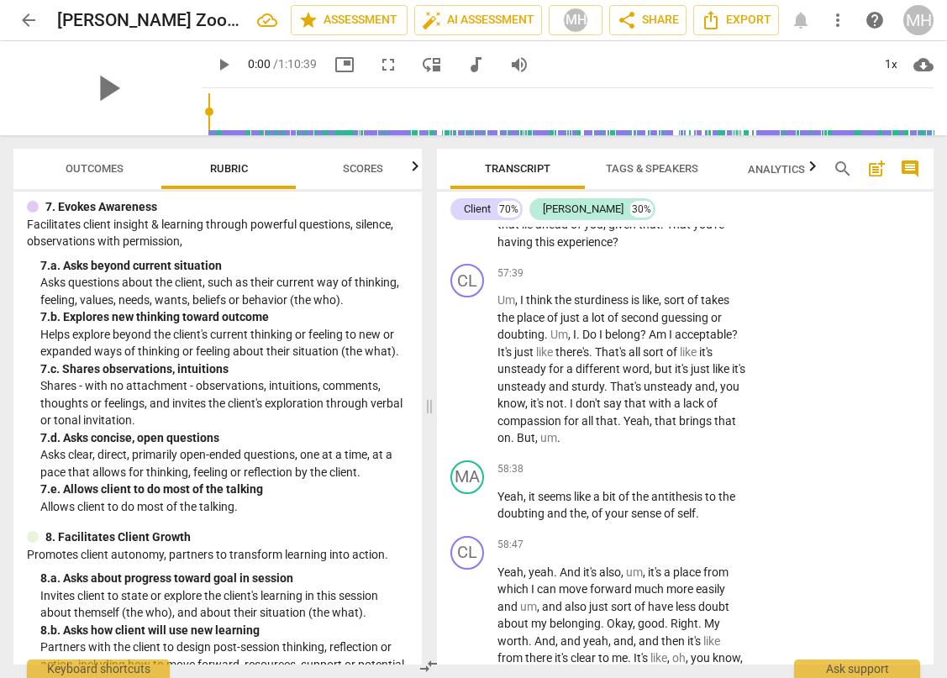
click at [639, 171] on div "+" at bounding box center [641, 163] width 17 height 17
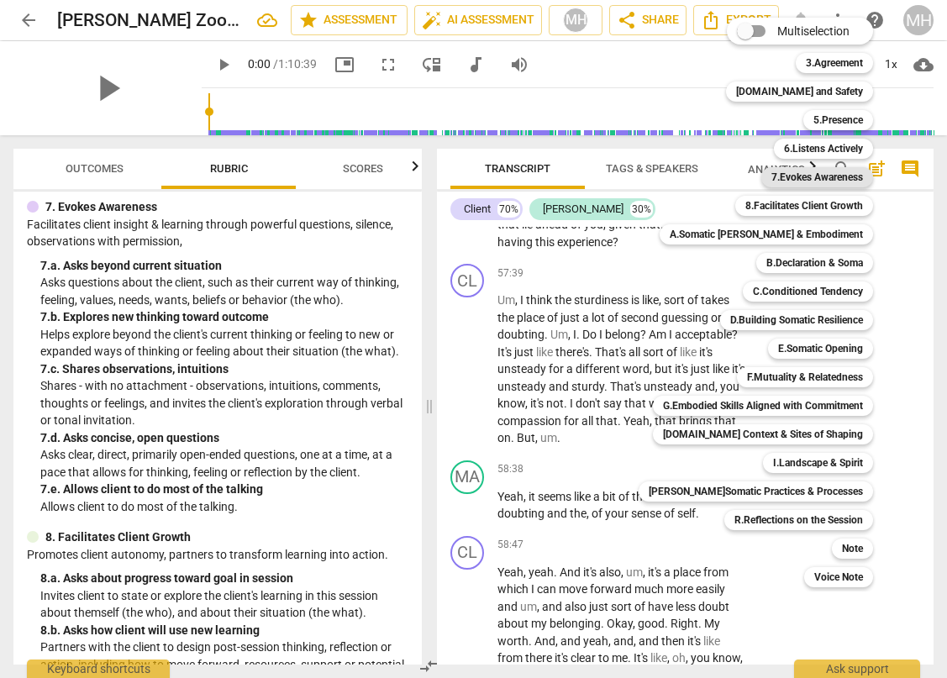
click at [798, 177] on b "7.Evokes Awareness" at bounding box center [817, 177] width 92 height 20
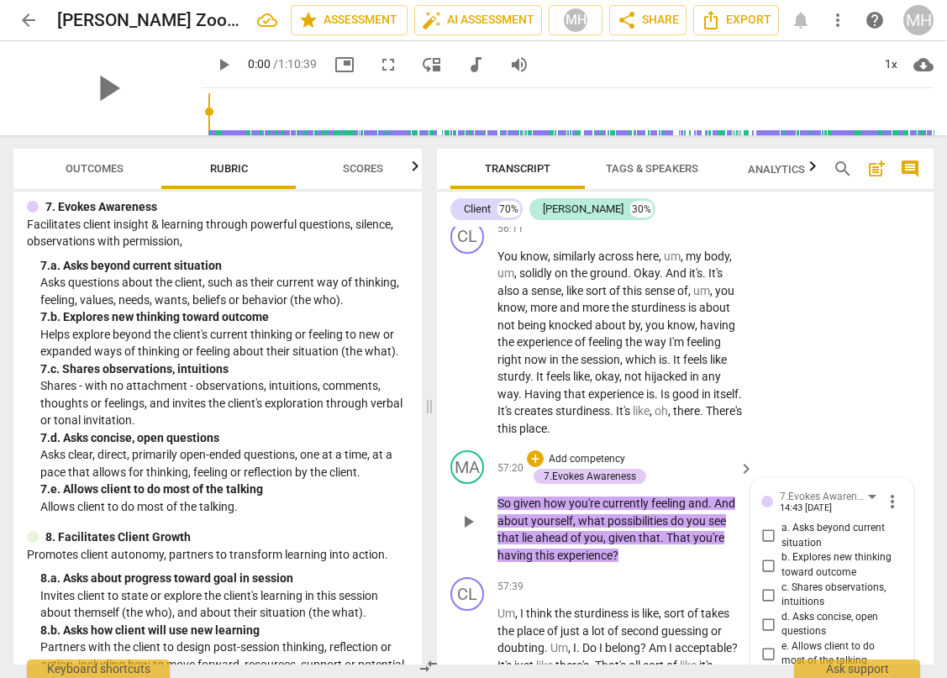
scroll to position [21311, 0]
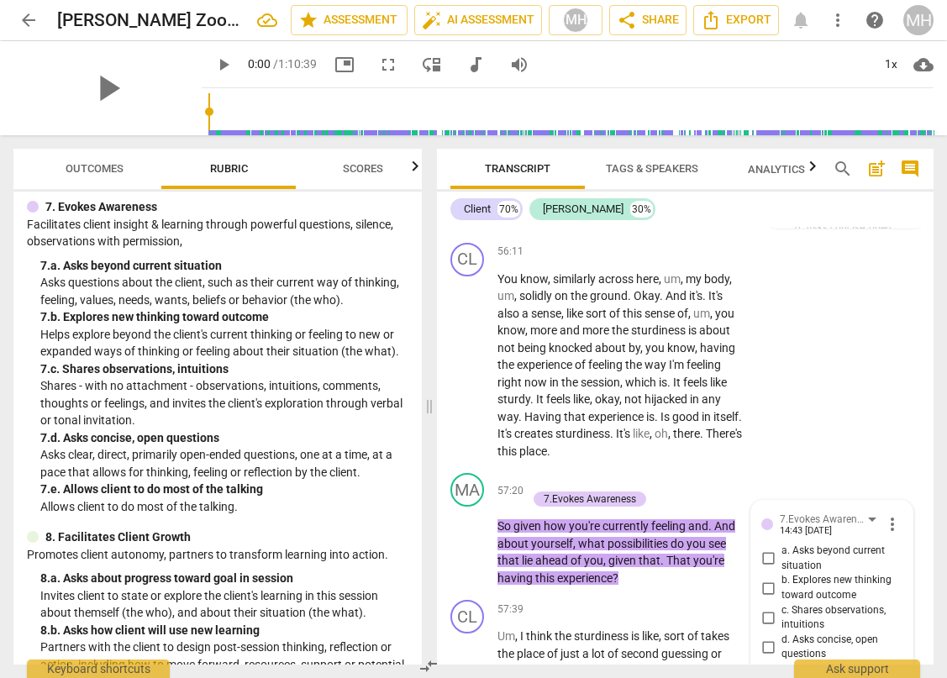
click at [601, 166] on p "Add competency" at bounding box center [587, 158] width 80 height 15
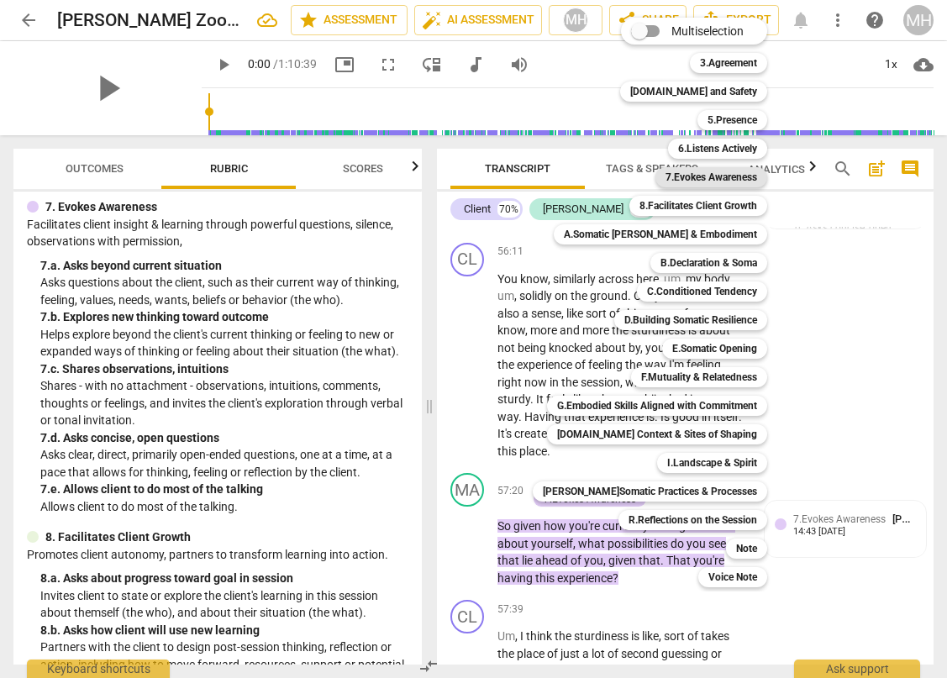
click at [707, 177] on b "7.Evokes Awareness" at bounding box center [711, 177] width 92 height 20
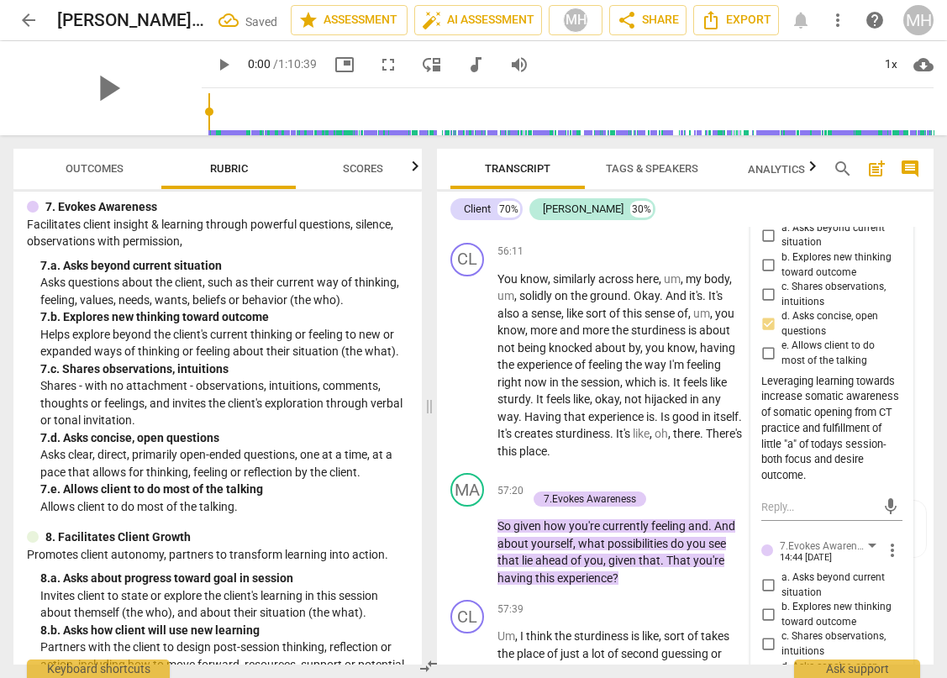
click at [766, 245] on input "a. Asks beyond current situation" at bounding box center [767, 235] width 27 height 20
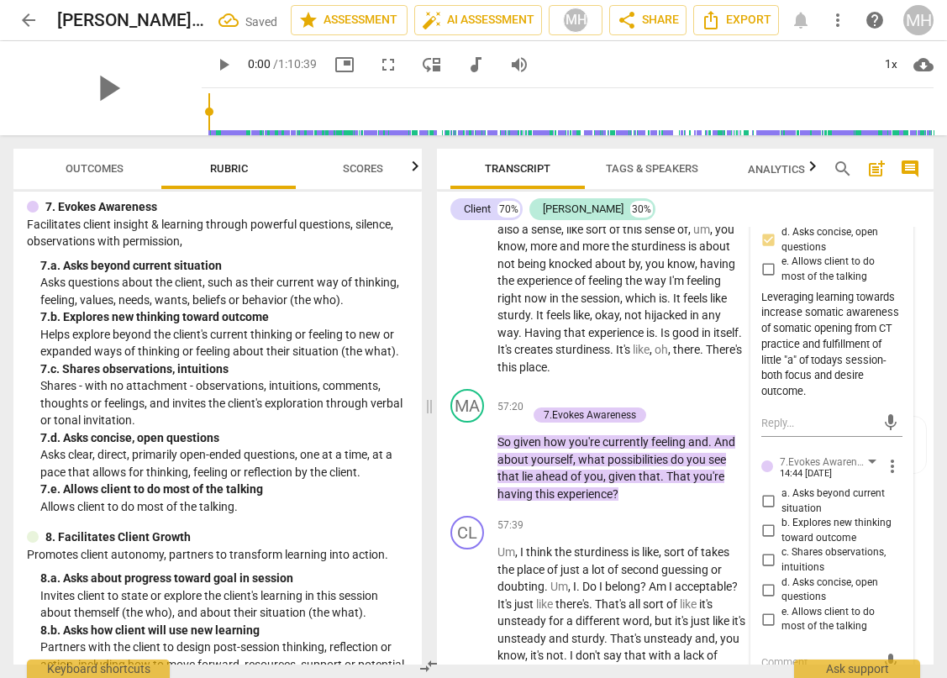
scroll to position [21410, 0]
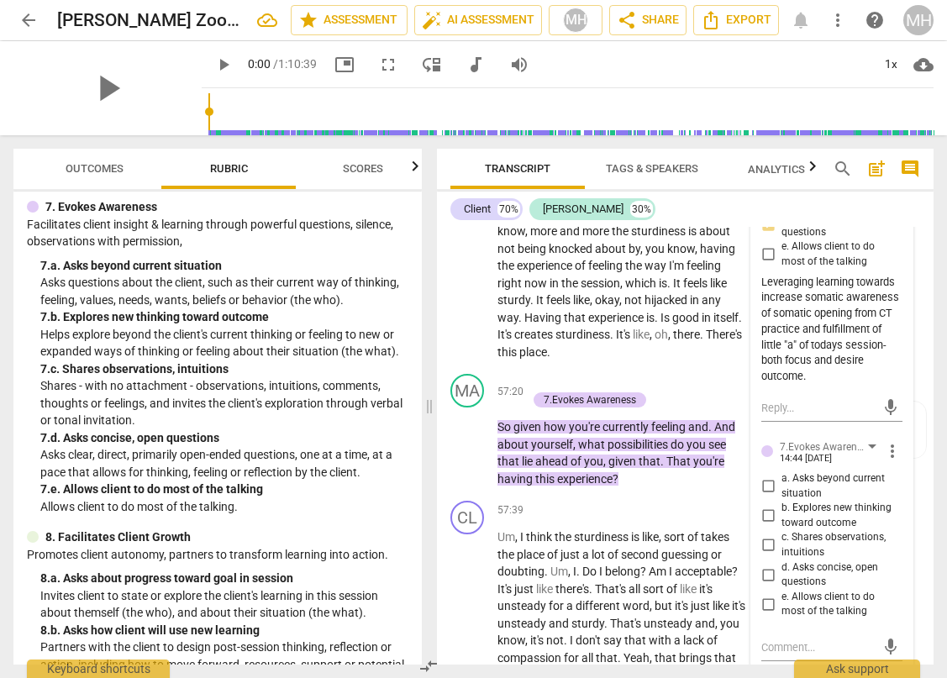
click at [762, 146] on input "a. Asks beyond current situation" at bounding box center [767, 136] width 27 height 20
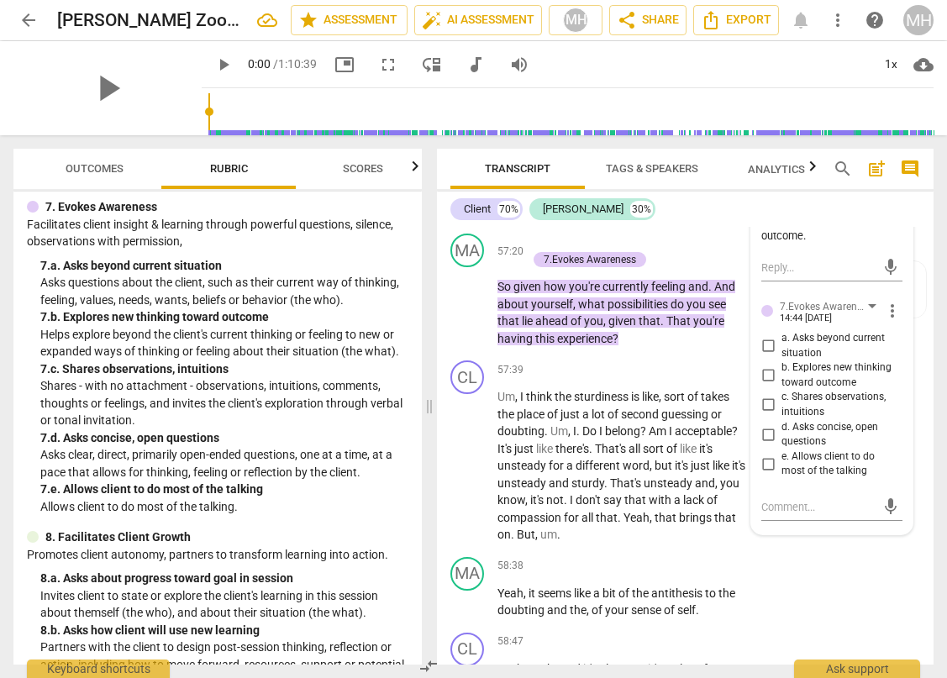
scroll to position [21553, 0]
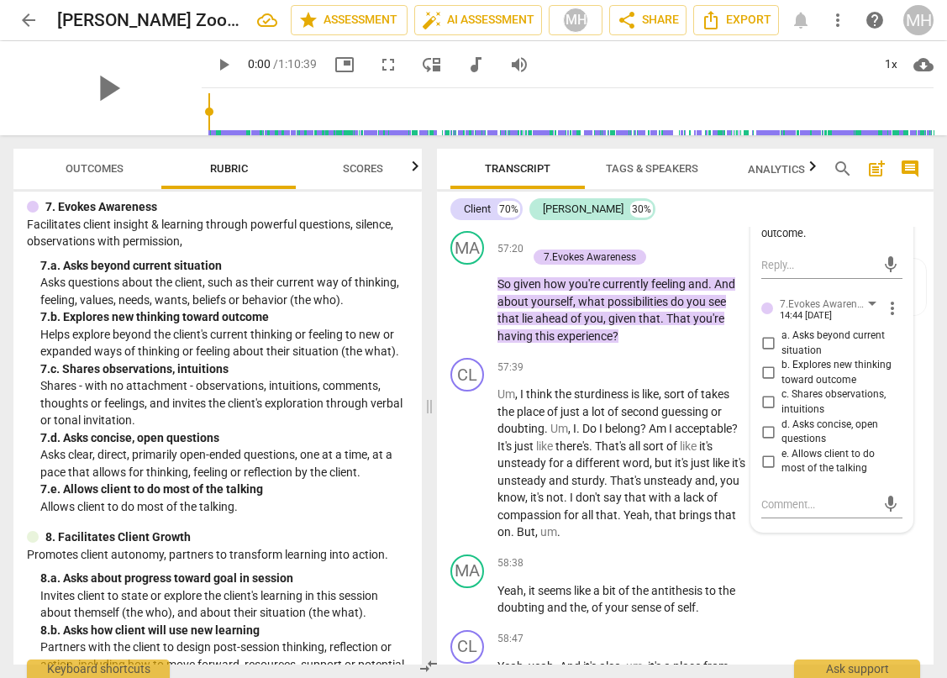
click at [766, 354] on input "a. Asks beyond current situation" at bounding box center [767, 344] width 27 height 20
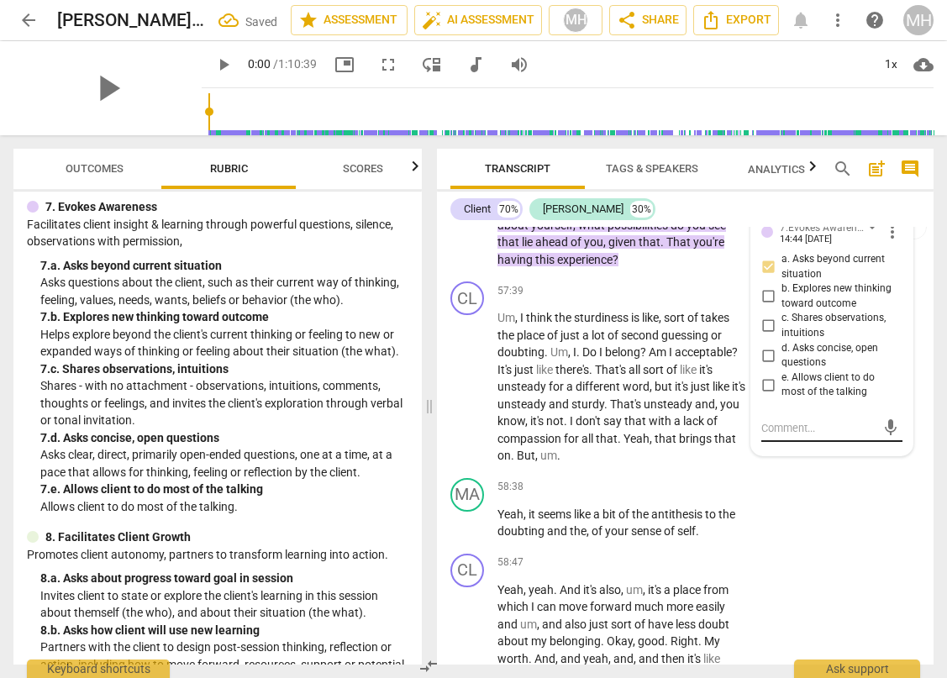
click at [770, 436] on textarea at bounding box center [818, 428] width 114 height 16
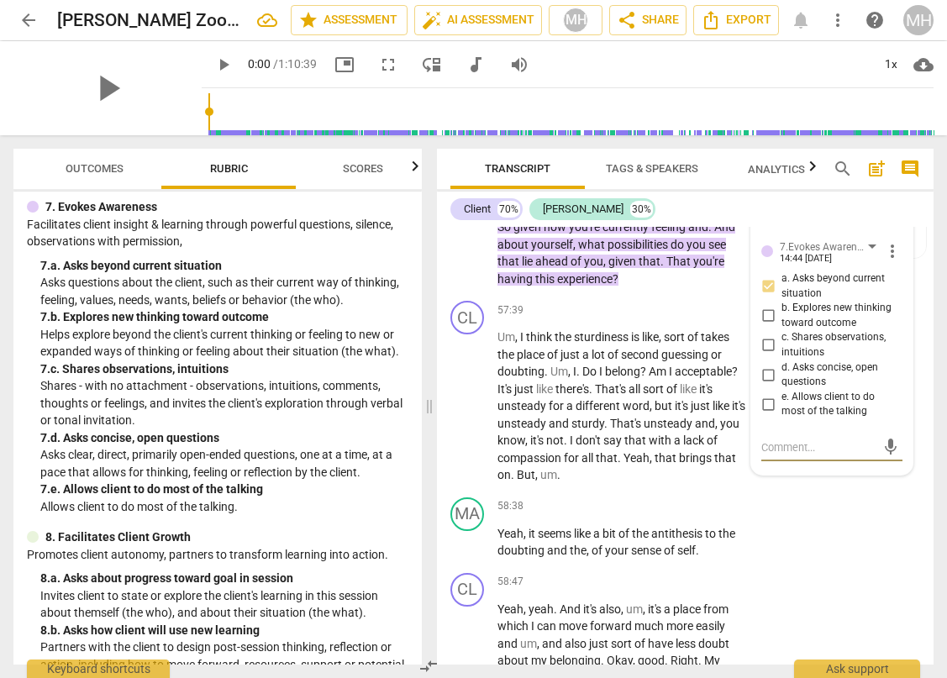
scroll to position [21612, 0]
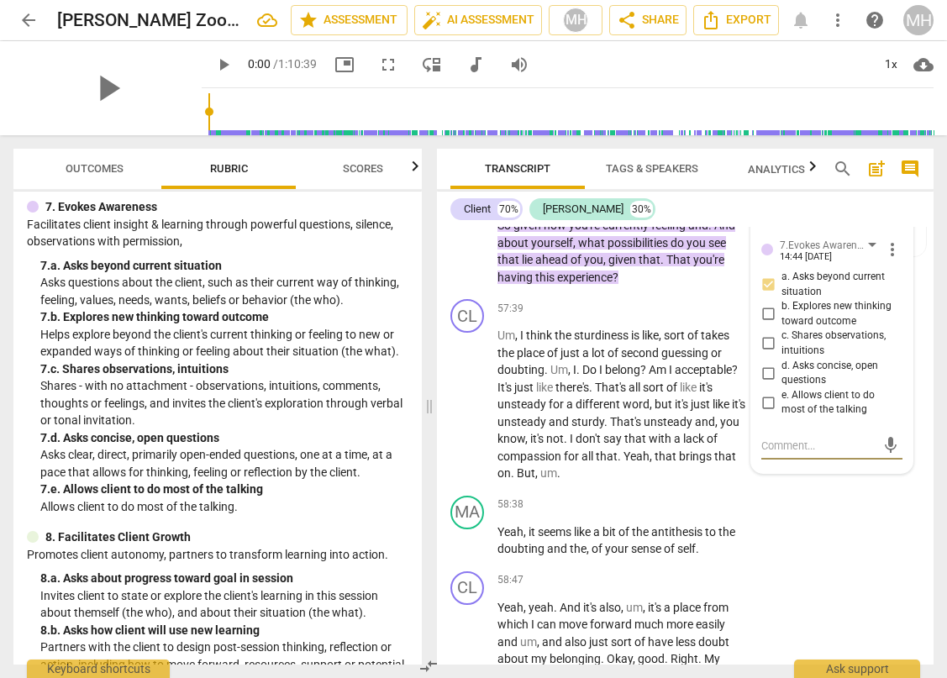
click at [796, 454] on textarea at bounding box center [818, 446] width 114 height 16
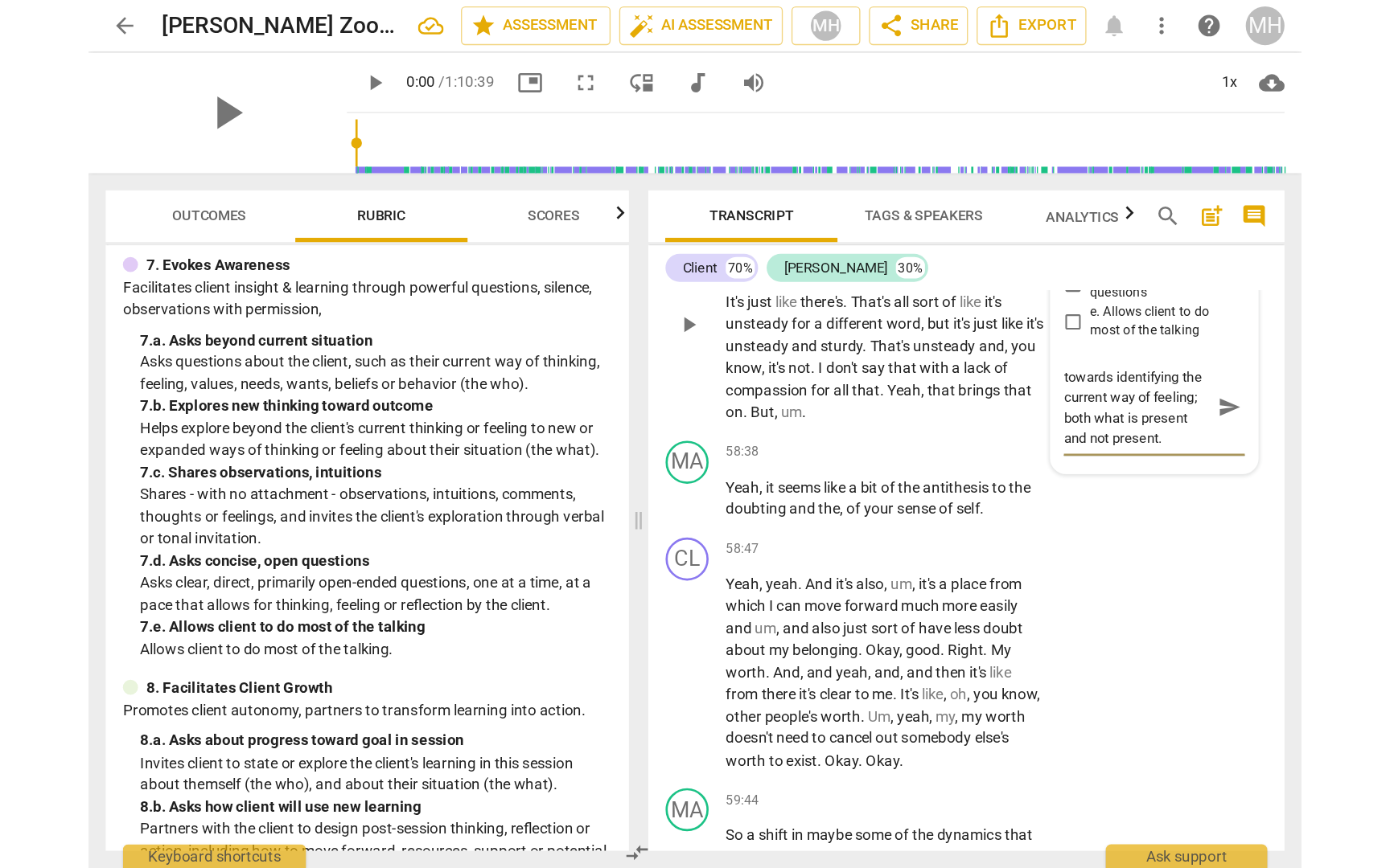
scroll to position [20830, 0]
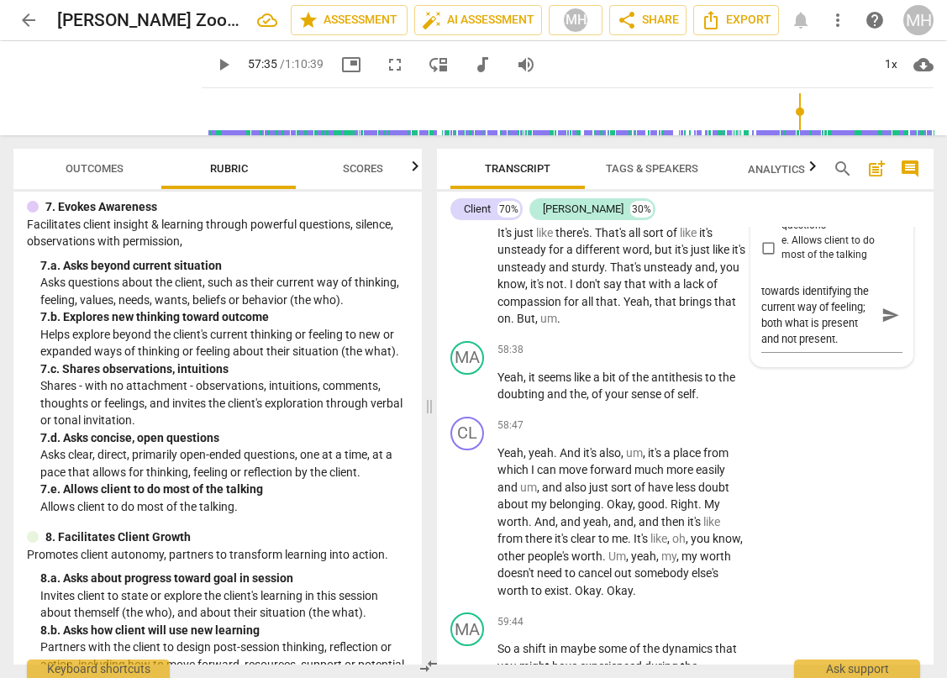
drag, startPoint x: 190, startPoint y: 109, endPoint x: 795, endPoint y: 152, distance: 606.4
click at [795, 139] on input "range" at bounding box center [570, 112] width 725 height 54
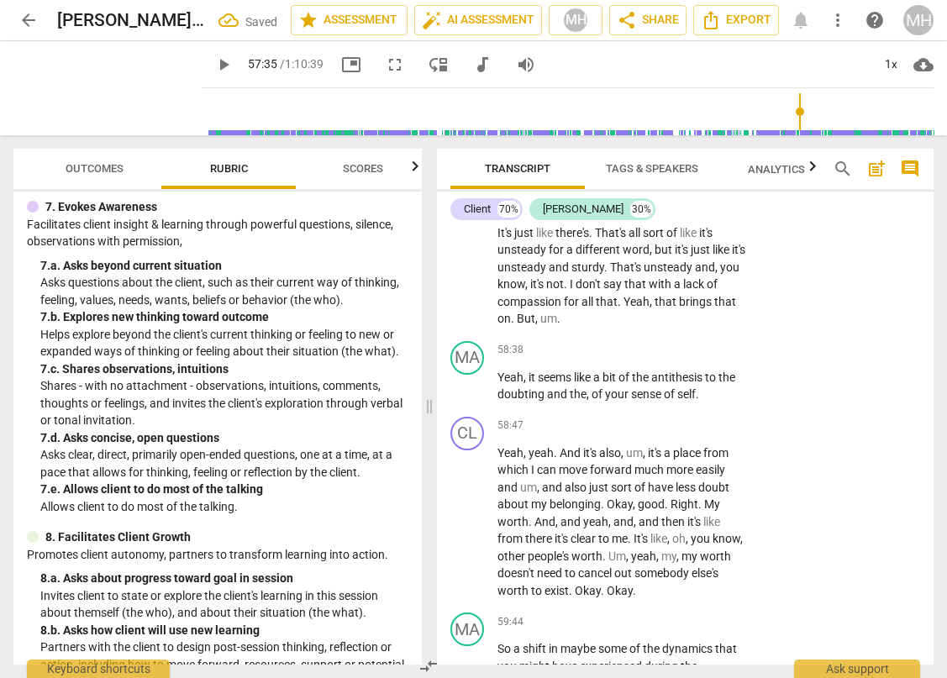
click at [213, 60] on span "play_arrow" at bounding box center [223, 65] width 20 height 20
click at [155, 109] on div "pause" at bounding box center [107, 88] width 188 height 94
click at [385, 63] on span "fullscreen" at bounding box center [395, 65] width 20 height 20
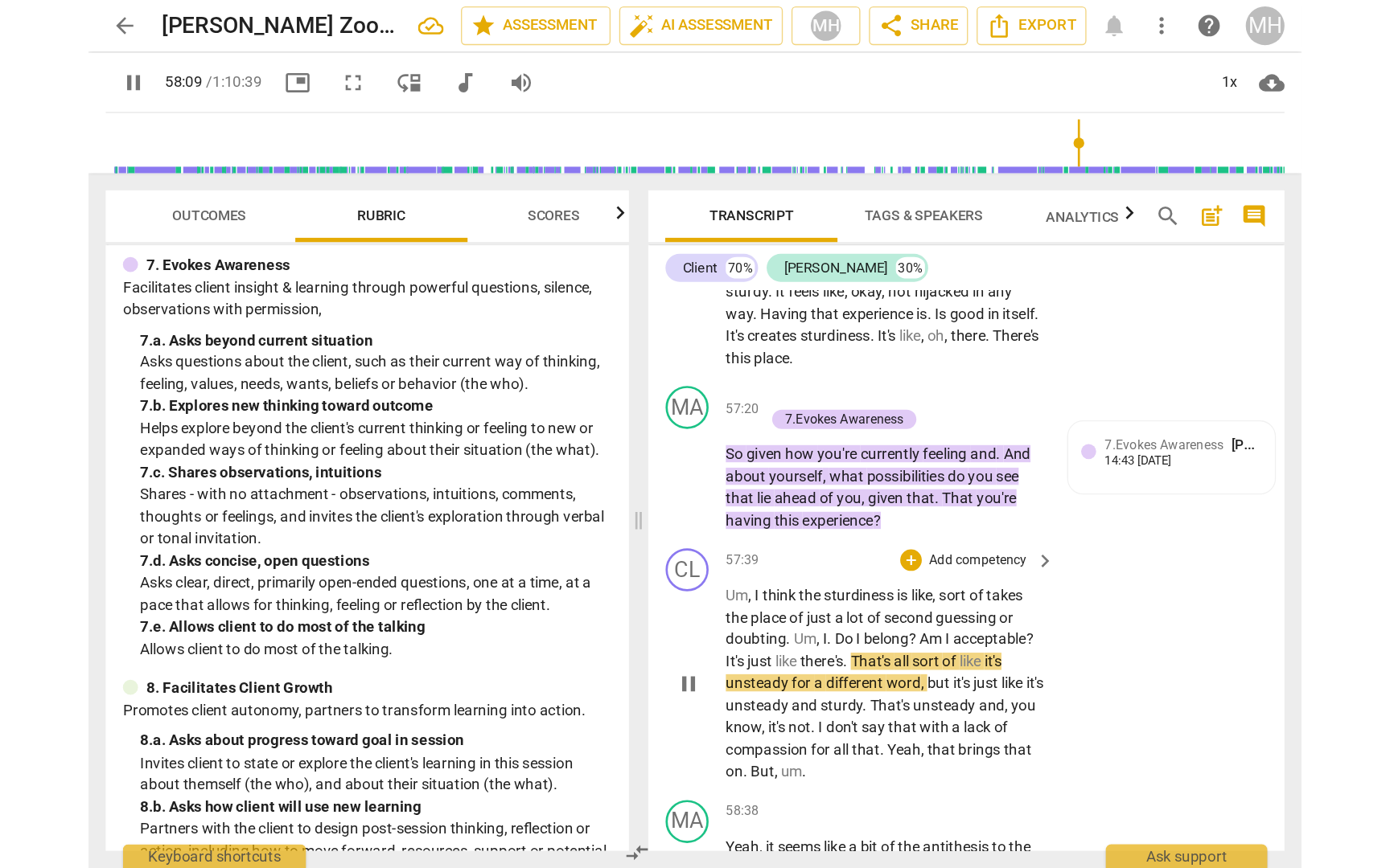
scroll to position [20554, 0]
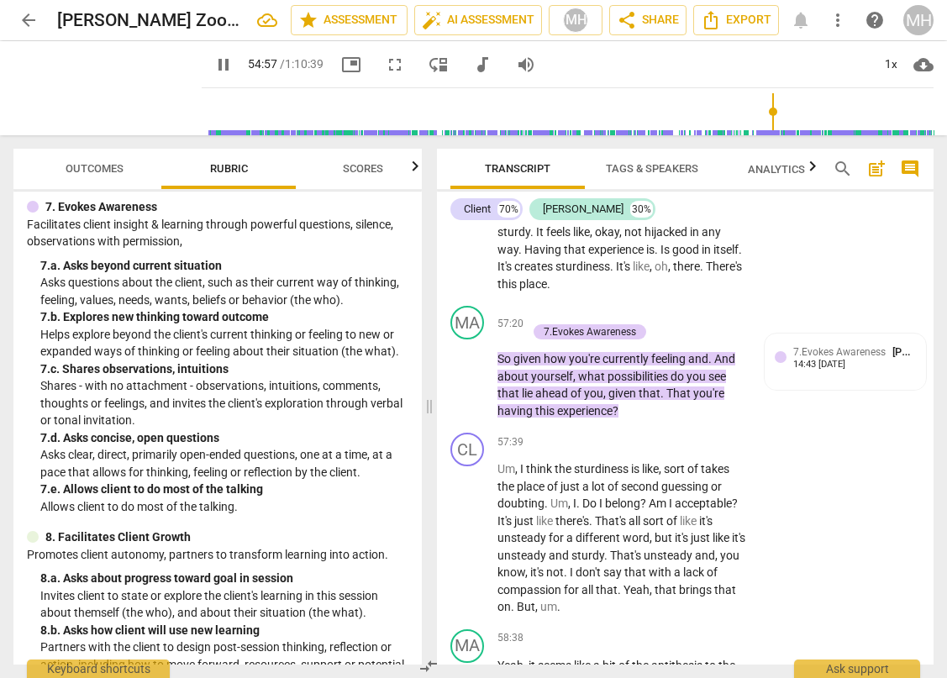
drag, startPoint x: 801, startPoint y: 109, endPoint x: 767, endPoint y: 109, distance: 34.4
click at [767, 109] on input "range" at bounding box center [570, 112] width 725 height 54
drag, startPoint x: 769, startPoint y: 113, endPoint x: 780, endPoint y: 113, distance: 10.9
click at [780, 113] on input "range" at bounding box center [570, 112] width 725 height 54
click at [385, 63] on span "fullscreen" at bounding box center [395, 65] width 20 height 20
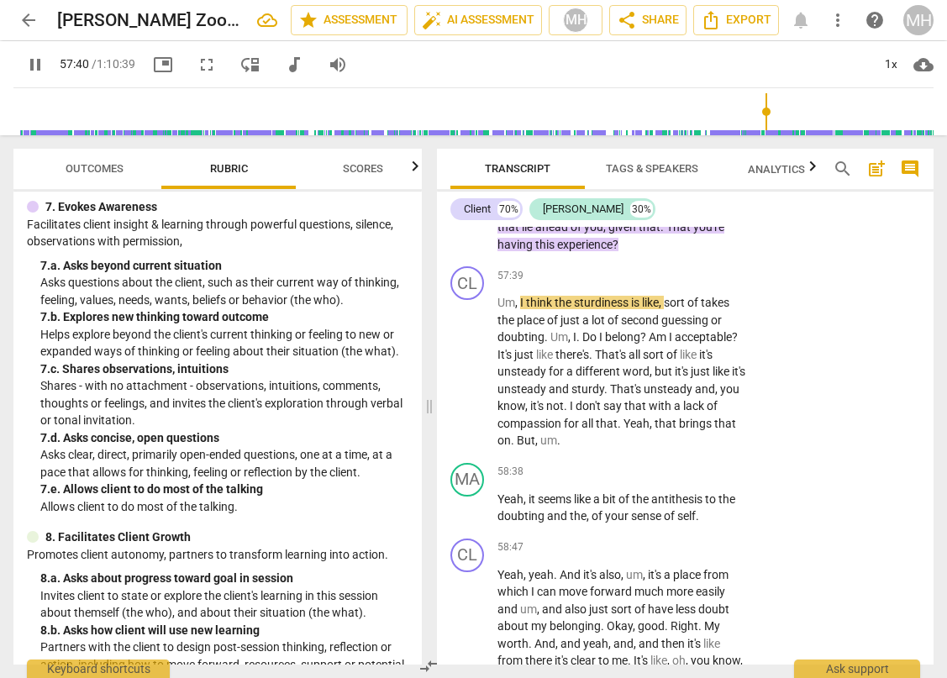
scroll to position [21653, 0]
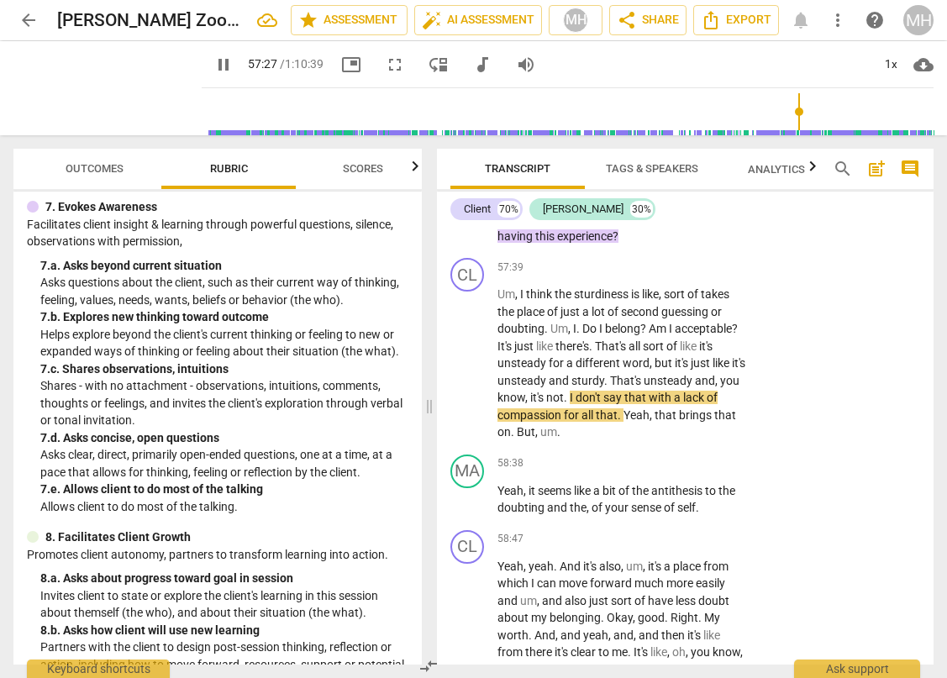
drag, startPoint x: 804, startPoint y: 108, endPoint x: 793, endPoint y: 108, distance: 10.9
click at [793, 108] on input "range" at bounding box center [570, 112] width 725 height 54
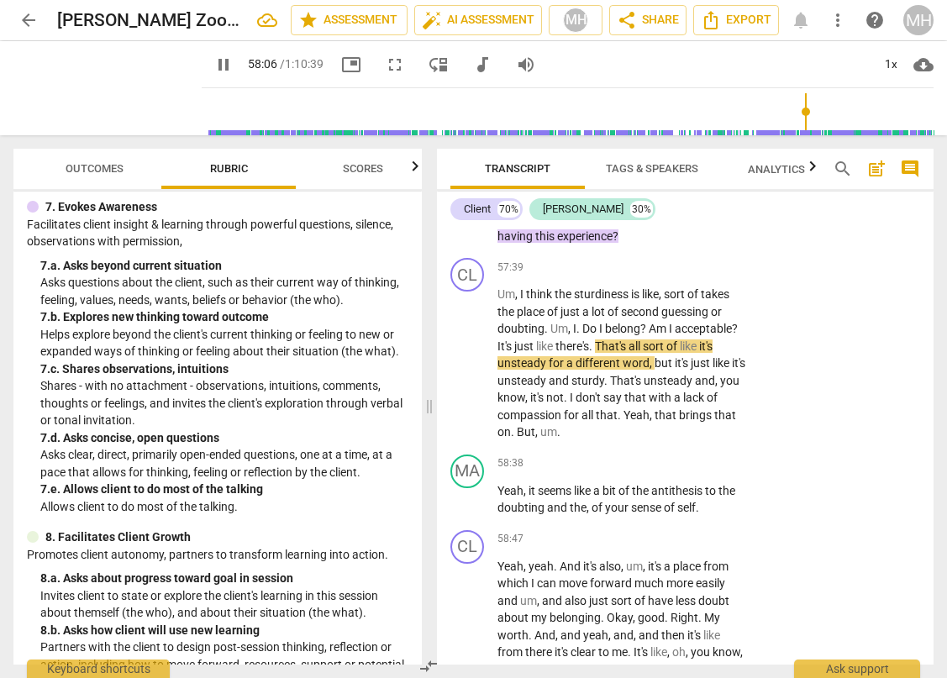
click at [213, 67] on span "pause" at bounding box center [223, 65] width 20 height 20
